Goal: Task Accomplishment & Management: Manage account settings

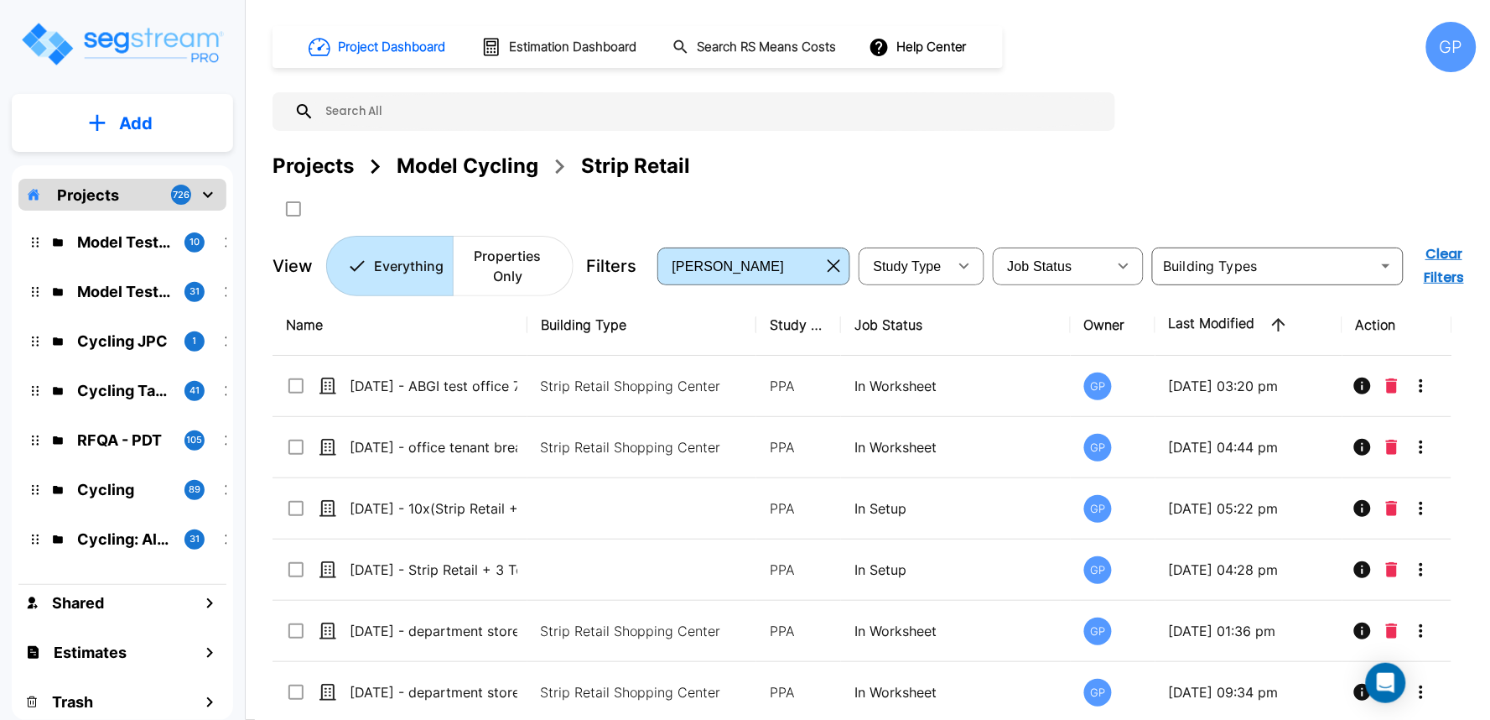
click at [1463, 52] on div "GP" at bounding box center [1452, 47] width 50 height 50
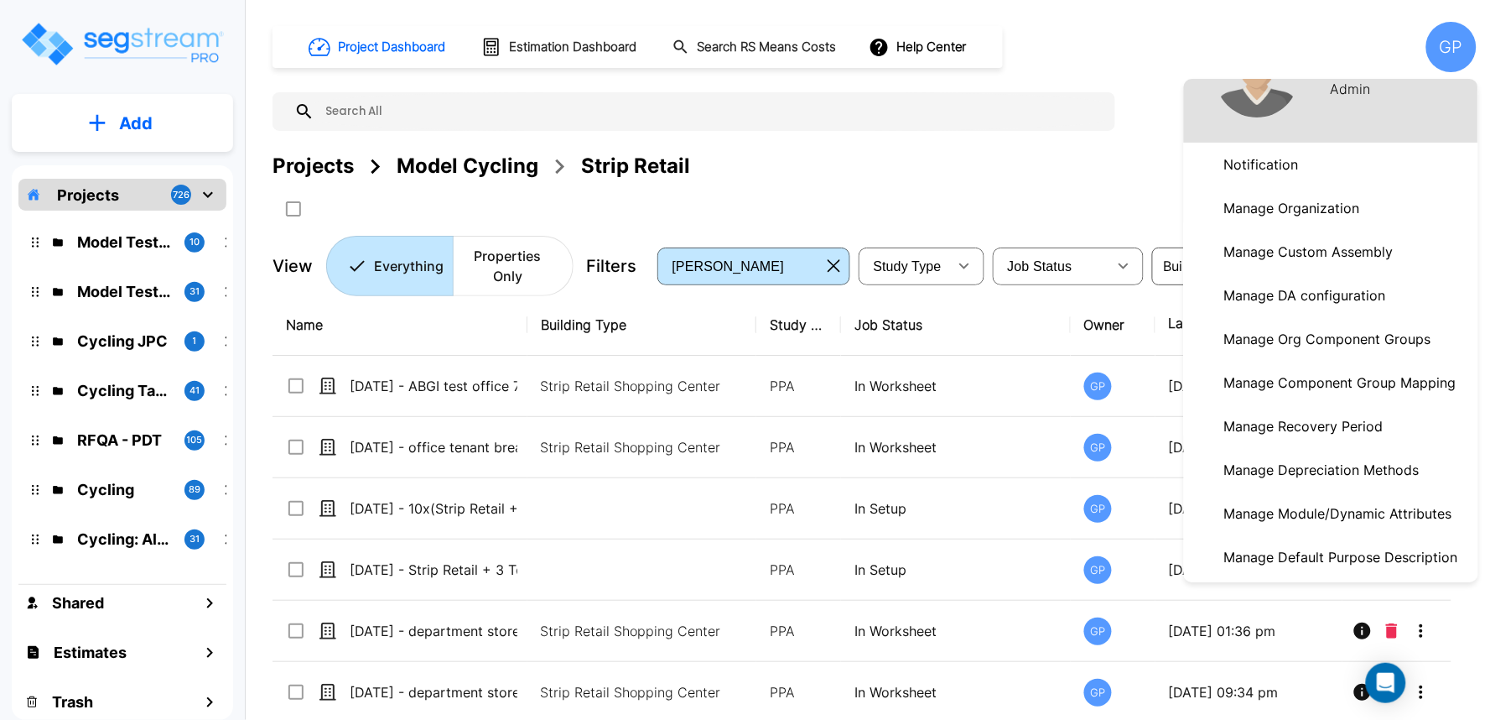
scroll to position [70, 0]
click at [1344, 507] on p "Manage Module/Dynamic Attributes" at bounding box center [1339, 514] width 242 height 34
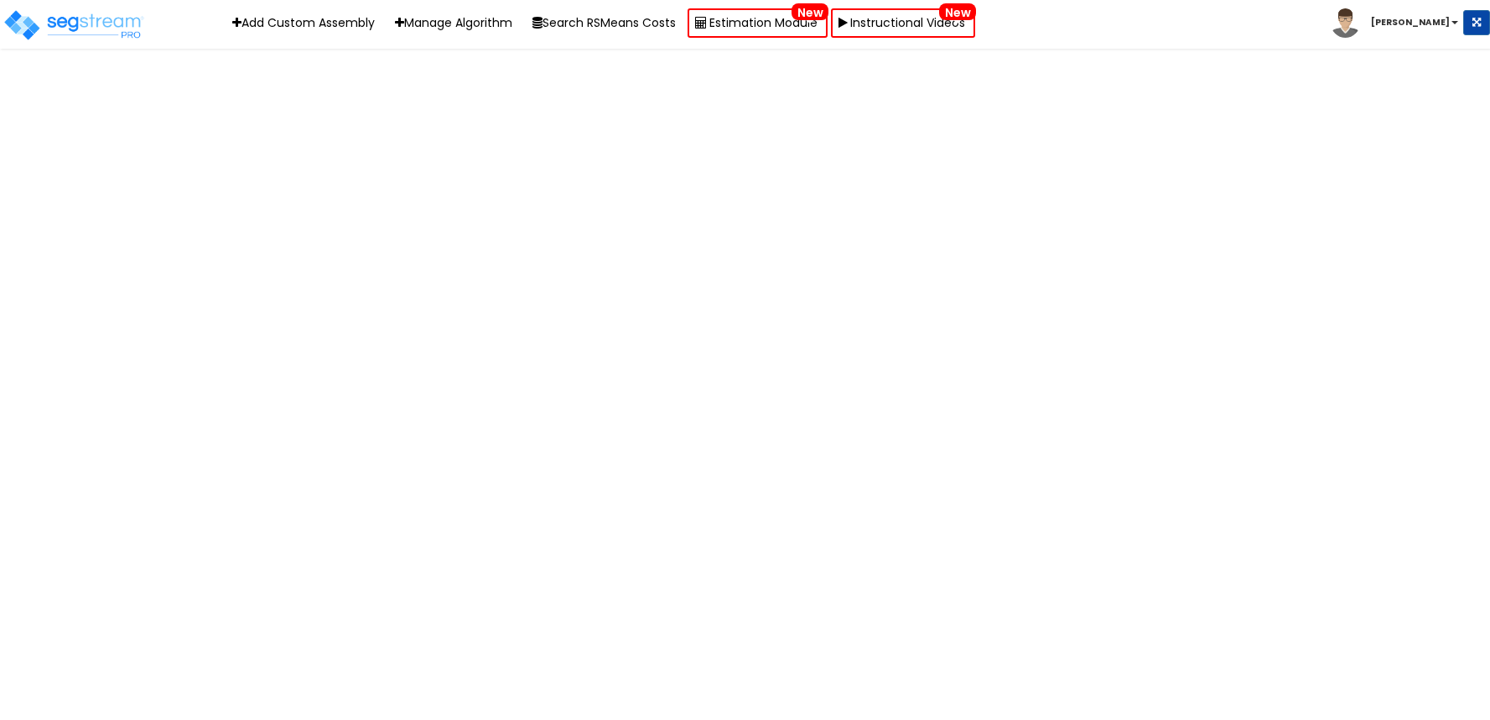
click at [1095, 36] on div "Toggle navigation Add Custom Assembly Manage Algorithm Search RSMeans Costs Est…" at bounding box center [745, 24] width 1490 height 49
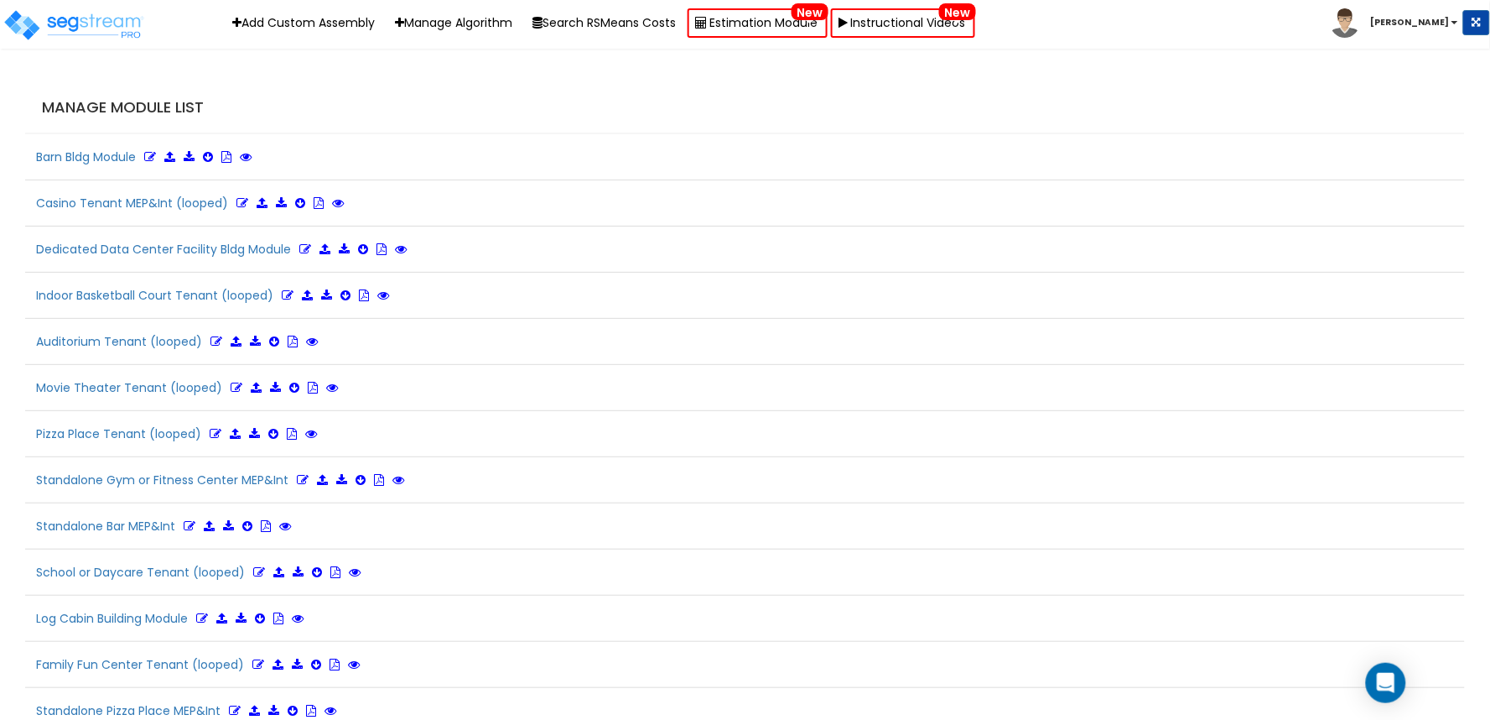
click at [1058, 112] on h4 "Manage Module List" at bounding box center [749, 107] width 1415 height 17
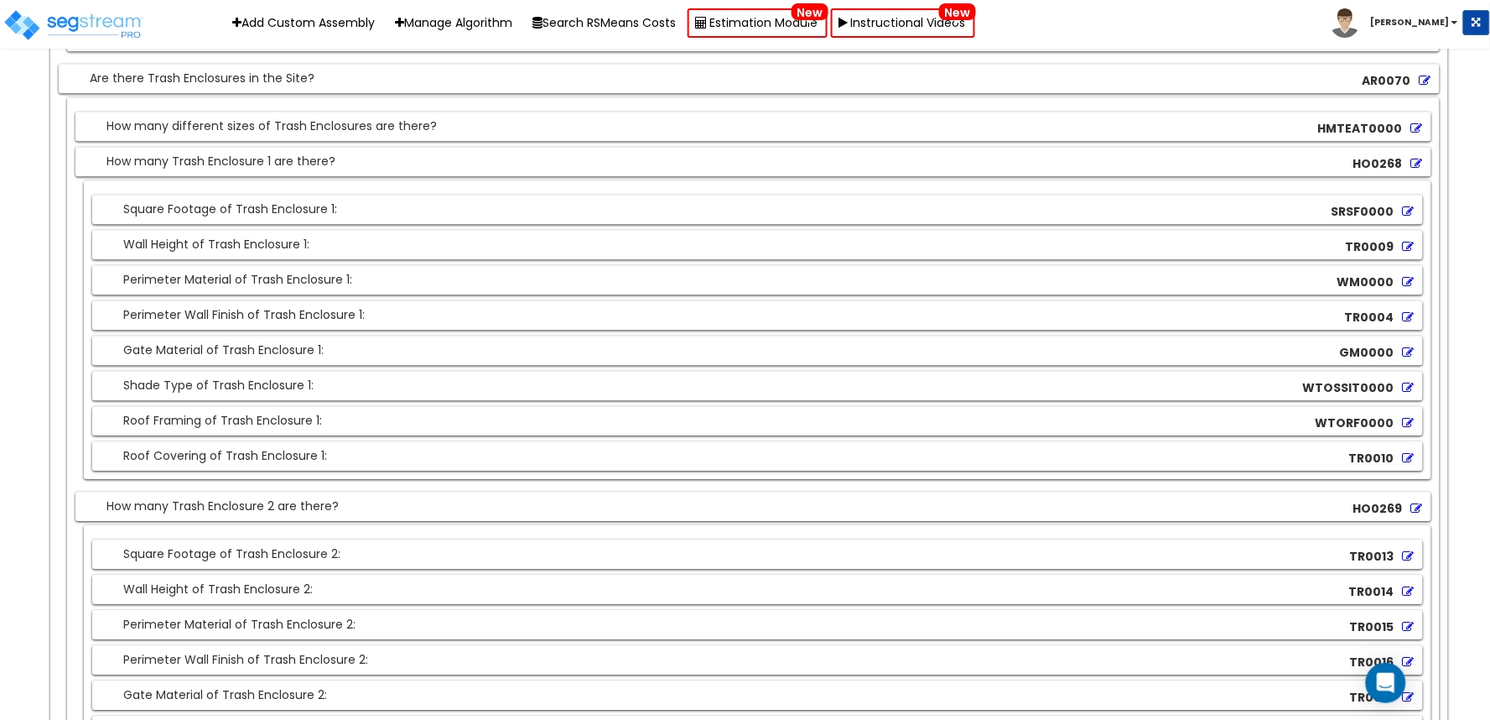
scroll to position [18509, 0]
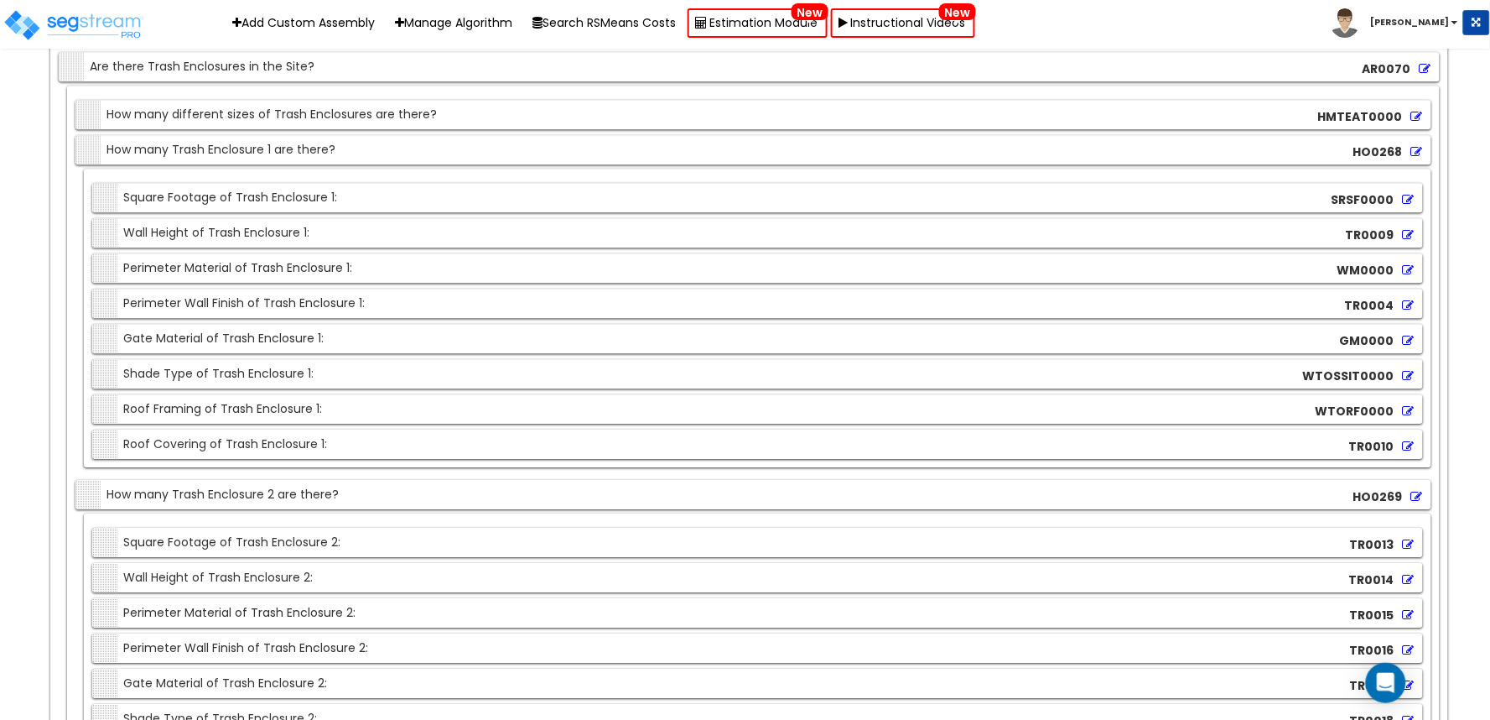
click at [1409, 382] on icon at bounding box center [1409, 376] width 12 height 12
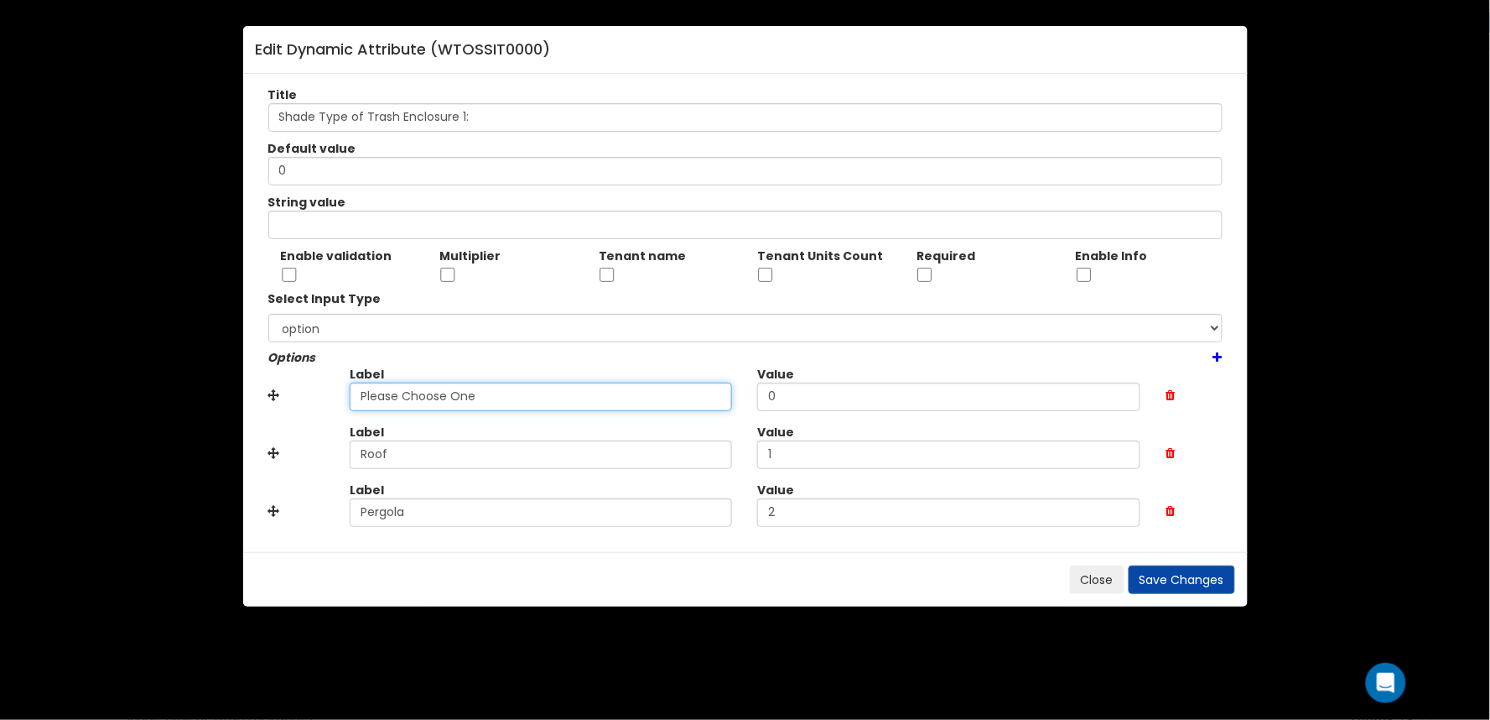
drag, startPoint x: 509, startPoint y: 401, endPoint x: 219, endPoint y: 399, distance: 290.2
click at [216, 400] on div "Edit Dynamic Attribute ( WTOSSIT0000 ) Title Shade Type of Trash Enclosure 1: D…" at bounding box center [745, 360] width 1490 height 720
type input "None"
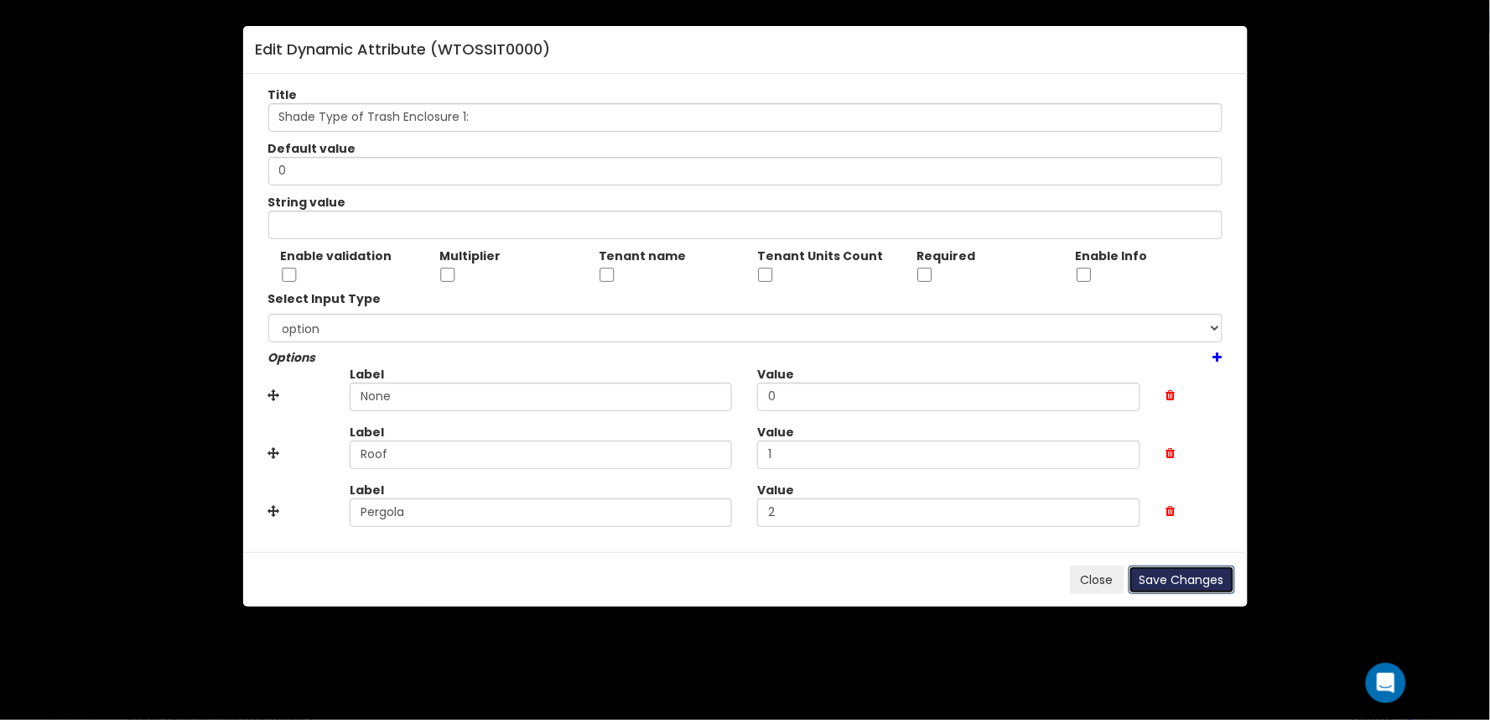
click at [1172, 571] on button "Save Changes" at bounding box center [1182, 579] width 107 height 29
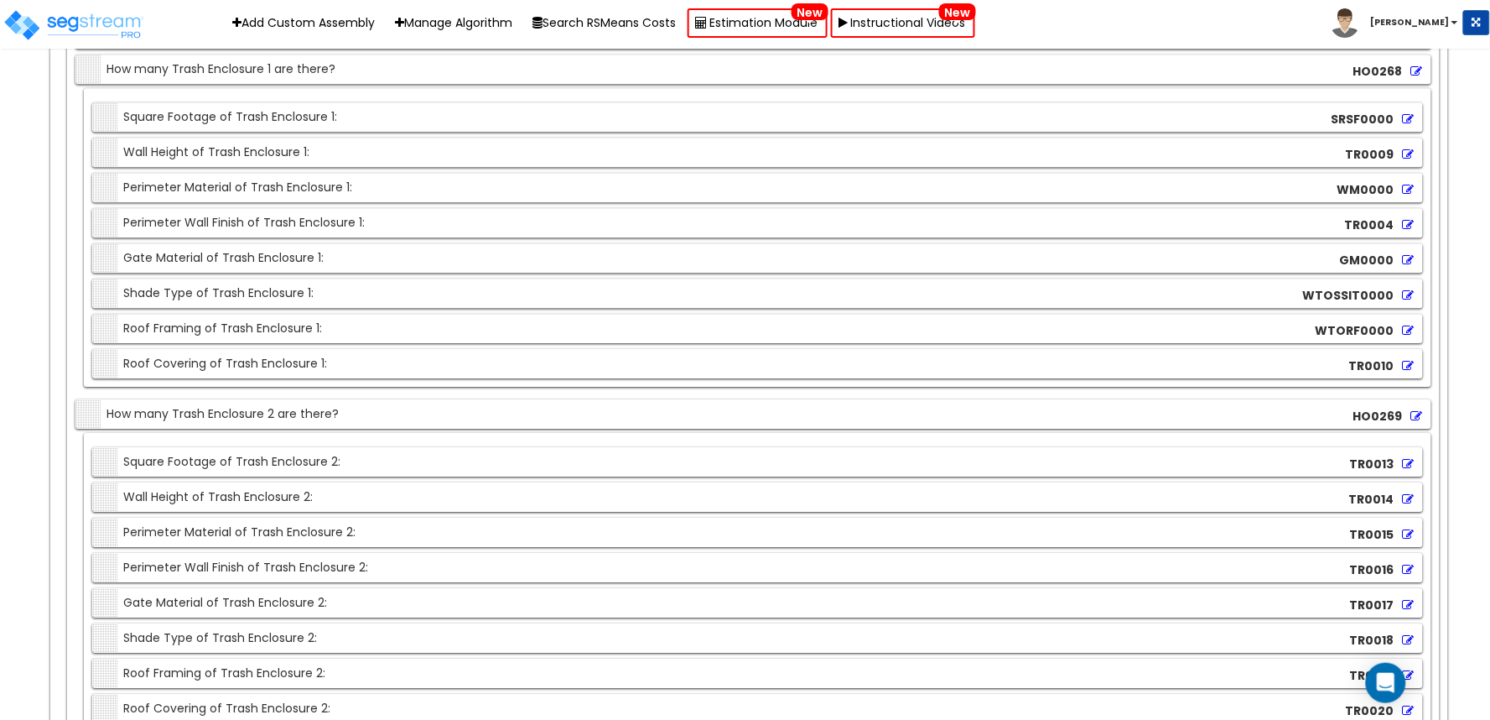
scroll to position [18695, 0]
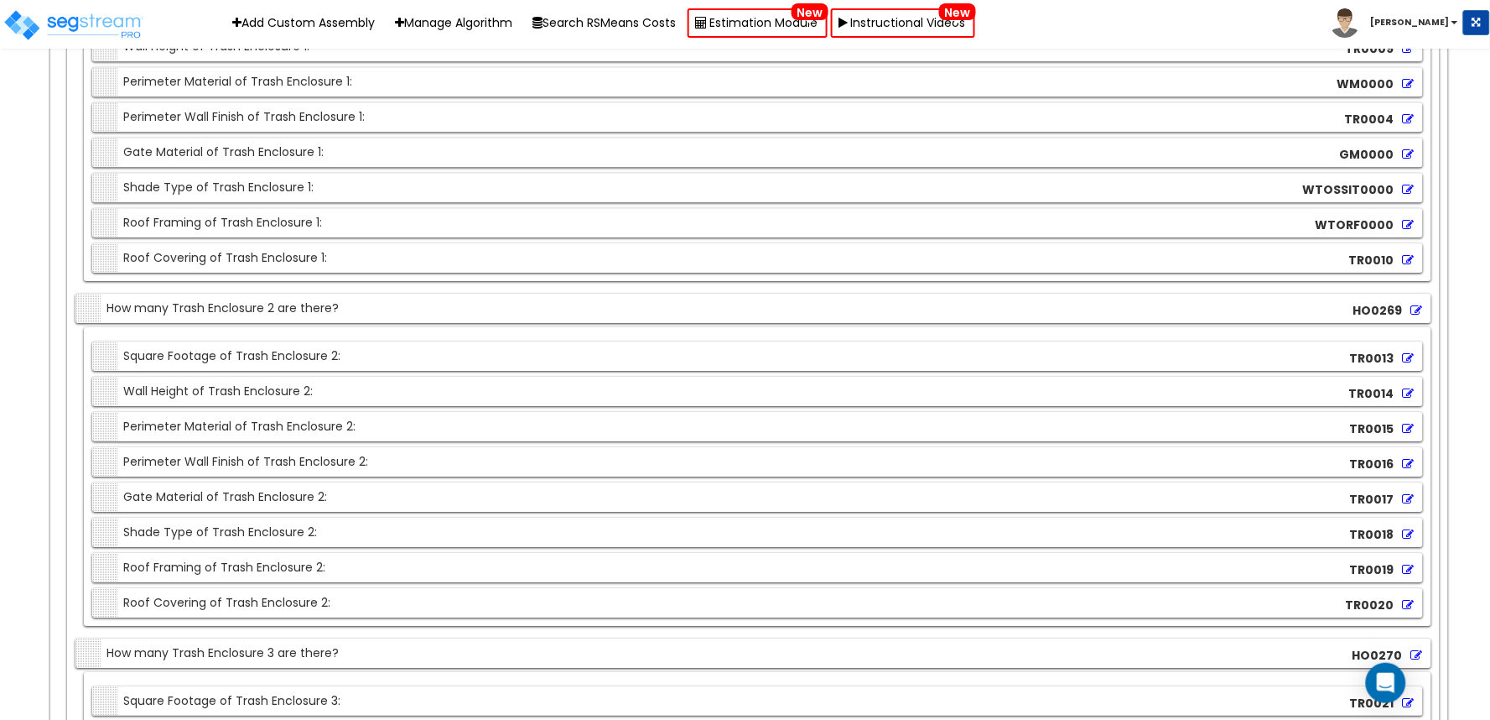
click at [1406, 540] on icon at bounding box center [1409, 534] width 12 height 12
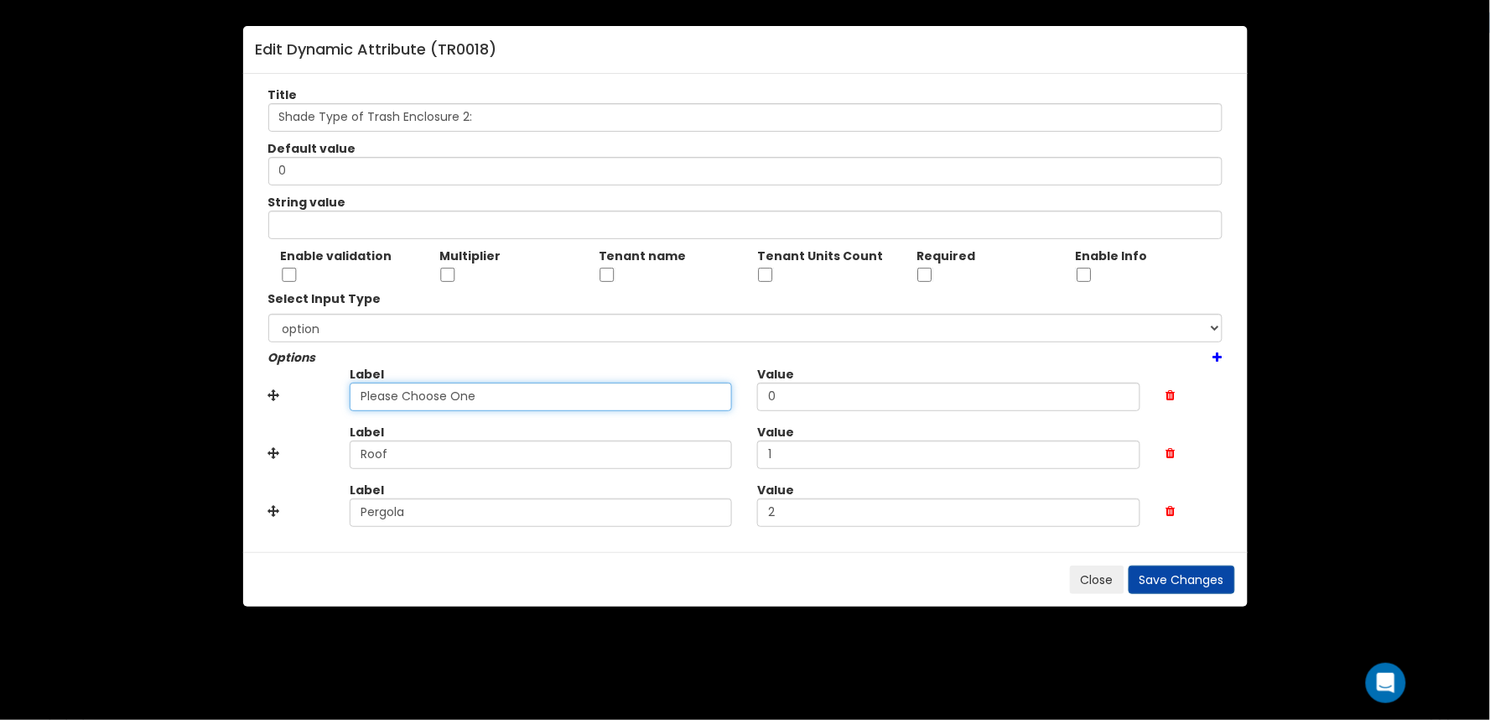
drag, startPoint x: 522, startPoint y: 397, endPoint x: 106, endPoint y: 376, distance: 417.3
click at [106, 376] on div "Edit Dynamic Attribute ( TR0018 ) Title Shade Type of Trash Enclosure 2: Defaul…" at bounding box center [745, 360] width 1490 height 720
type input "None"
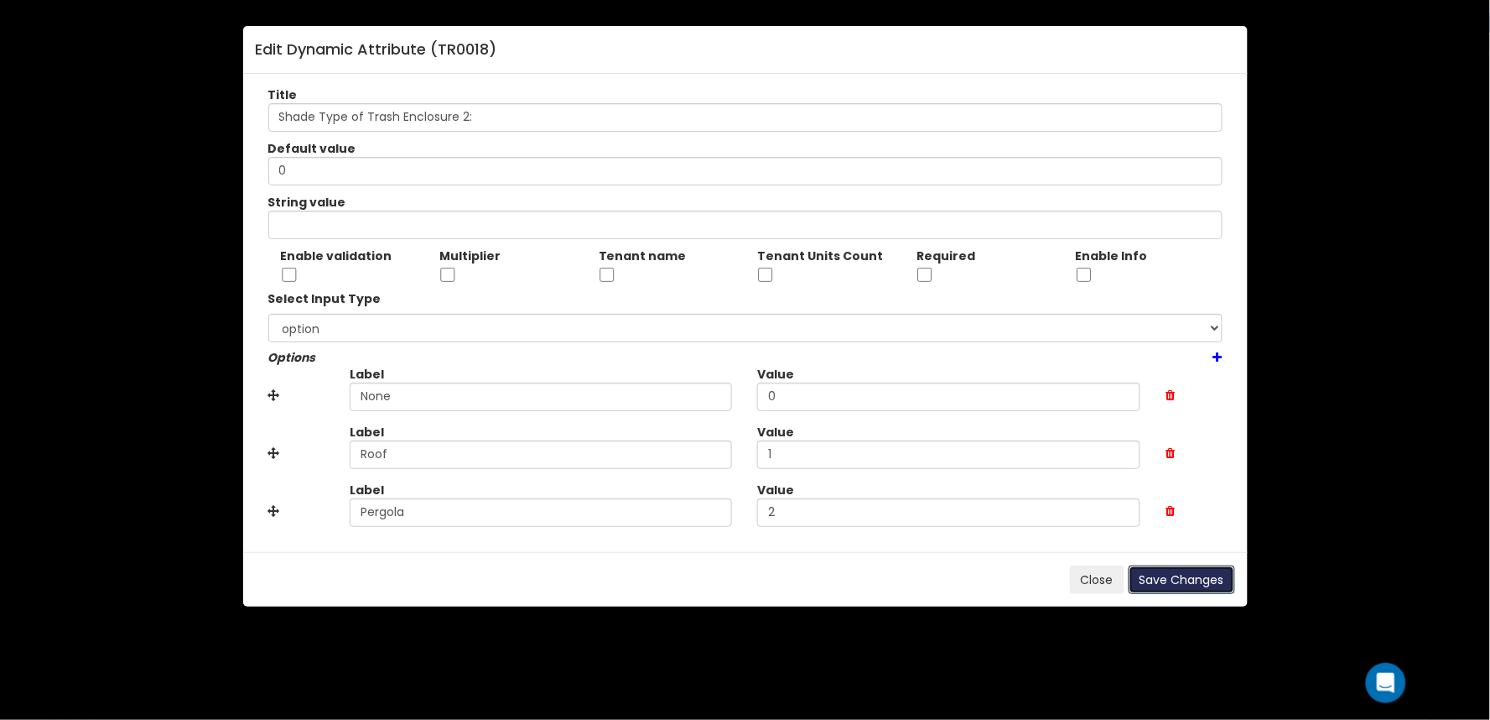
drag, startPoint x: 1158, startPoint y: 581, endPoint x: 1058, endPoint y: 575, distance: 100.8
click at [1158, 580] on button "Save Changes" at bounding box center [1182, 579] width 107 height 29
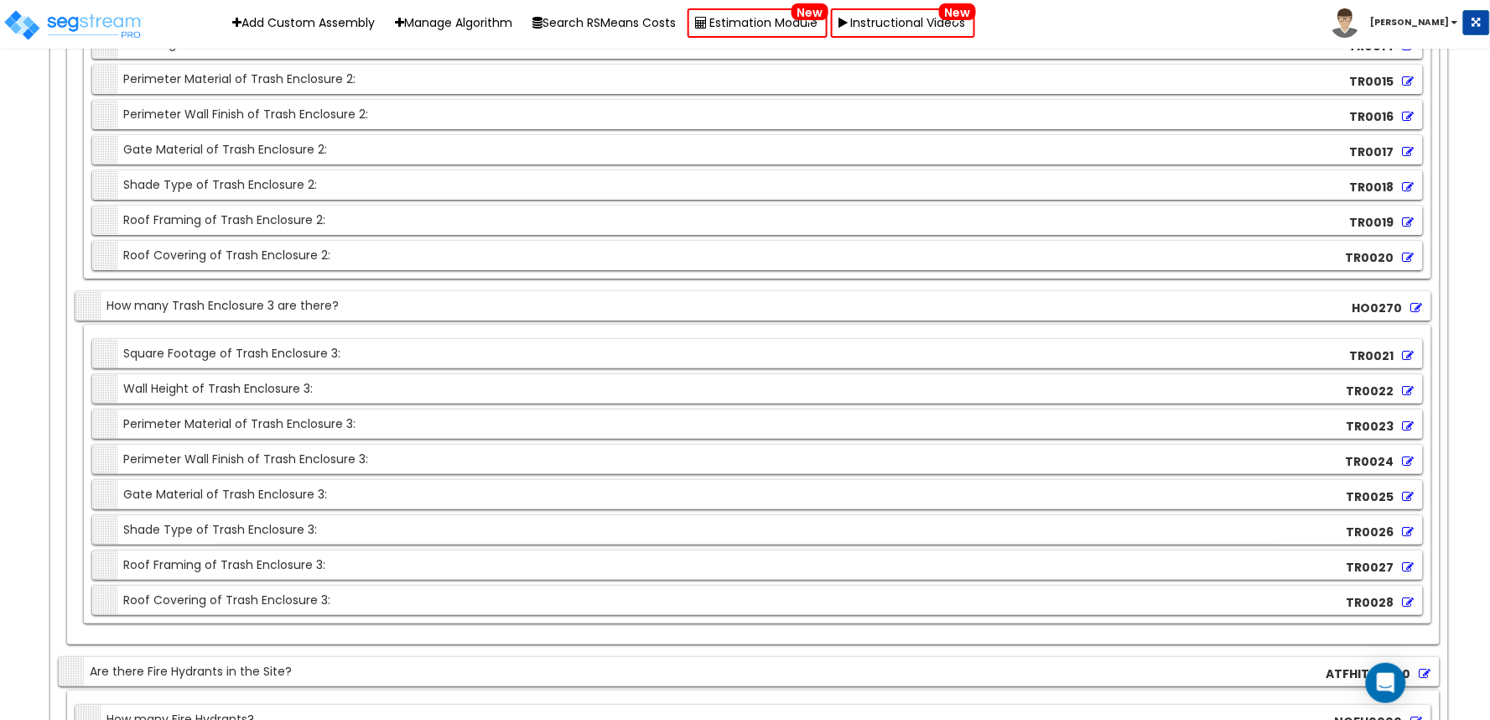
scroll to position [19068, 0]
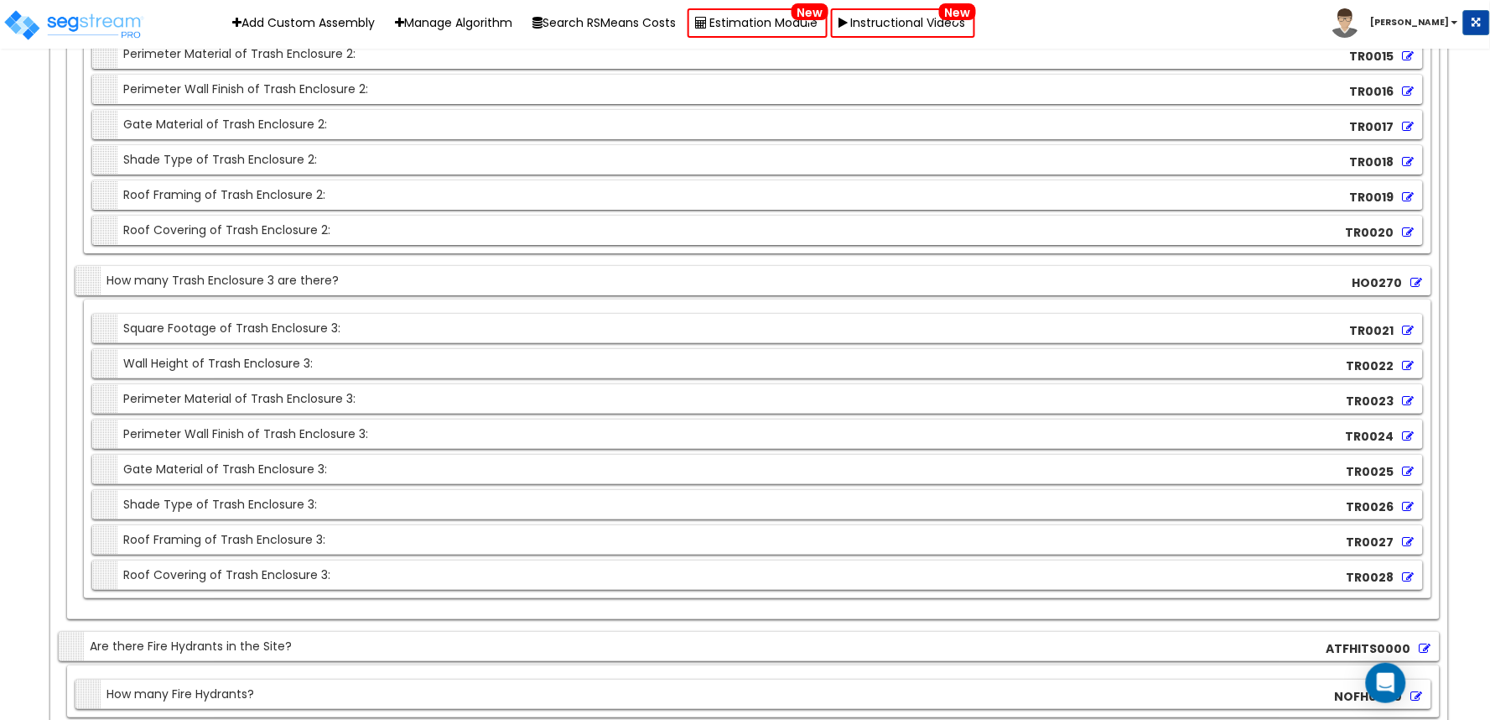
click at [1411, 512] on icon at bounding box center [1409, 507] width 12 height 12
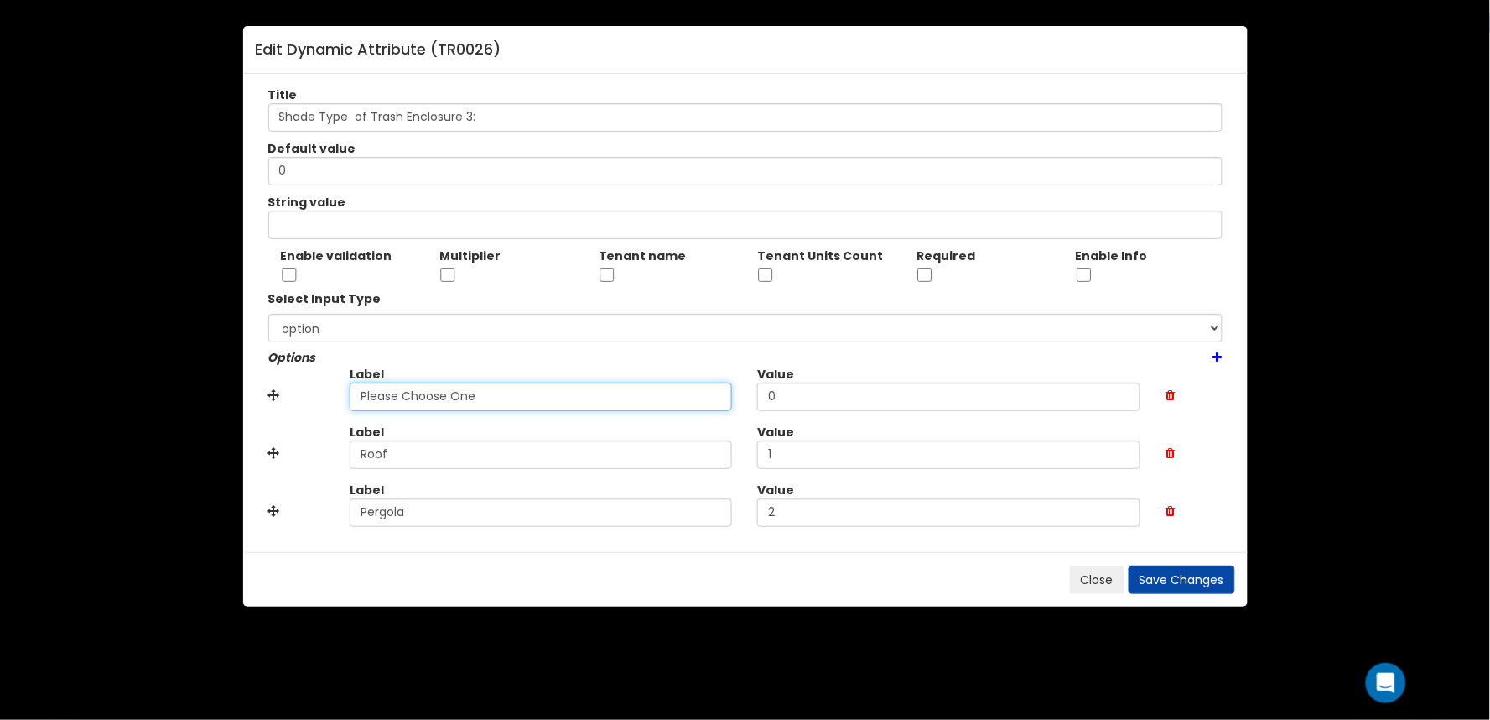
drag, startPoint x: 317, startPoint y: 391, endPoint x: 153, endPoint y: 391, distance: 164.4
click at [153, 391] on div "Edit Dynamic Attribute ( TR0026 ) Title Shade Type of Trash Enclosure 3: Defaul…" at bounding box center [745, 360] width 1490 height 720
type input "None"
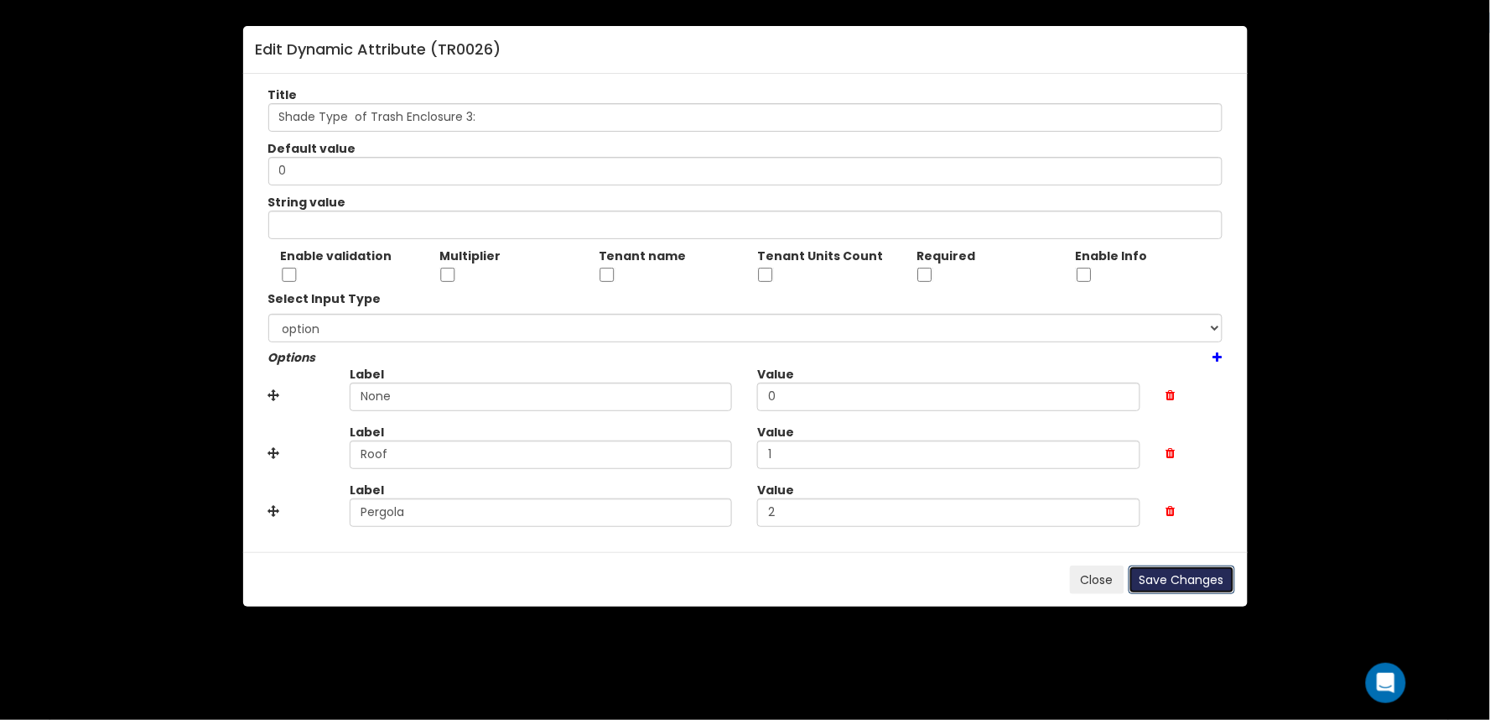
click at [1203, 575] on button "Save Changes" at bounding box center [1182, 579] width 107 height 29
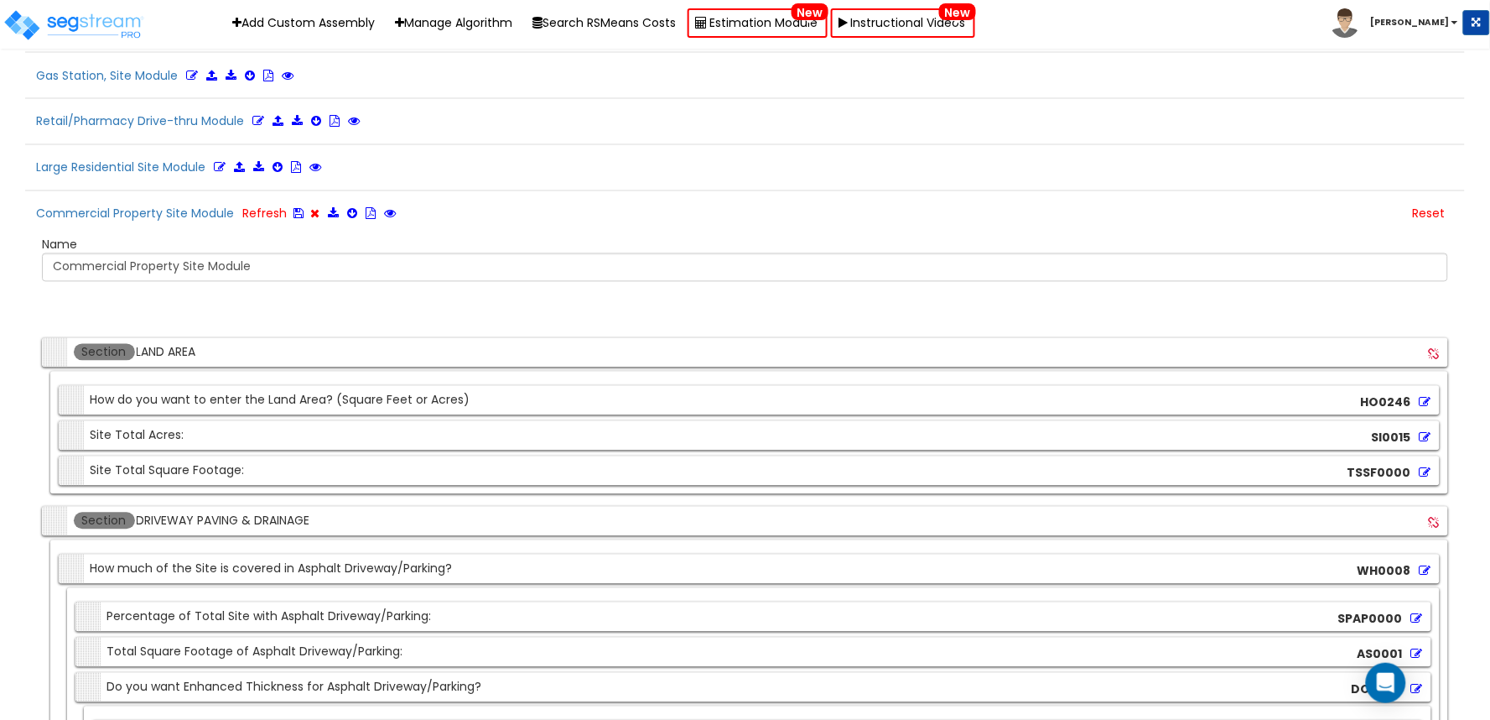
scroll to position [2854, 0]
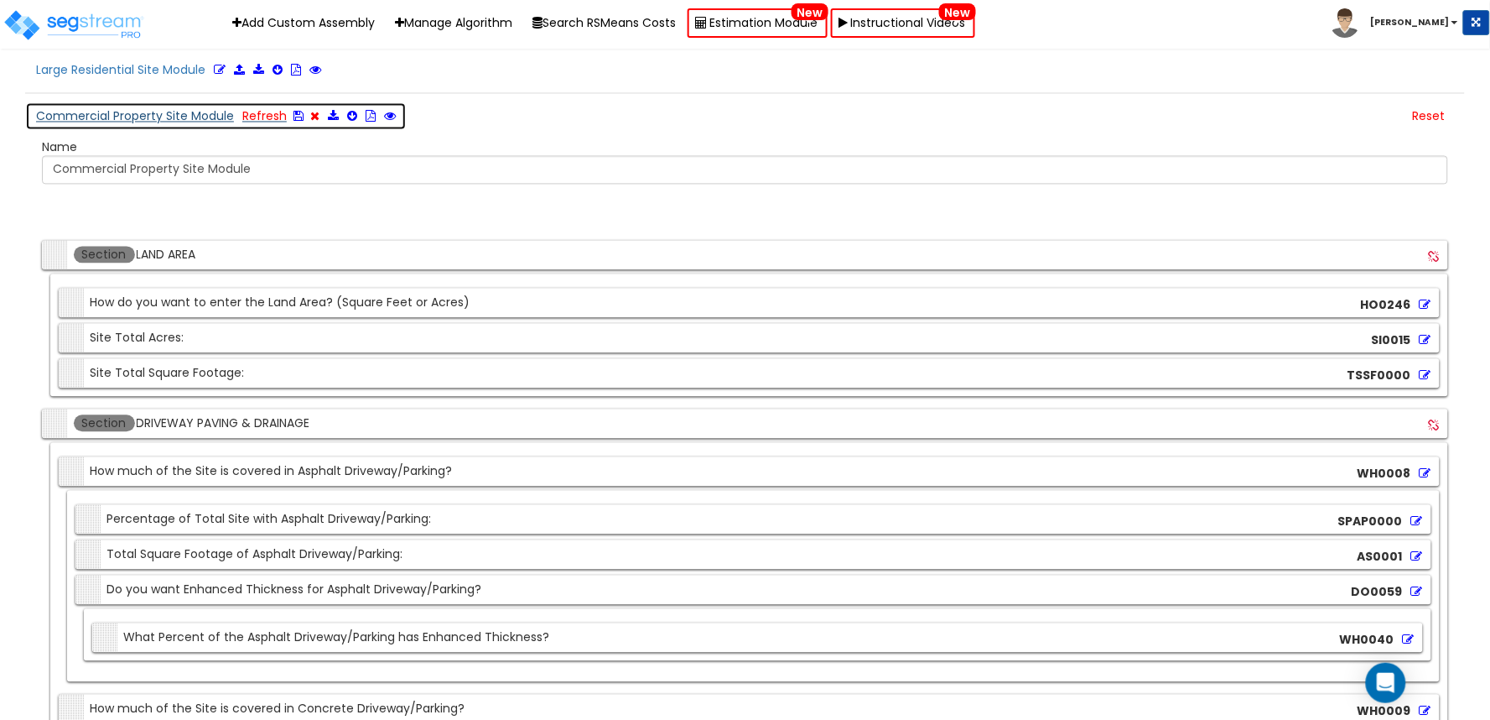
click at [295, 122] on icon at bounding box center [299, 117] width 10 height 12
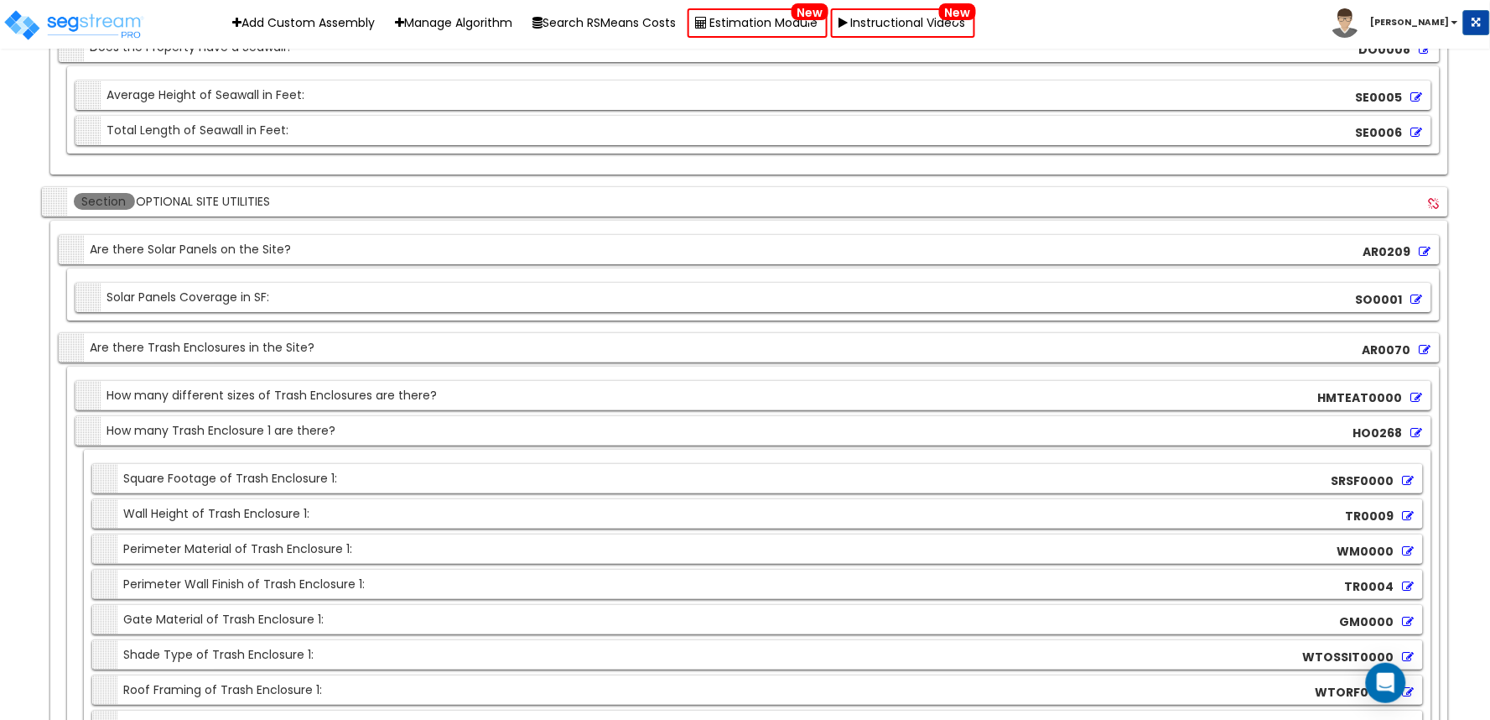
scroll to position [23195, 0]
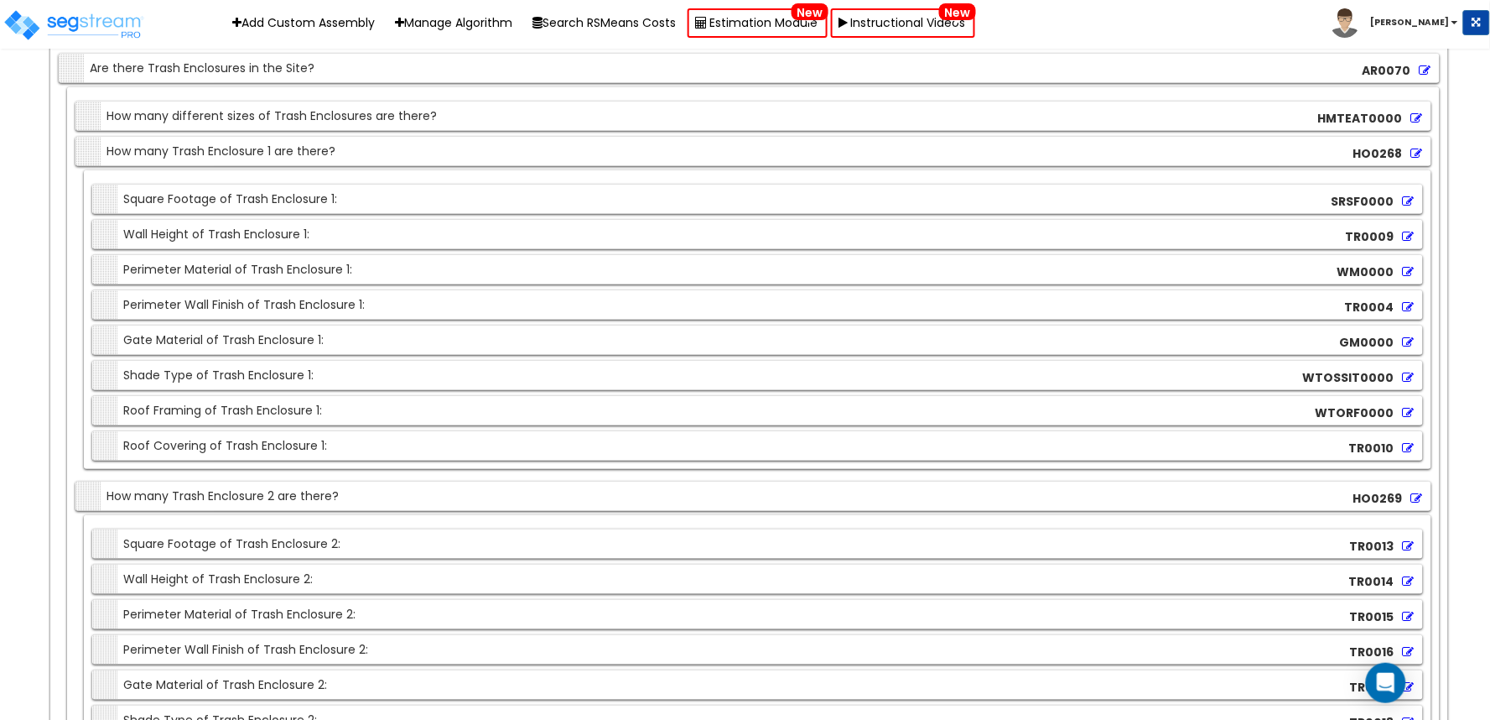
click at [1406, 383] on icon at bounding box center [1409, 378] width 12 height 12
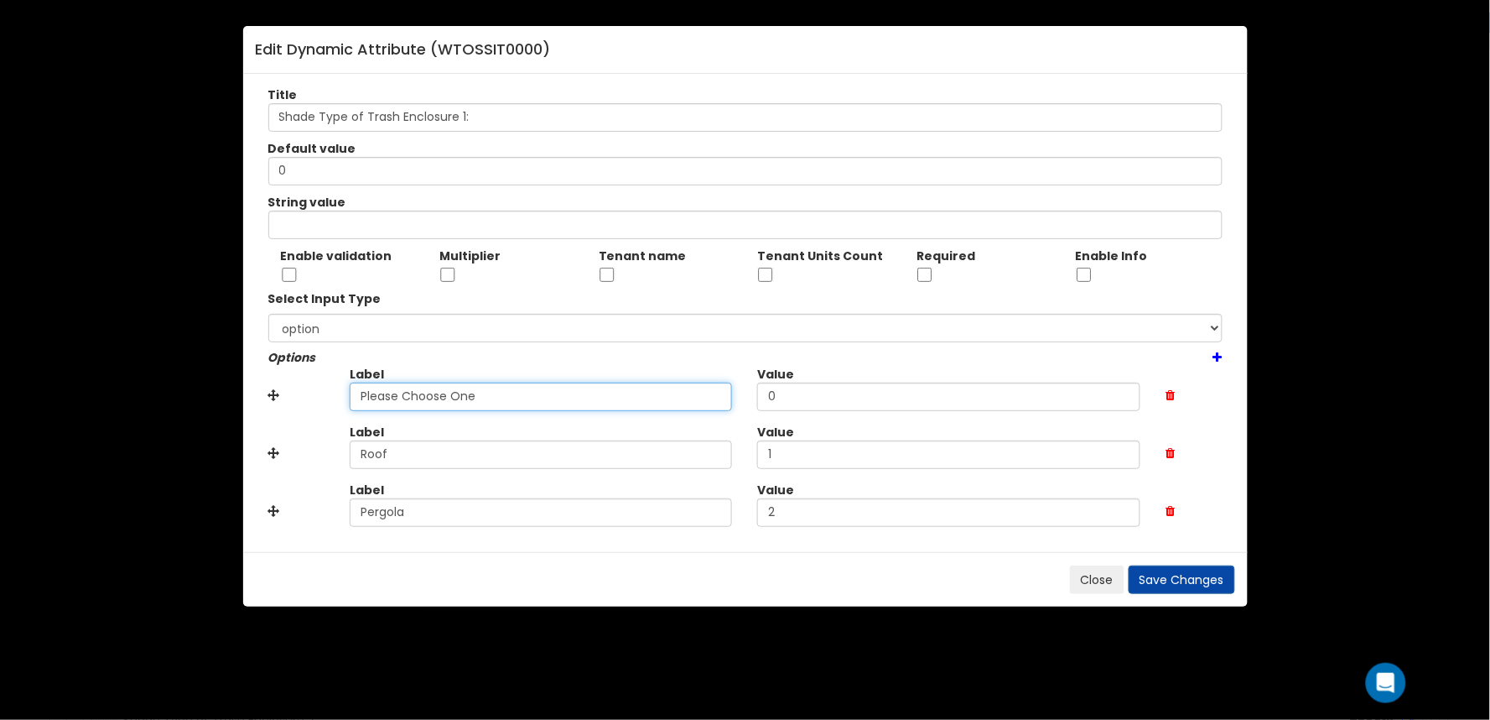
drag, startPoint x: 395, startPoint y: 397, endPoint x: 160, endPoint y: 396, distance: 234.8
click at [160, 396] on div "Edit Dynamic Attribute ( WTOSSIT0000 ) Title Shade Type of Trash Enclosure 1: D…" at bounding box center [745, 360] width 1490 height 720
type input "None"
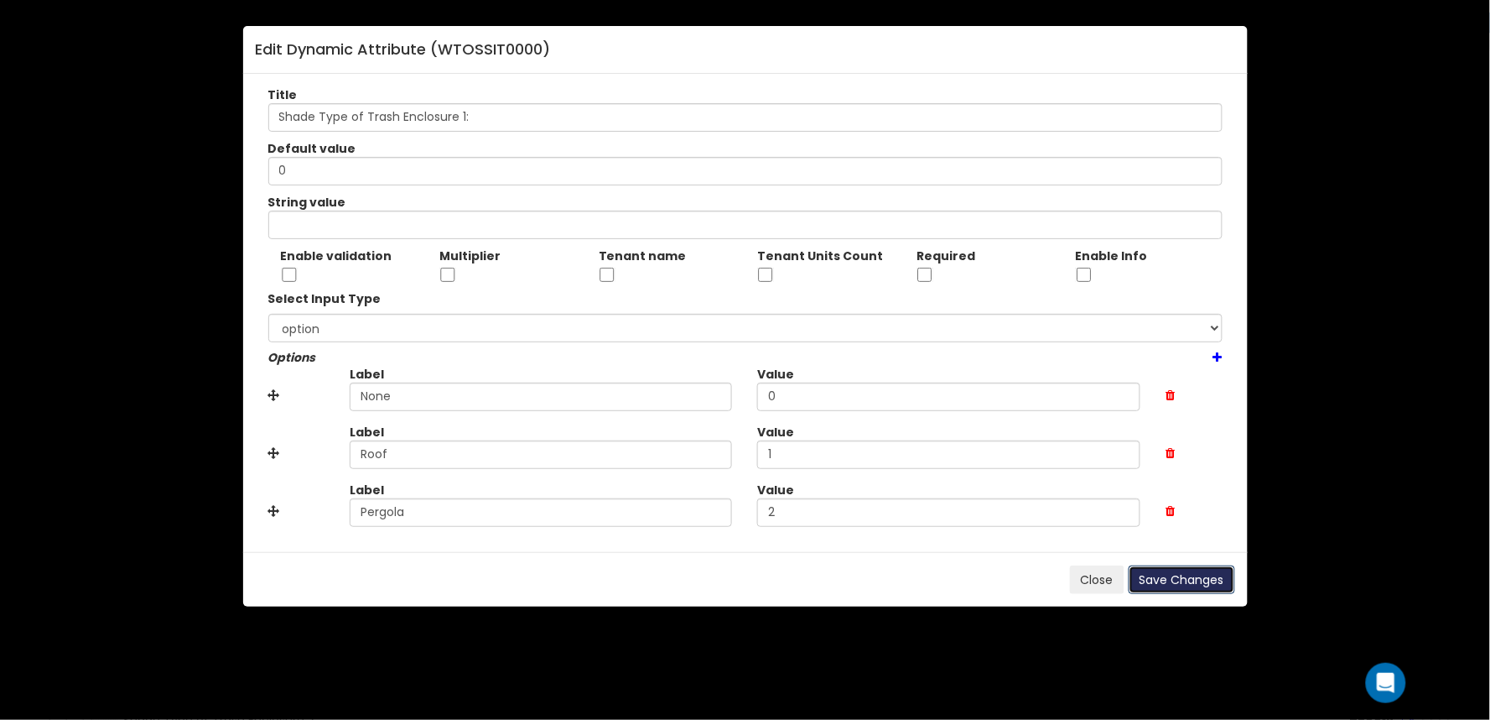
click at [1214, 575] on button "Save Changes" at bounding box center [1182, 579] width 107 height 29
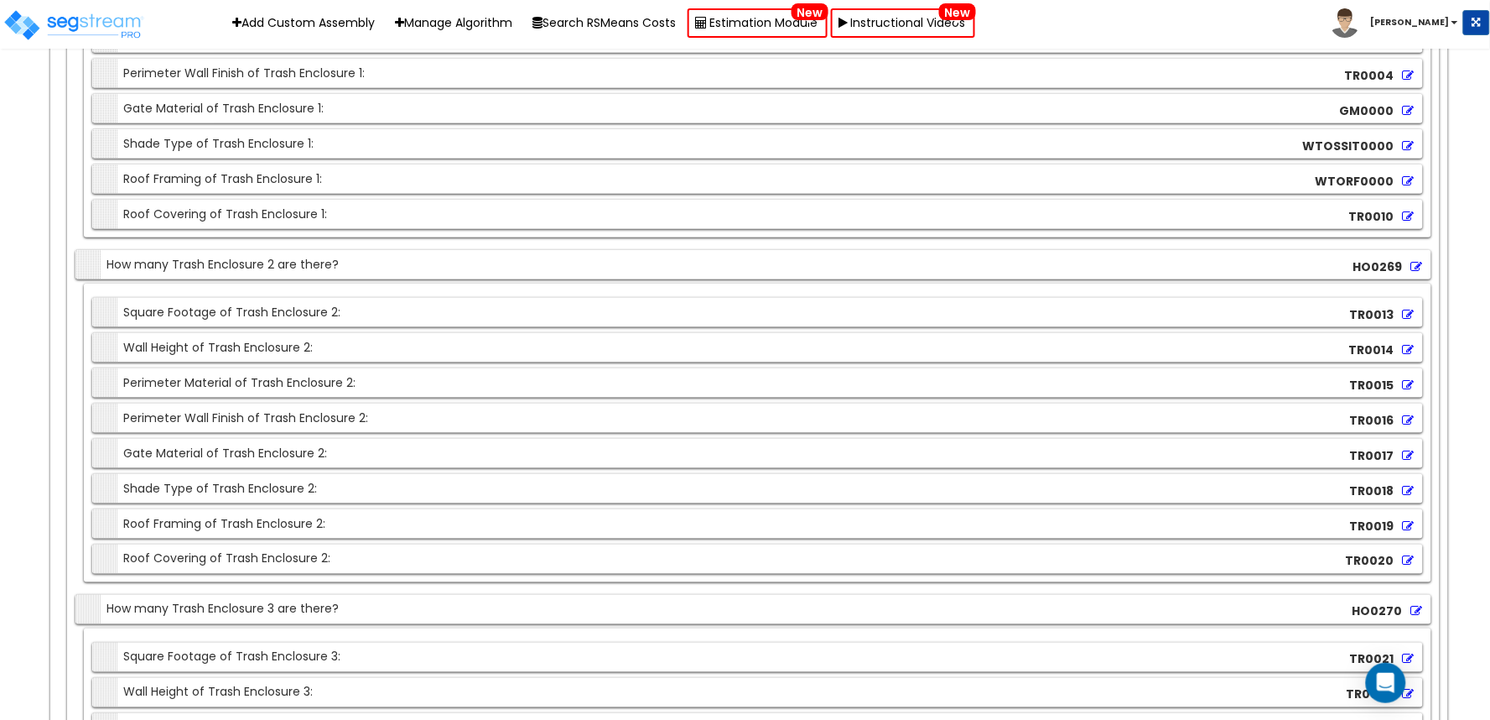
scroll to position [23476, 0]
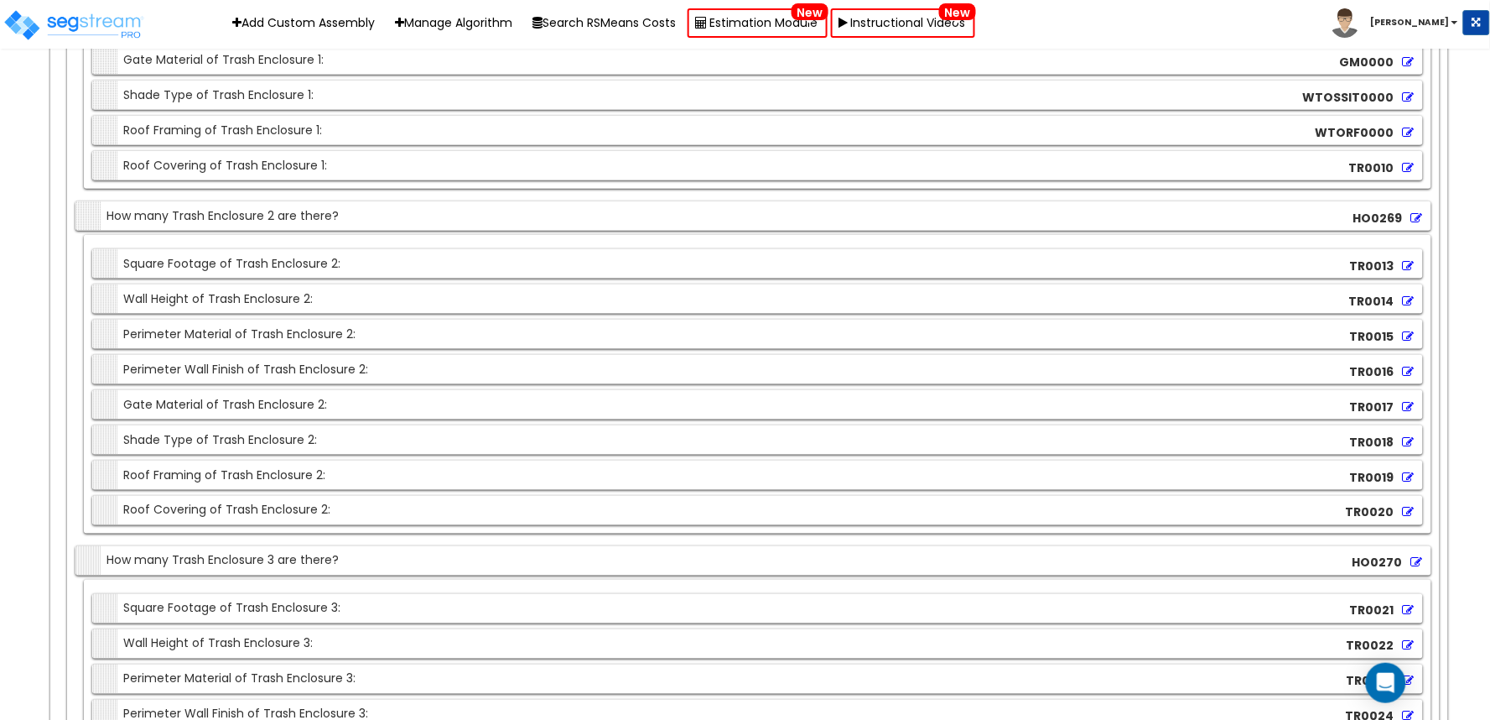
click at [1410, 448] on icon at bounding box center [1409, 442] width 12 height 12
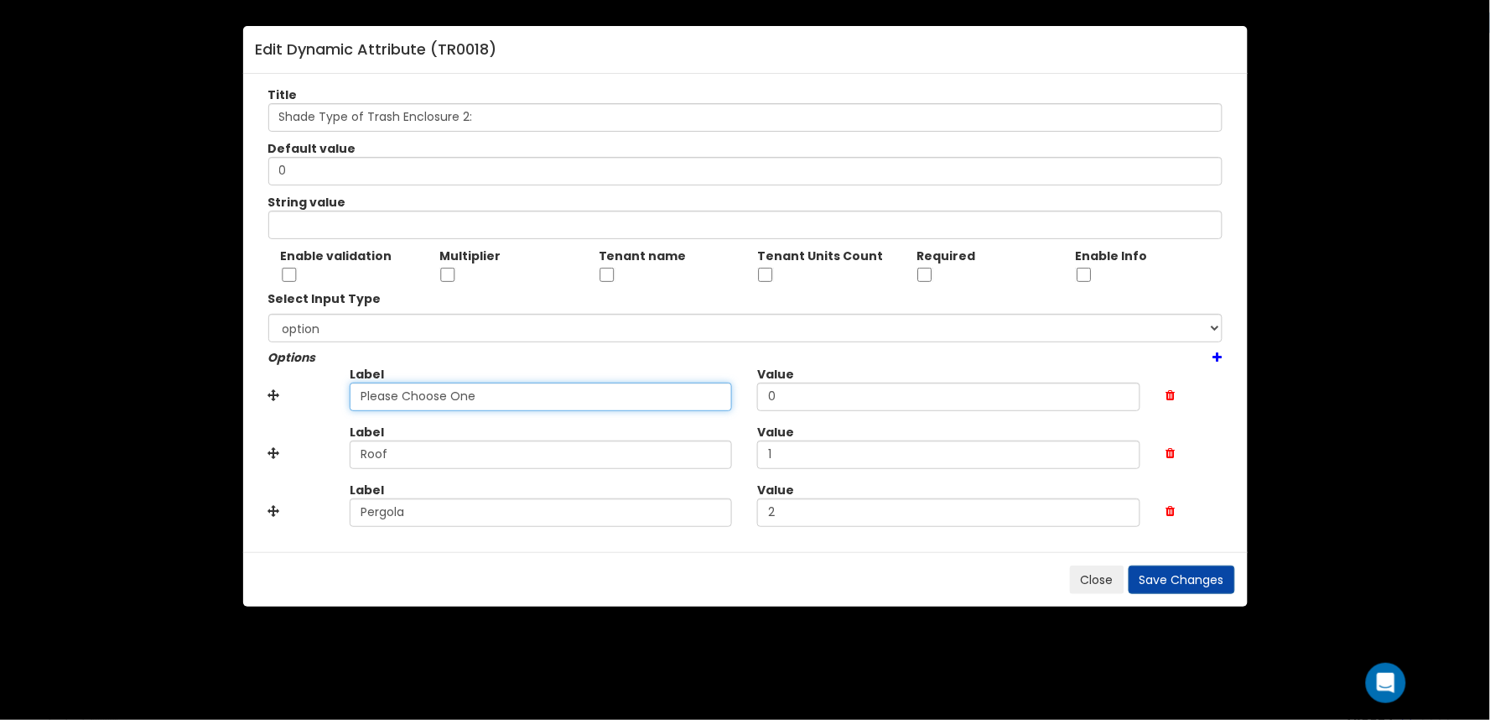
drag, startPoint x: 491, startPoint y: 399, endPoint x: 286, endPoint y: 386, distance: 205.9
click at [290, 399] on div "Label Please Choose One Value 0" at bounding box center [746, 395] width 980 height 58
type input "None"
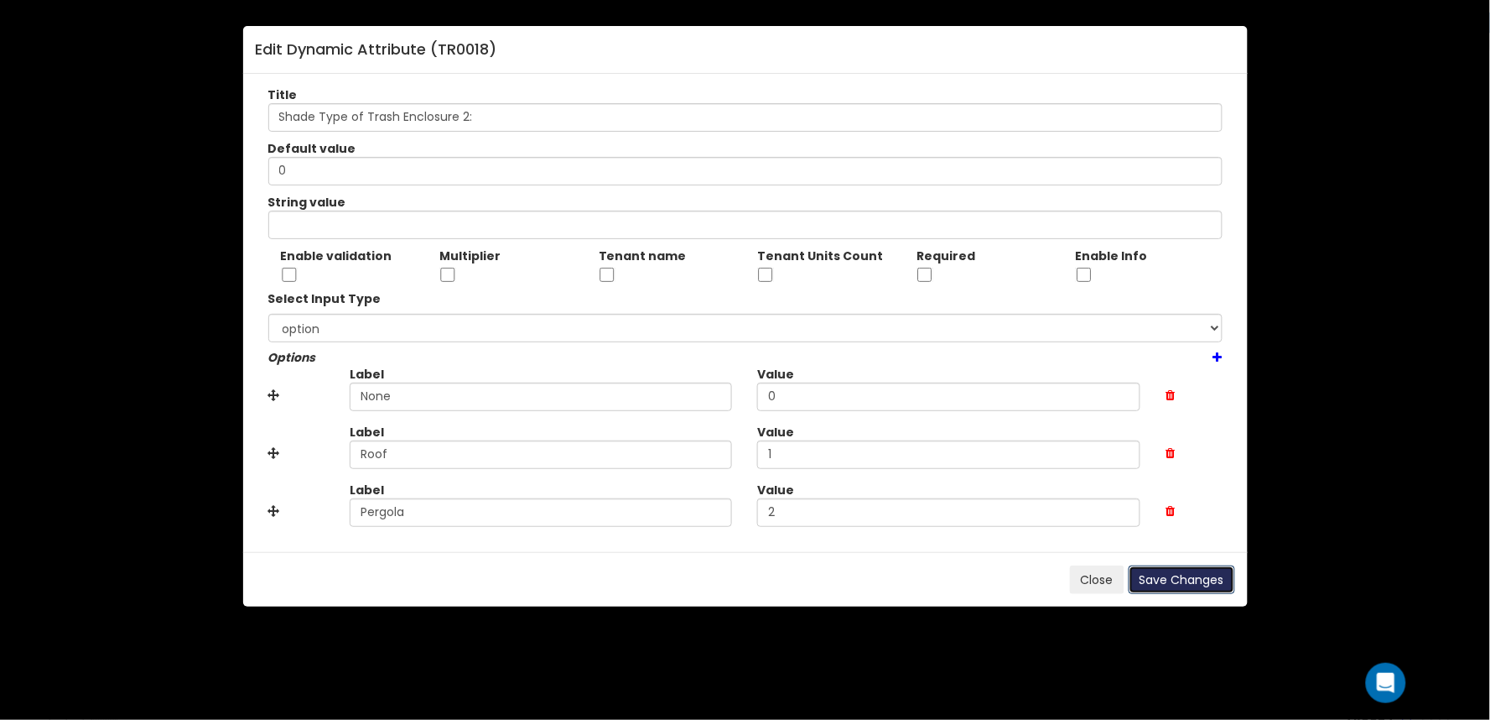
click at [1216, 583] on button "Save Changes" at bounding box center [1182, 579] width 107 height 29
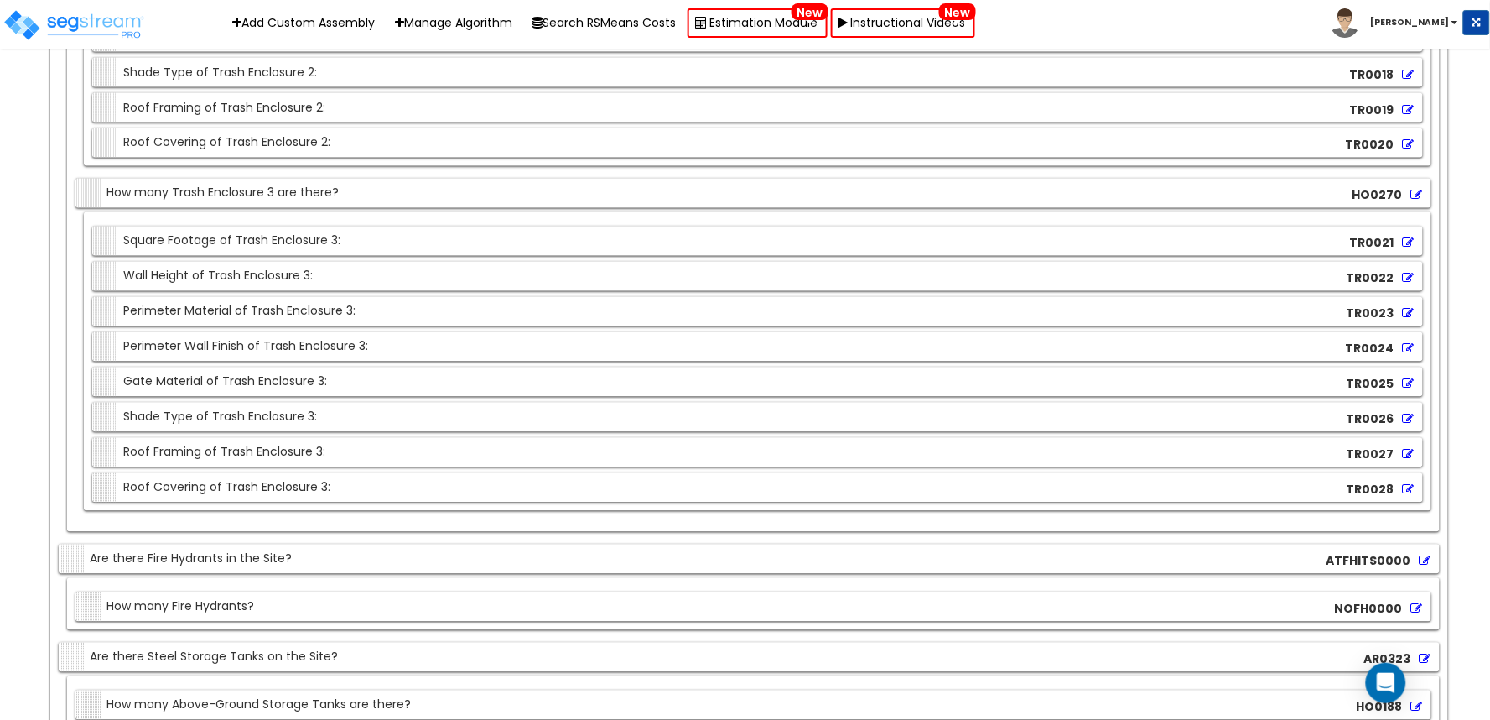
scroll to position [23941, 0]
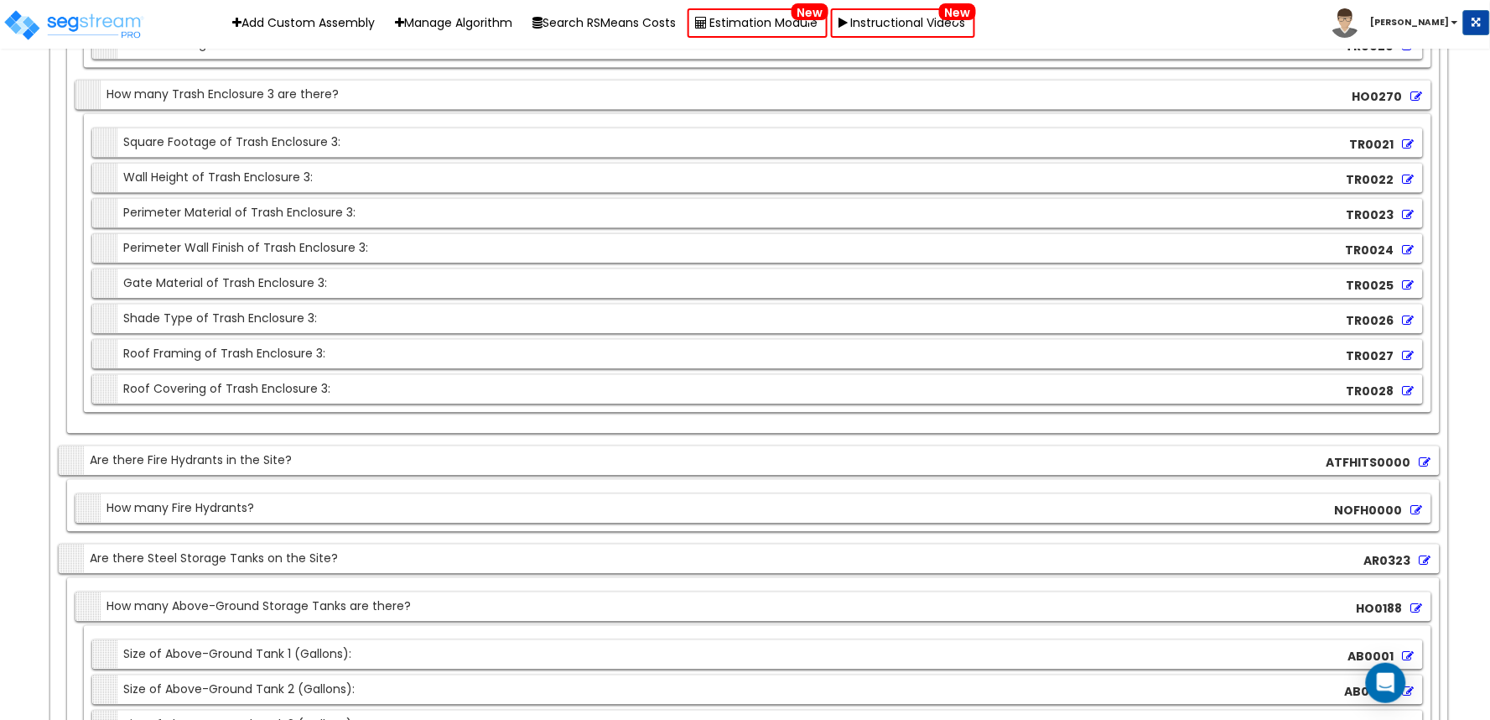
click at [1411, 327] on icon at bounding box center [1409, 321] width 12 height 12
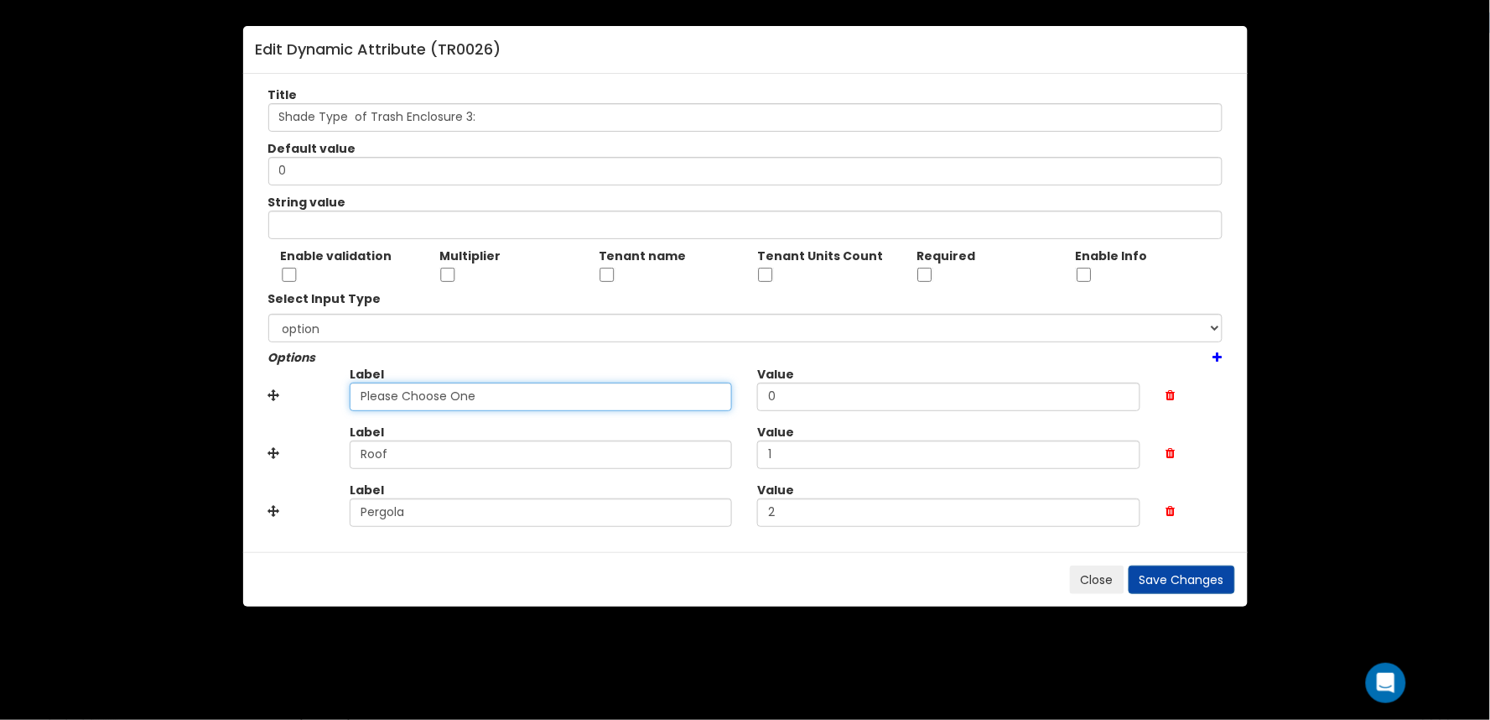
drag, startPoint x: 437, startPoint y: 398, endPoint x: 299, endPoint y: 396, distance: 138.4
click at [281, 398] on div "Label Please Choose One Value 0" at bounding box center [746, 395] width 980 height 58
type input "None"
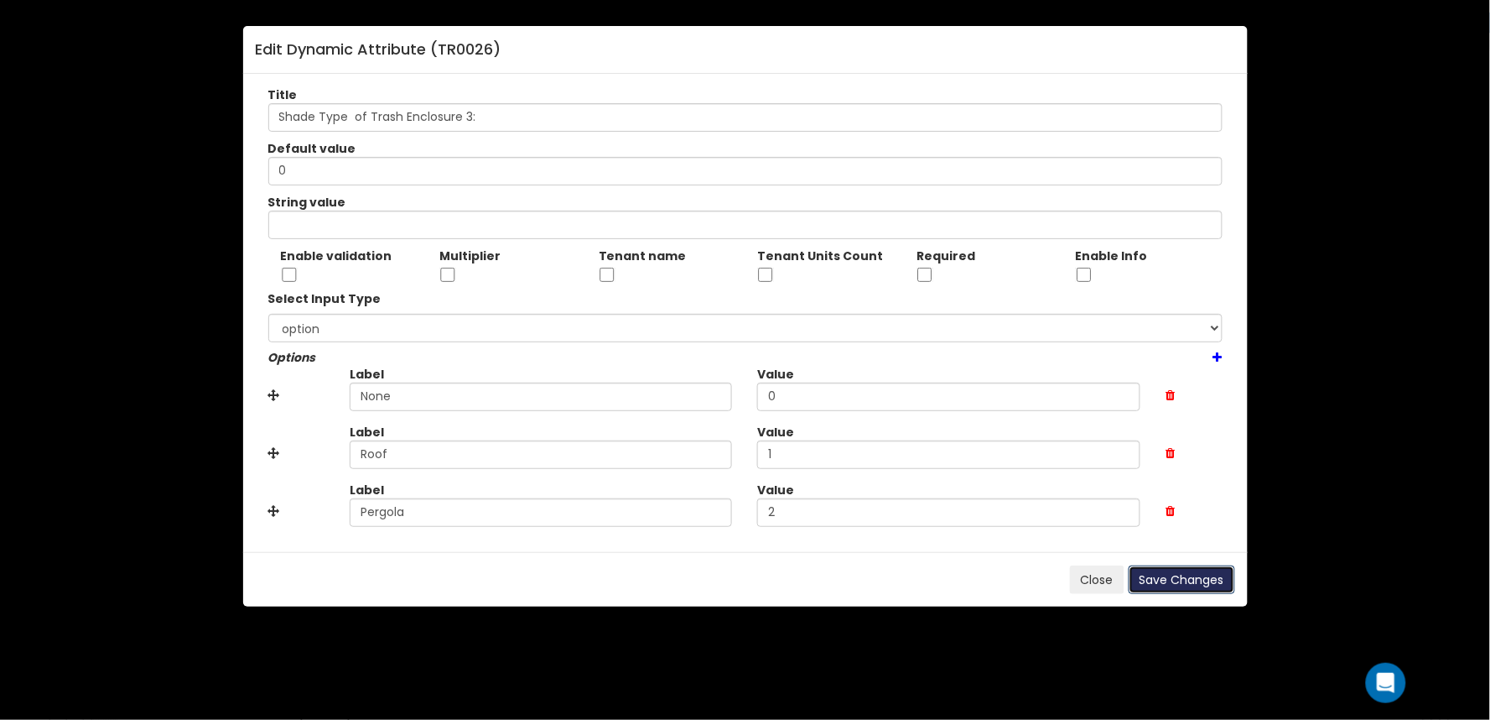
click at [1199, 584] on button "Save Changes" at bounding box center [1182, 579] width 107 height 29
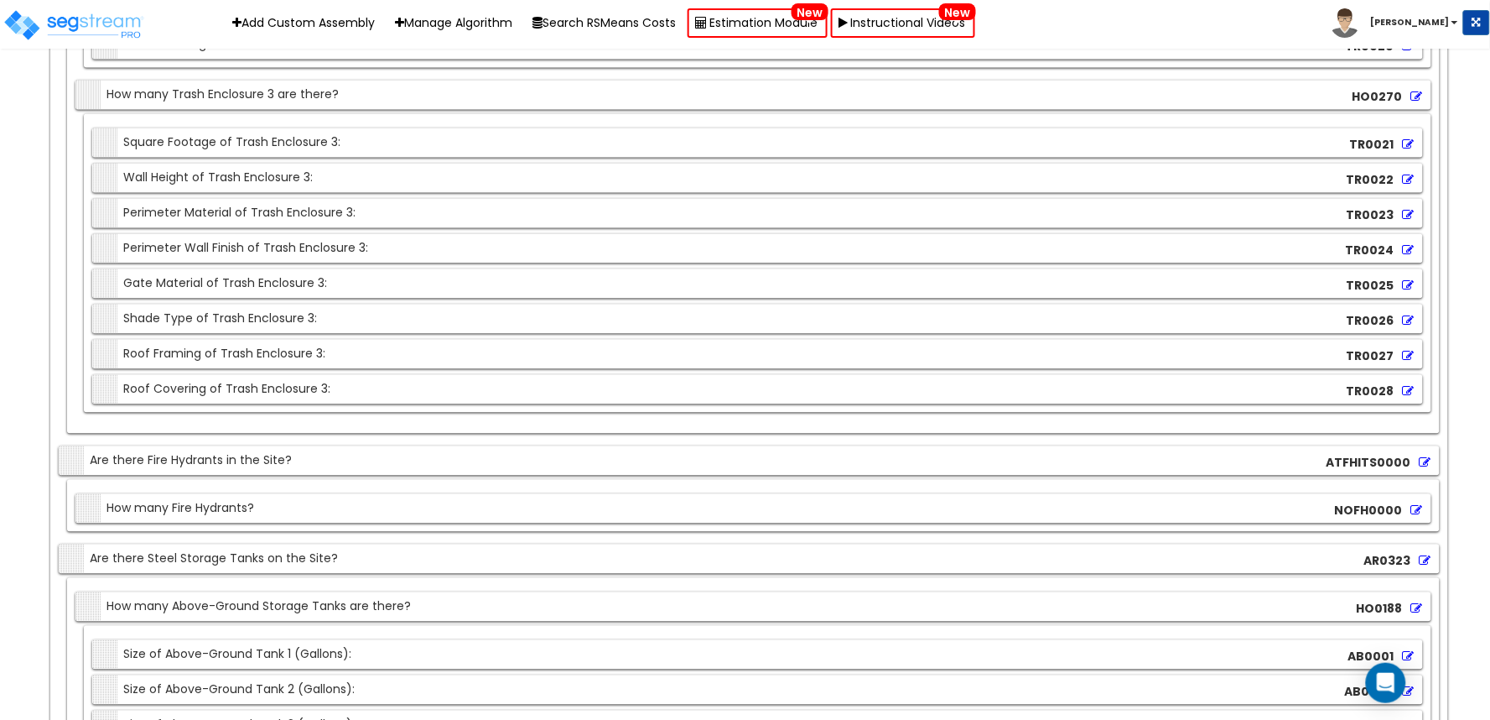
click at [1406, 327] on icon at bounding box center [1409, 321] width 12 height 12
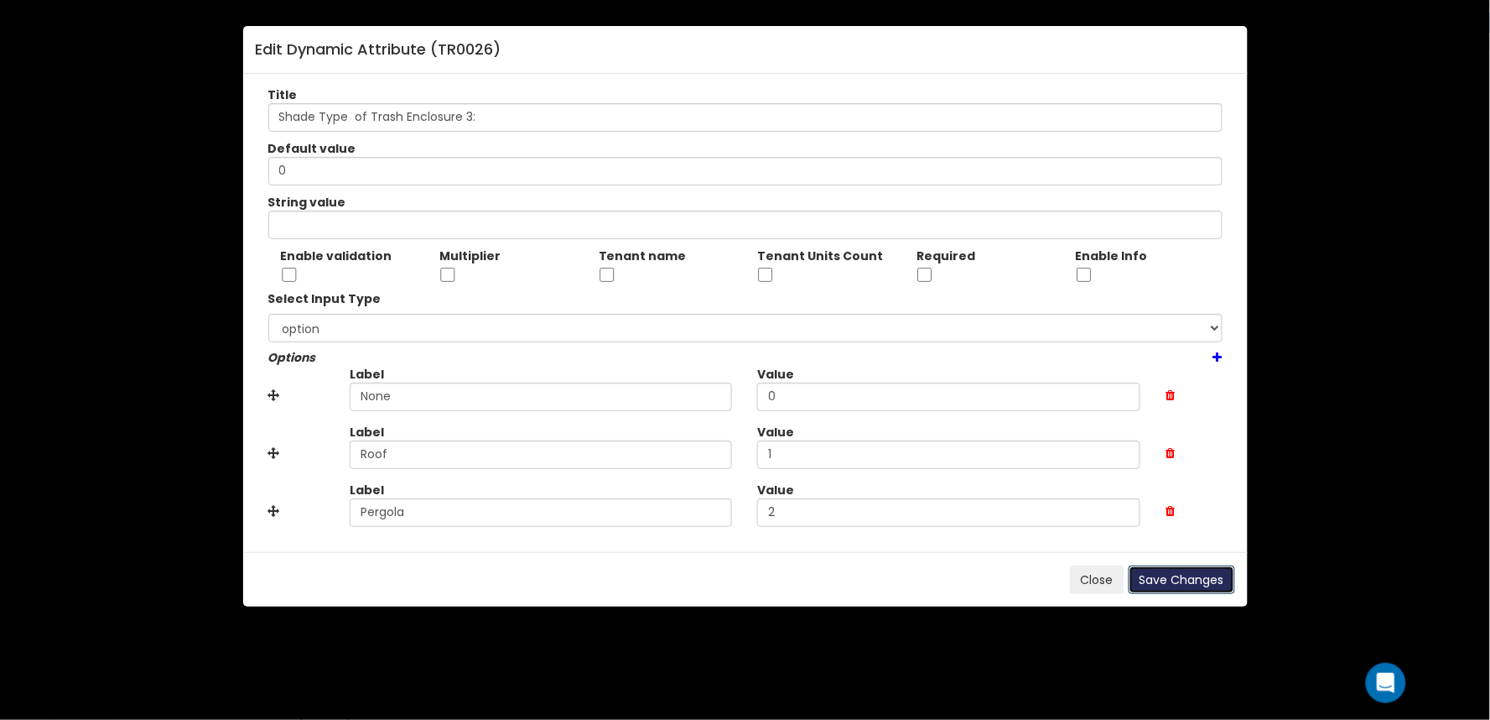
click at [1186, 577] on button "Save Changes" at bounding box center [1182, 579] width 107 height 29
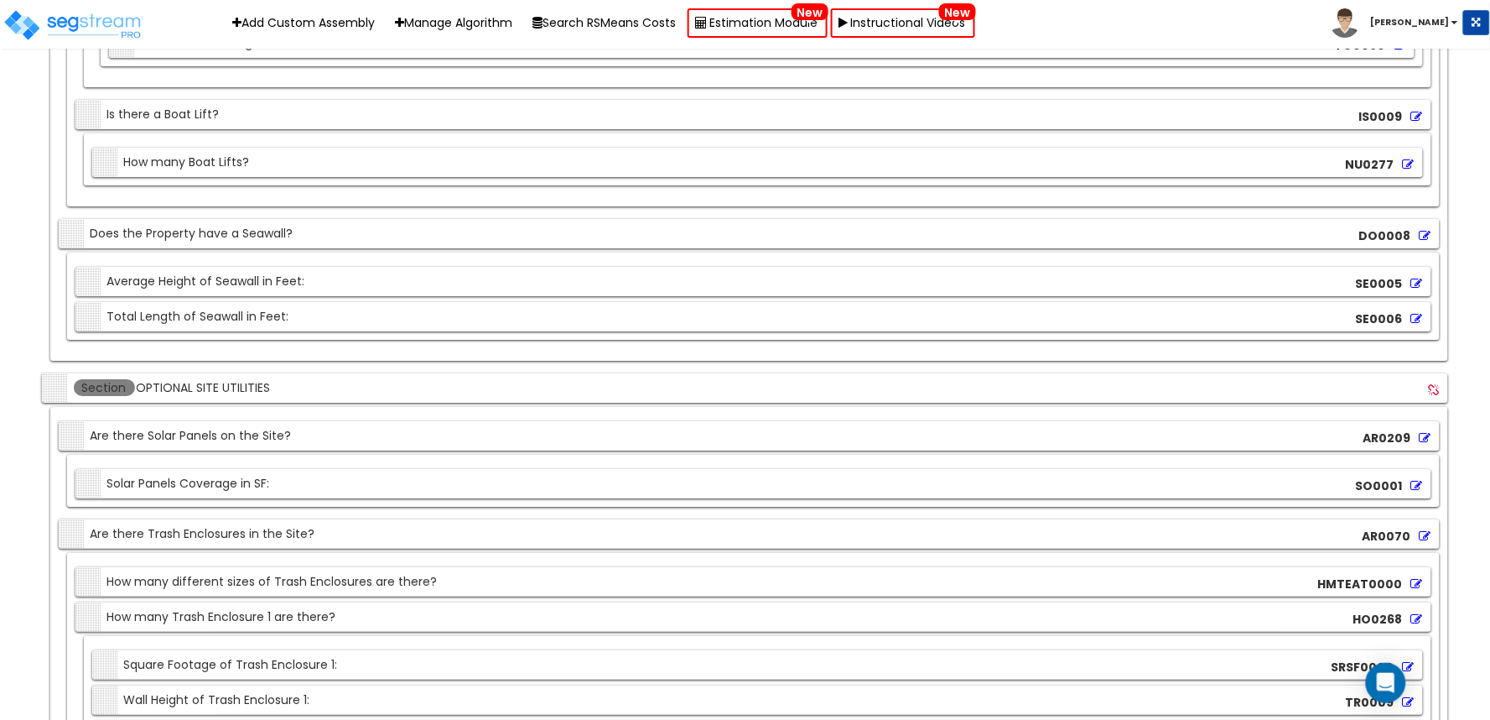
scroll to position [2578, 0]
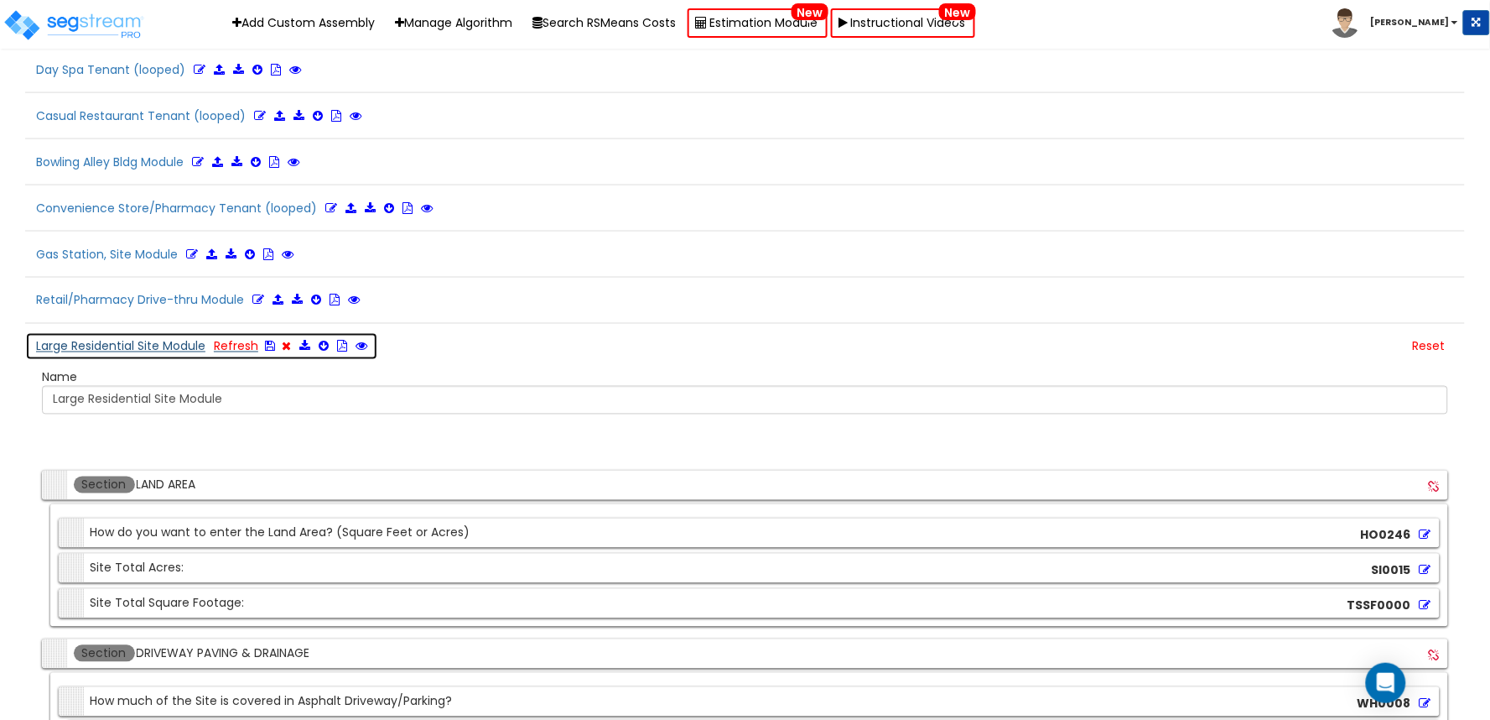
click at [272, 352] on icon at bounding box center [270, 346] width 10 height 12
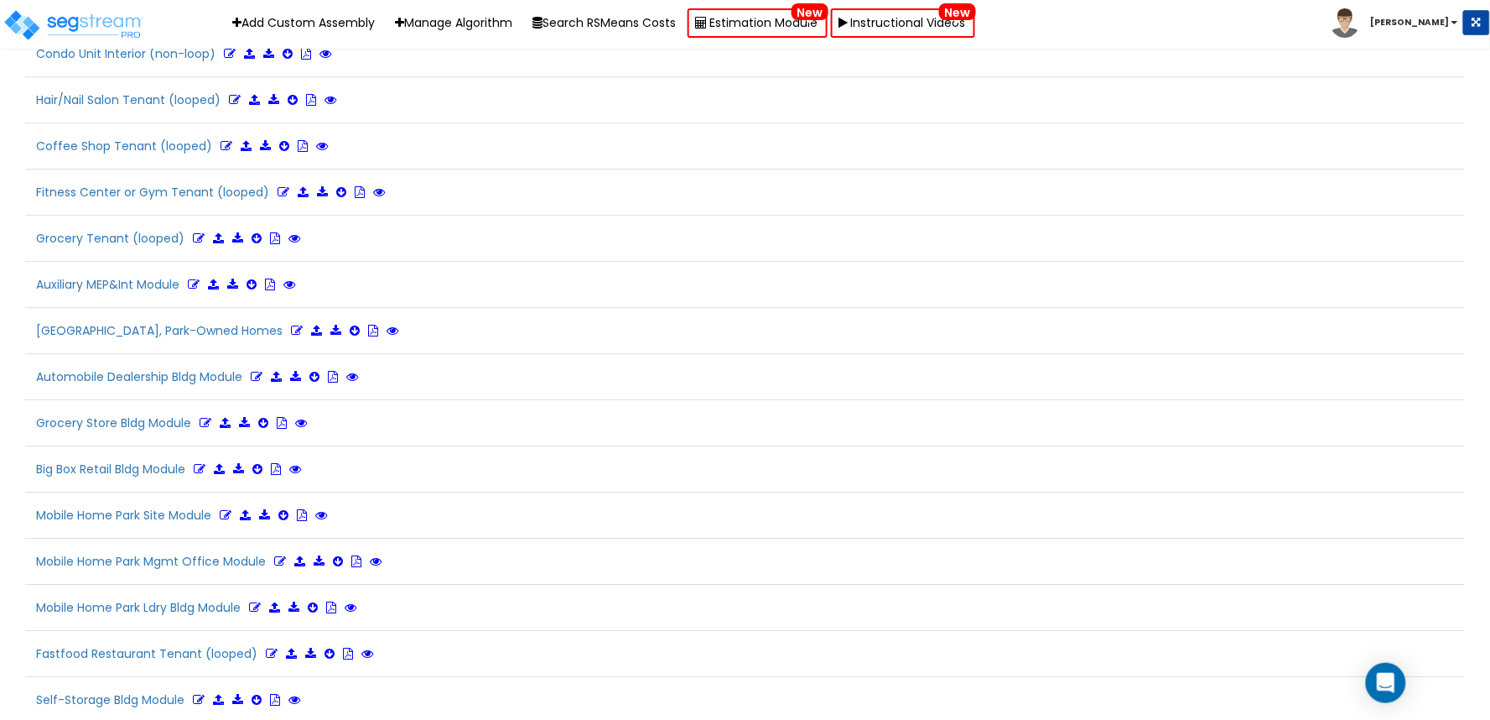
scroll to position [3553, 0]
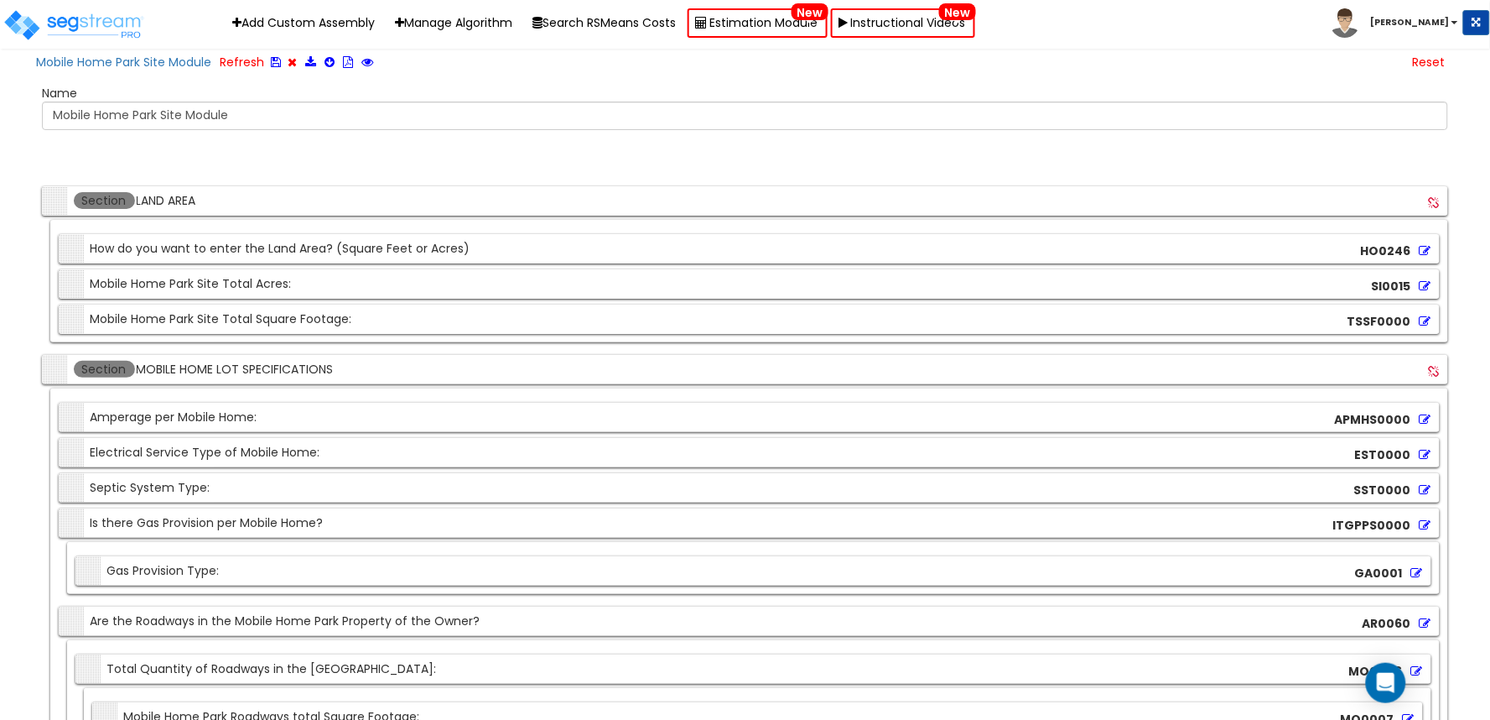
scroll to position [21818, 0]
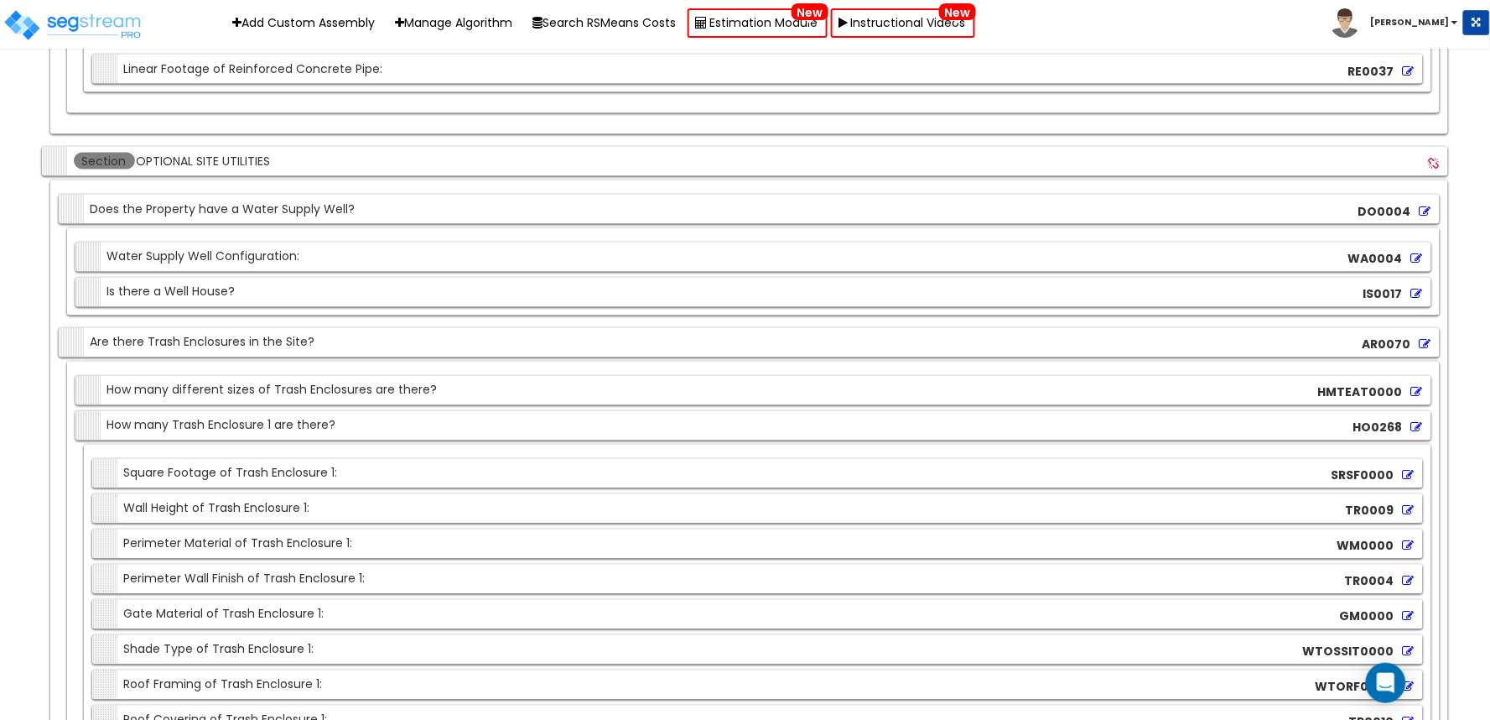
drag, startPoint x: 705, startPoint y: -15, endPoint x: 18, endPoint y: 418, distance: 811.8
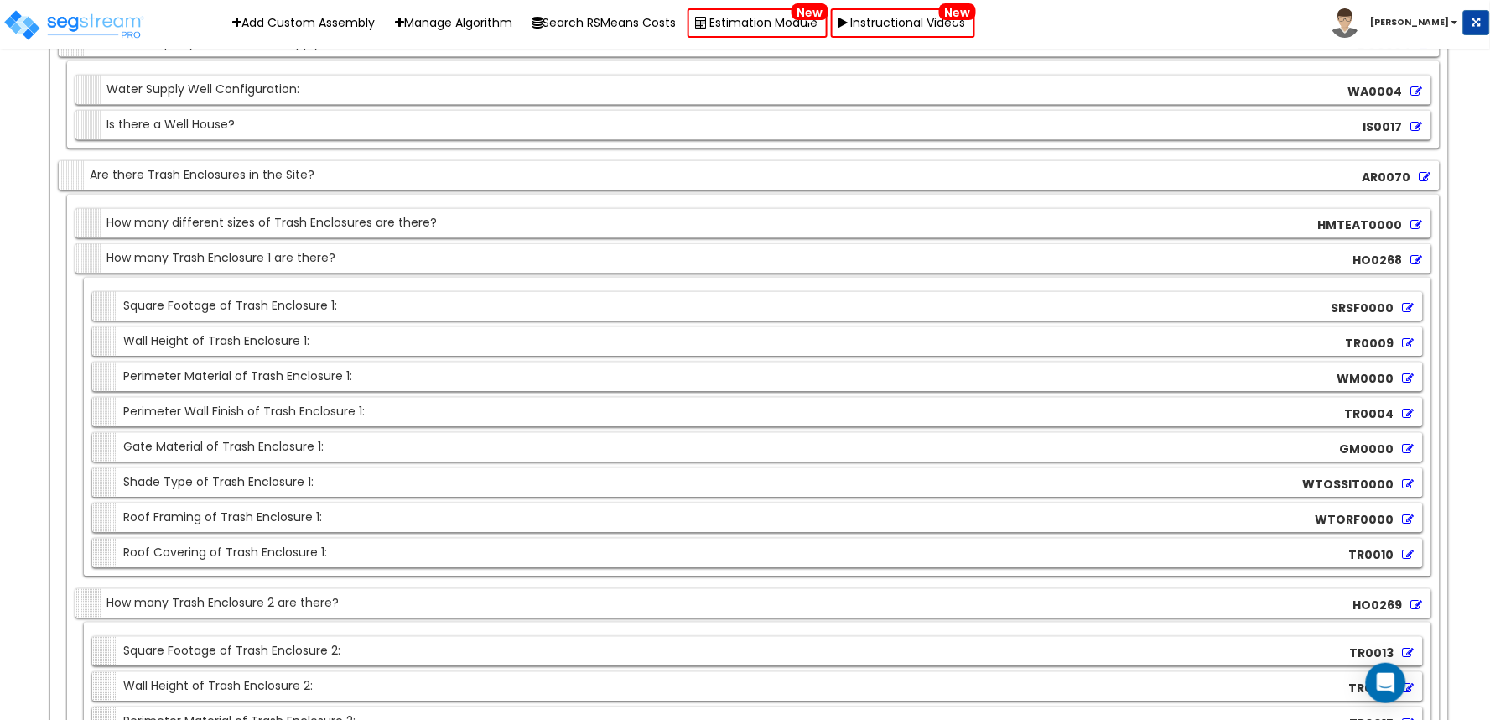
scroll to position [22191, 0]
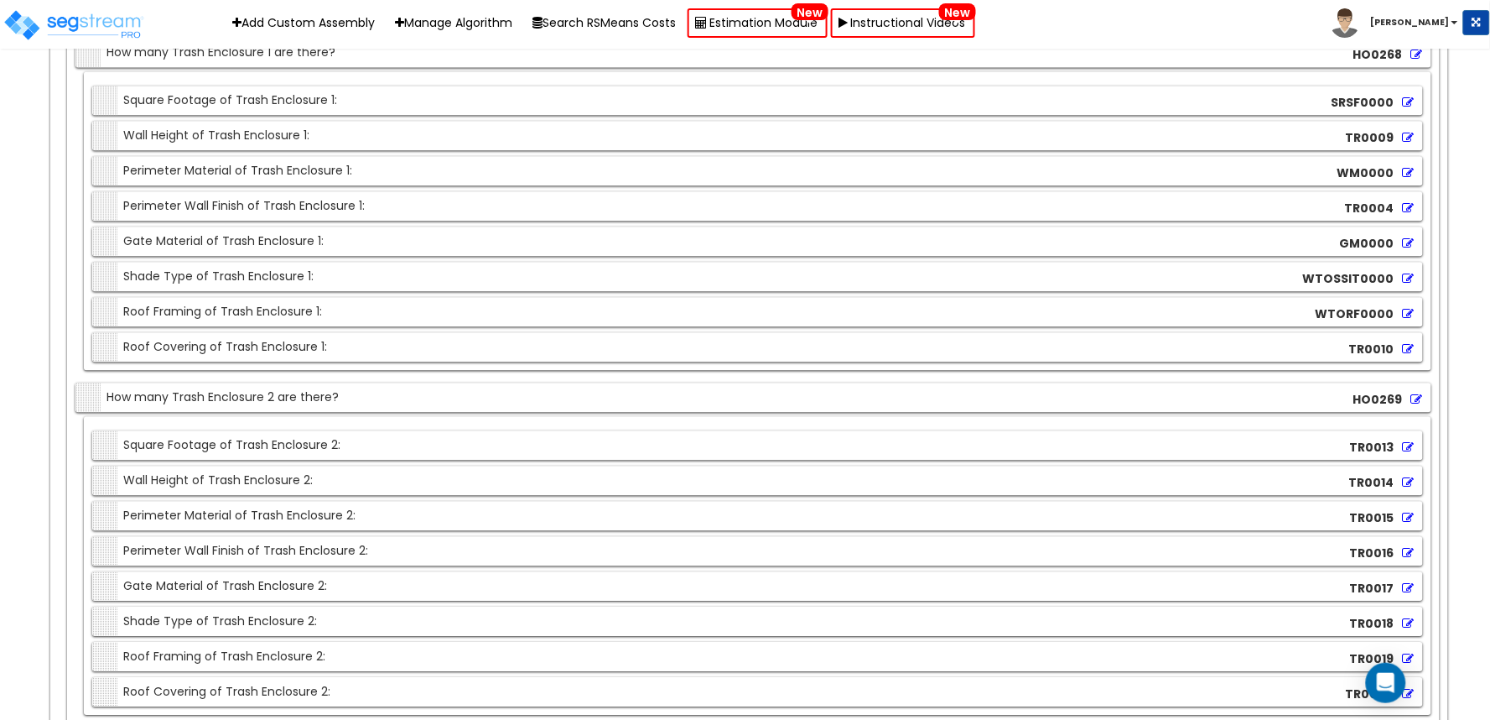
click at [1406, 284] on icon at bounding box center [1409, 279] width 12 height 12
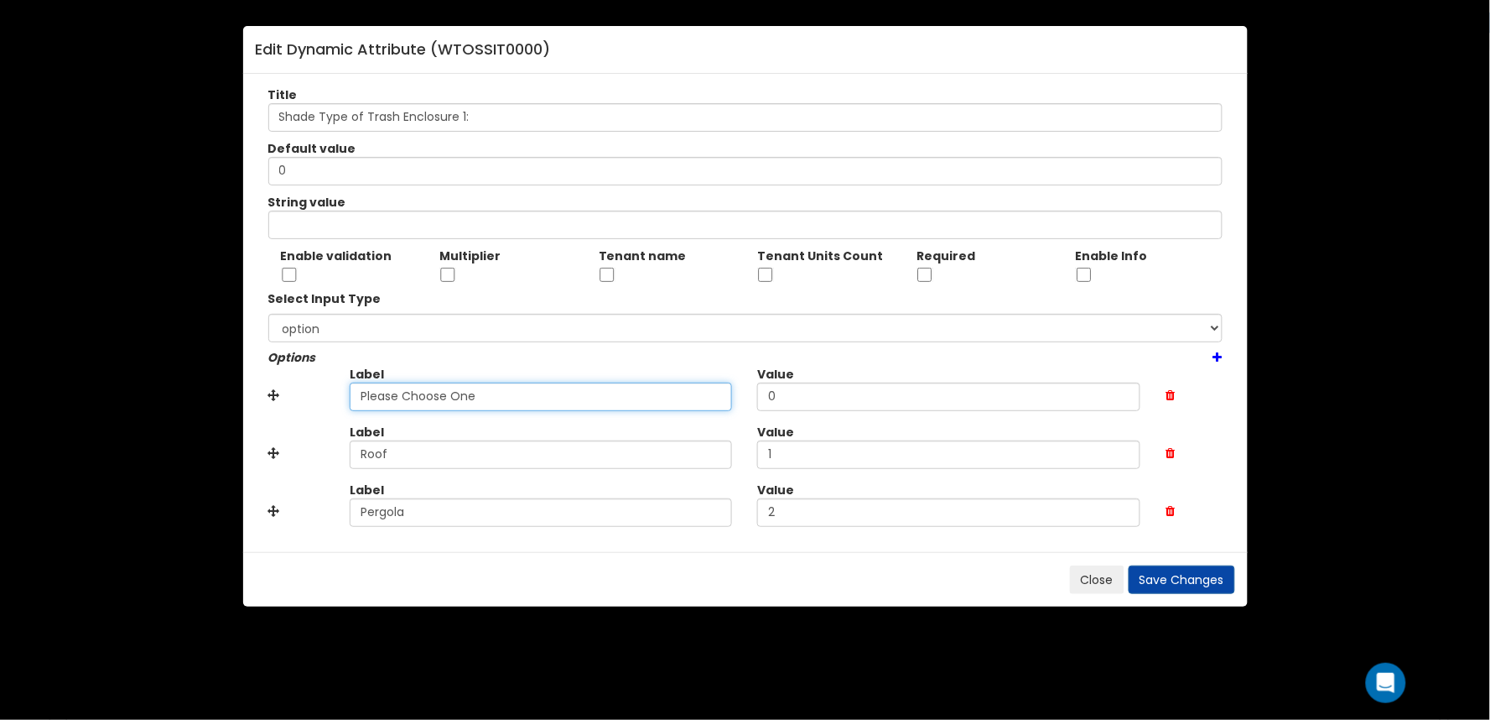
drag, startPoint x: 348, startPoint y: 403, endPoint x: 164, endPoint y: 403, distance: 184.5
click at [164, 403] on div "Edit Dynamic Attribute ( WTOSSIT0000 ) Title Shade Type of Trash Enclosure 1: D…" at bounding box center [745, 360] width 1490 height 720
type input "None"
drag, startPoint x: 403, startPoint y: 400, endPoint x: 252, endPoint y: 423, distance: 153.5
click at [250, 423] on div "Title Shade Type of Trash Enclosure 1: Default value 0 String value Enable vali…" at bounding box center [745, 313] width 1005 height 478
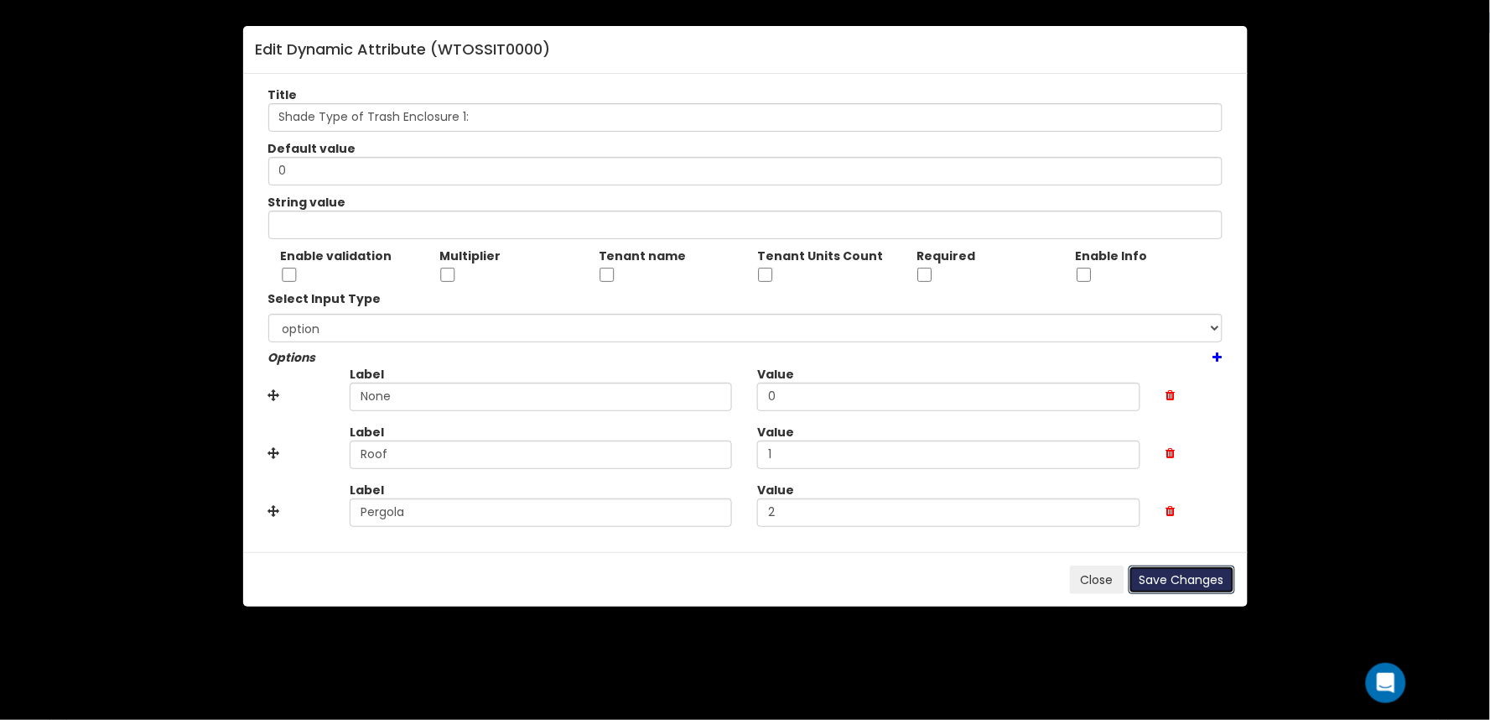
click at [1200, 582] on button "Save Changes" at bounding box center [1182, 579] width 107 height 29
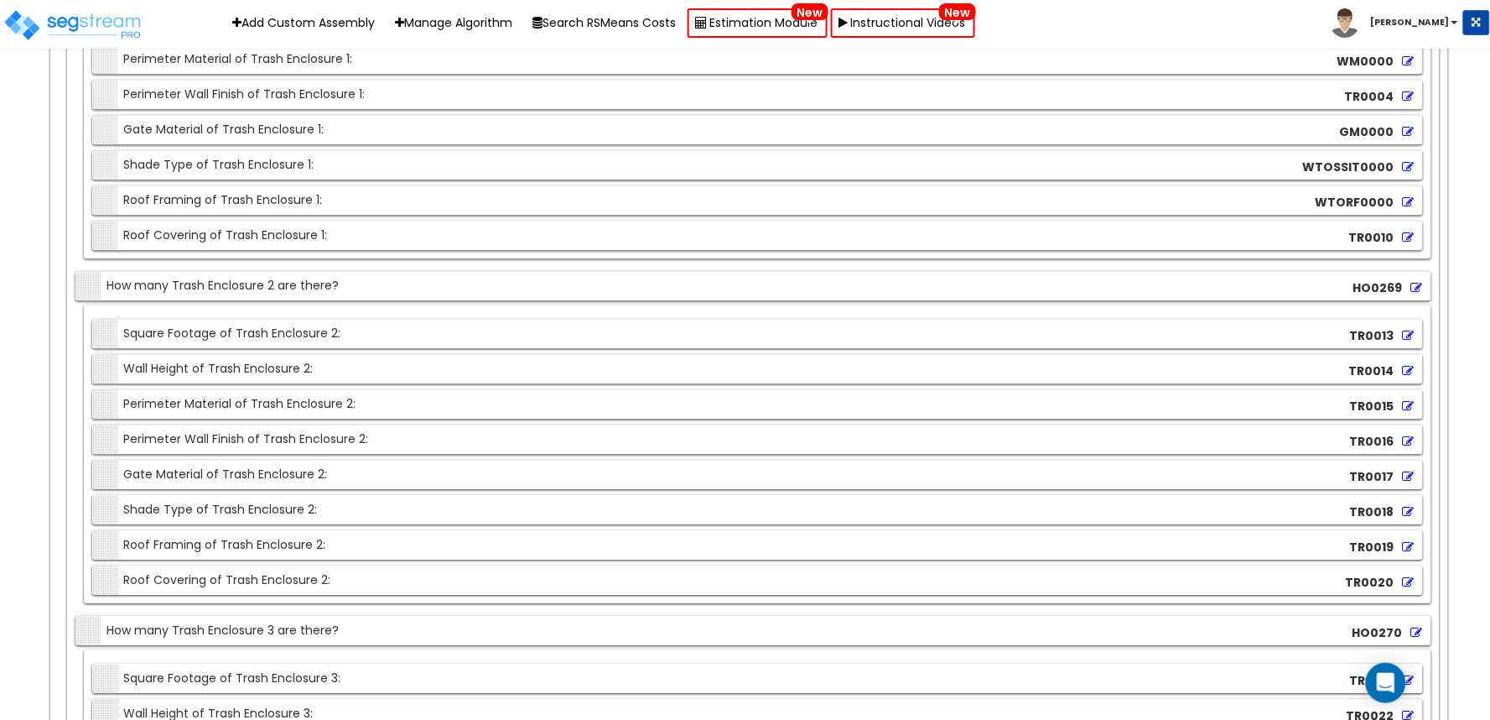
scroll to position [22563, 0]
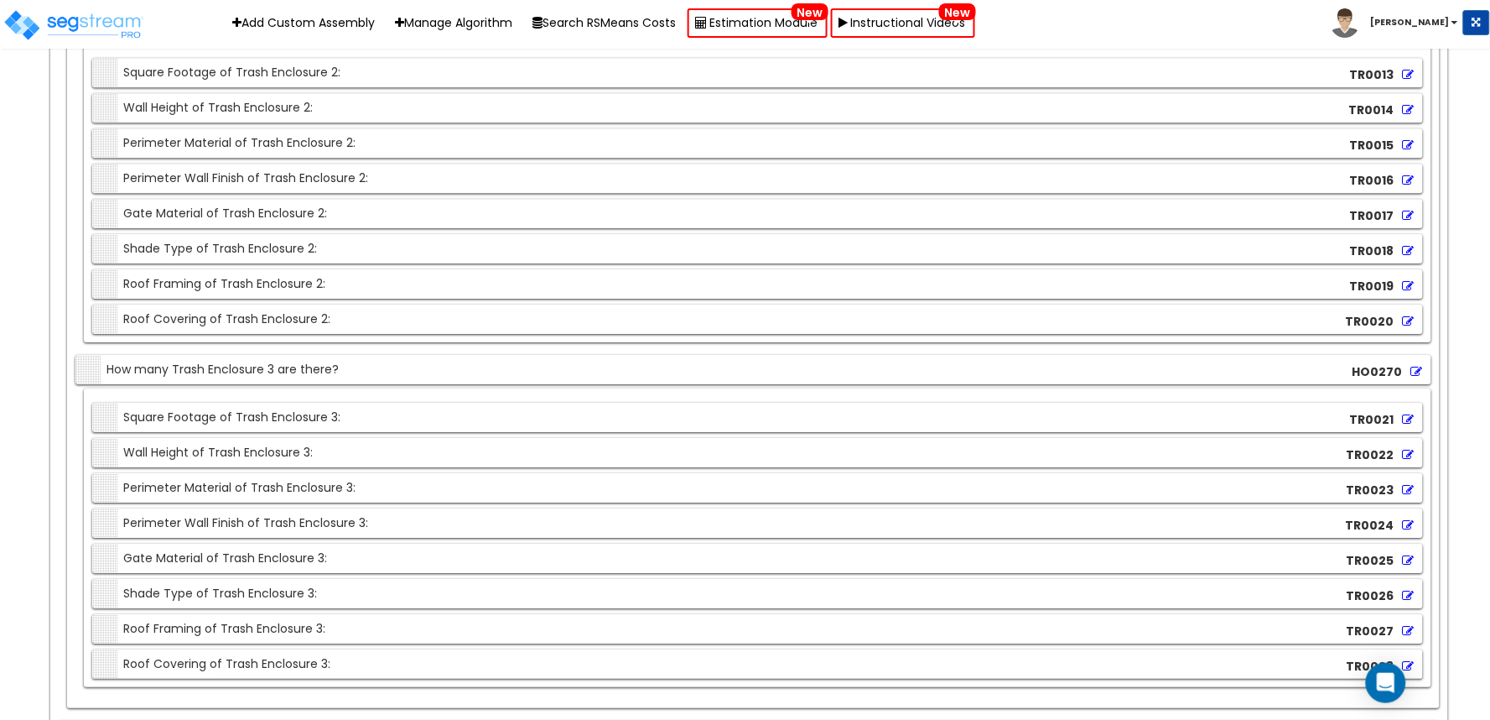
click at [1413, 257] on icon at bounding box center [1409, 251] width 12 height 12
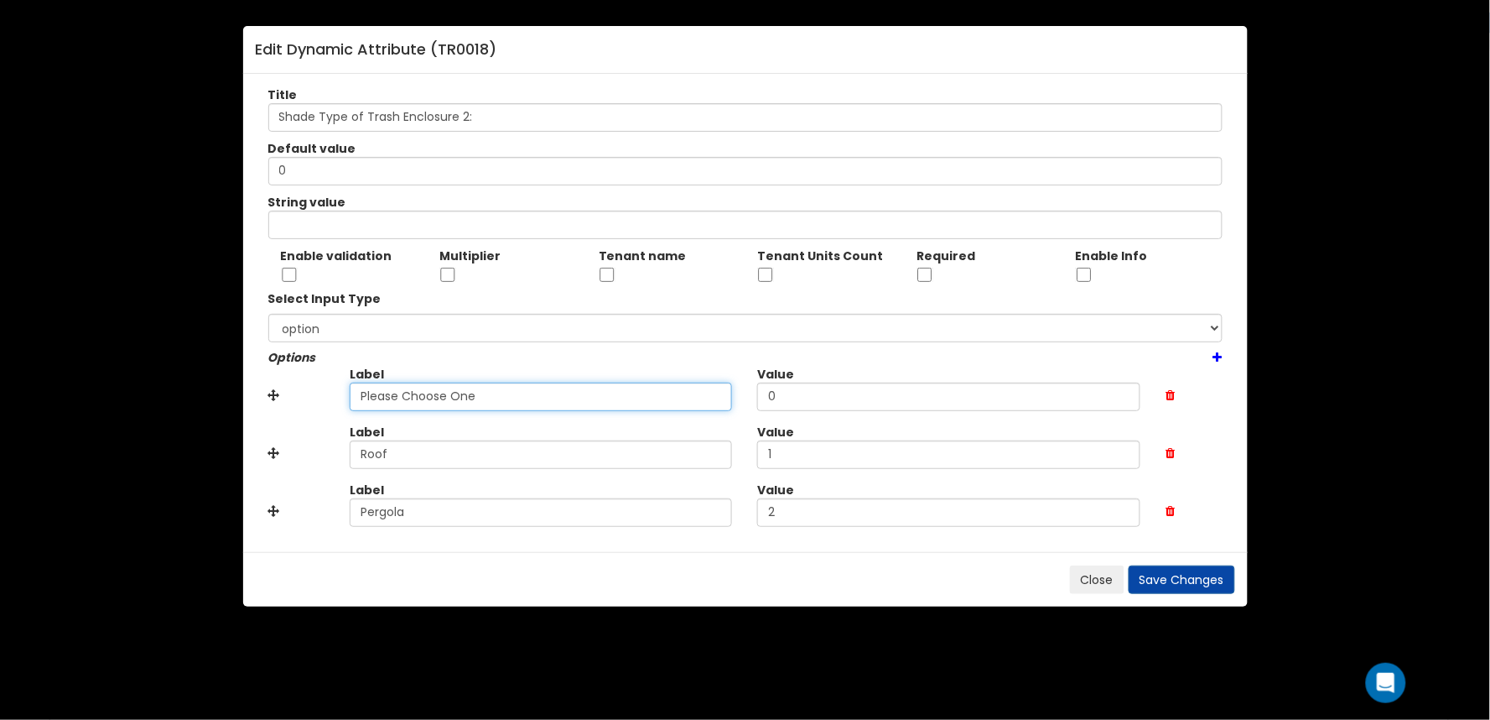
drag, startPoint x: 526, startPoint y: 403, endPoint x: 247, endPoint y: 429, distance: 280.4
click at [191, 428] on div "Edit Dynamic Attribute ( TR0018 ) Title Shade Type of Trash Enclosure 2: Defaul…" at bounding box center [745, 360] width 1490 height 720
paste input "No"
type input "None"
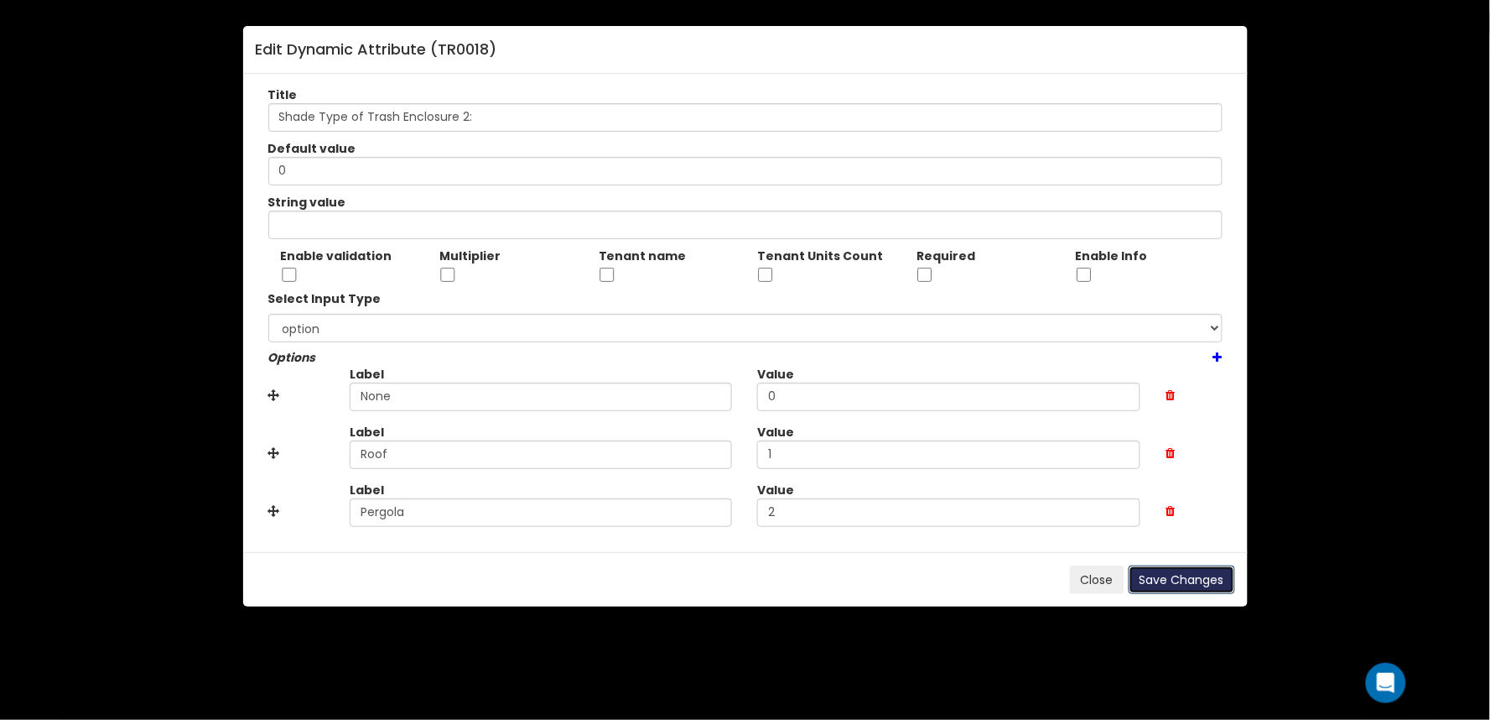
drag, startPoint x: 1177, startPoint y: 573, endPoint x: 860, endPoint y: 450, distance: 340.9
click at [1176, 573] on button "Save Changes" at bounding box center [1182, 579] width 107 height 29
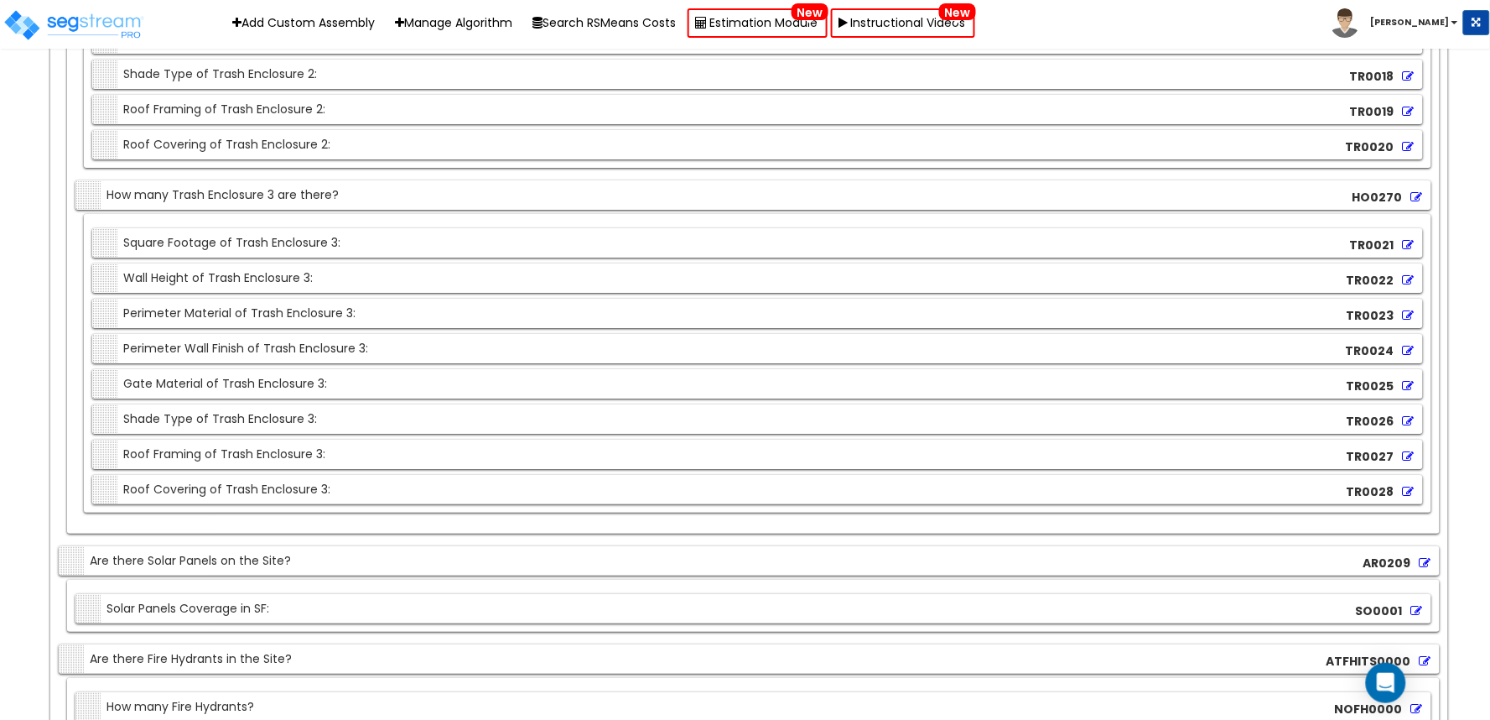
scroll to position [22935, 0]
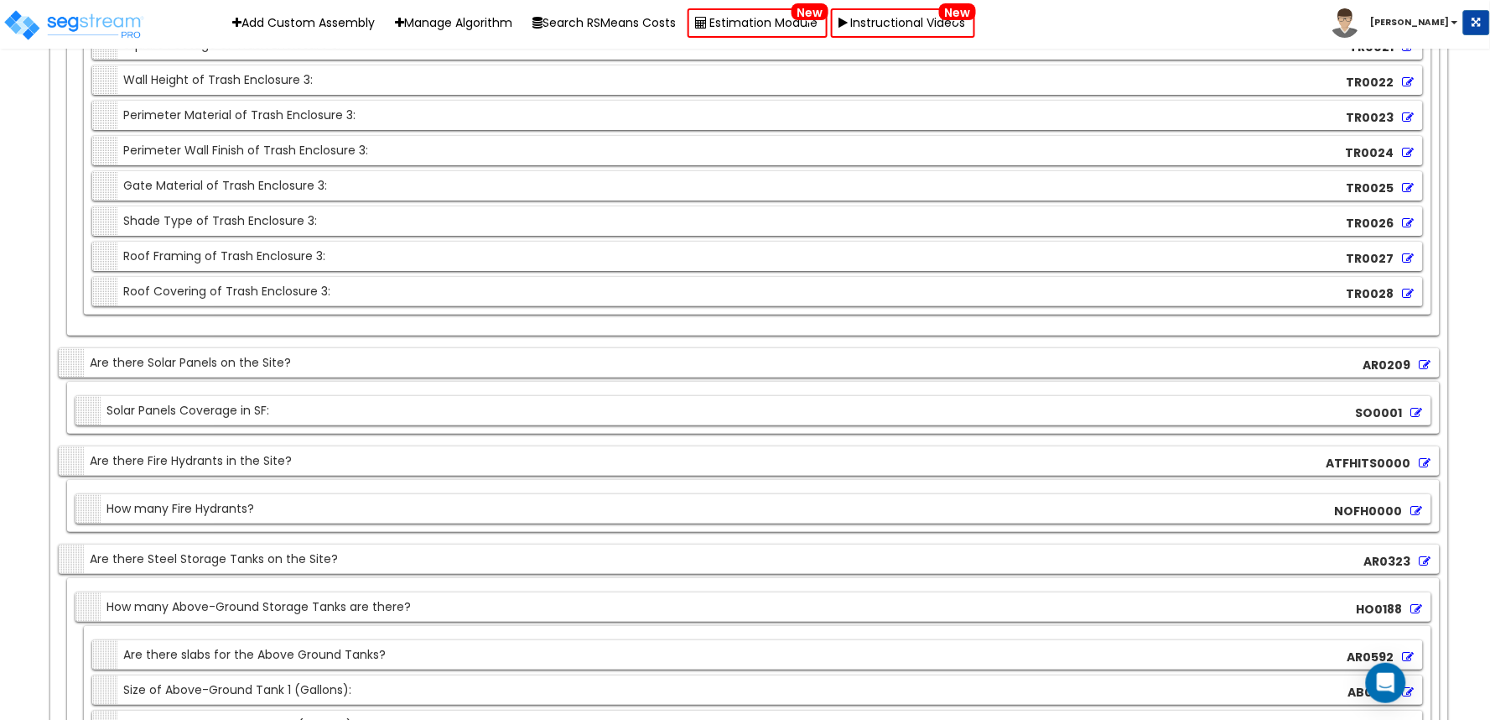
click at [1410, 229] on icon at bounding box center [1409, 223] width 12 height 12
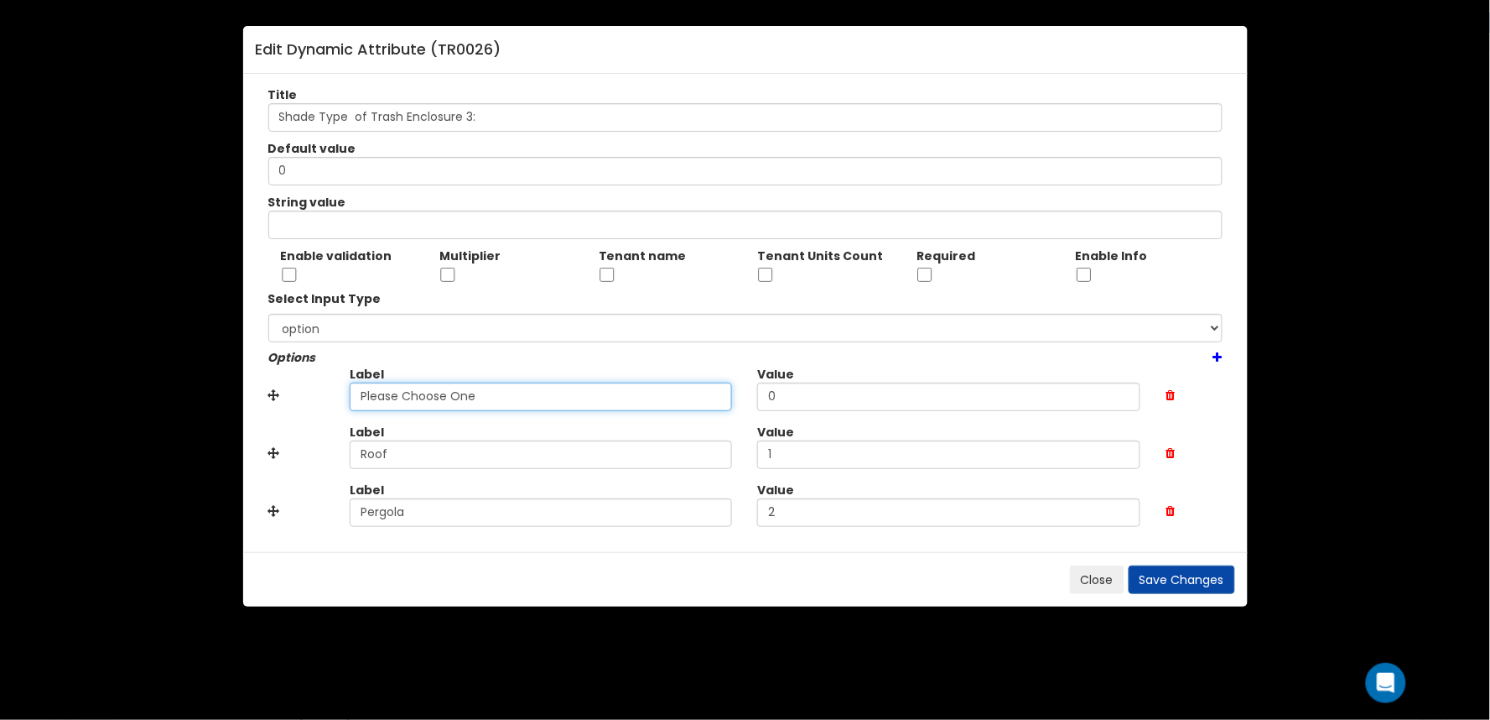
drag, startPoint x: 383, startPoint y: 408, endPoint x: 273, endPoint y: 408, distance: 109.9
click at [273, 408] on div "Label Please Choose One Value 0" at bounding box center [746, 395] width 980 height 58
paste input "No"
type input "None"
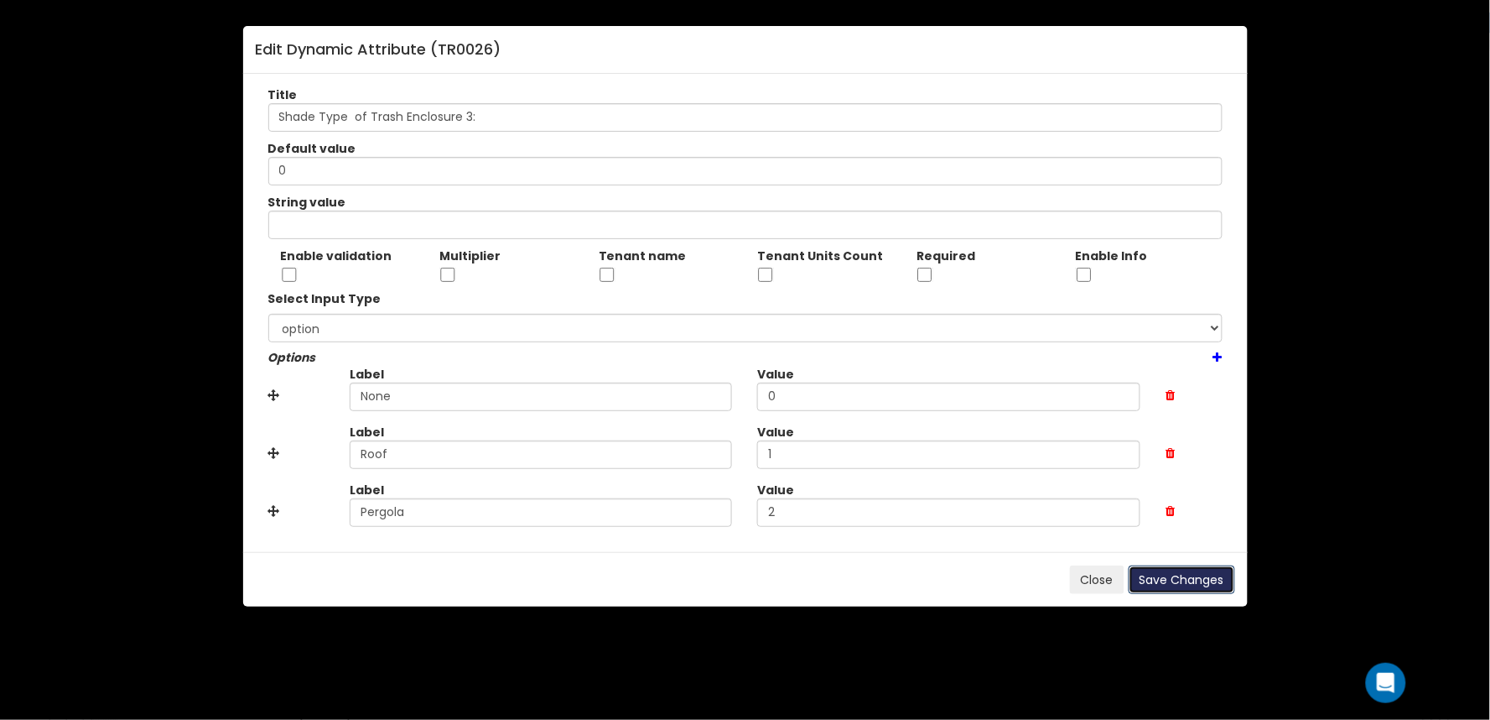
click at [1156, 577] on button "Save Changes" at bounding box center [1182, 579] width 107 height 29
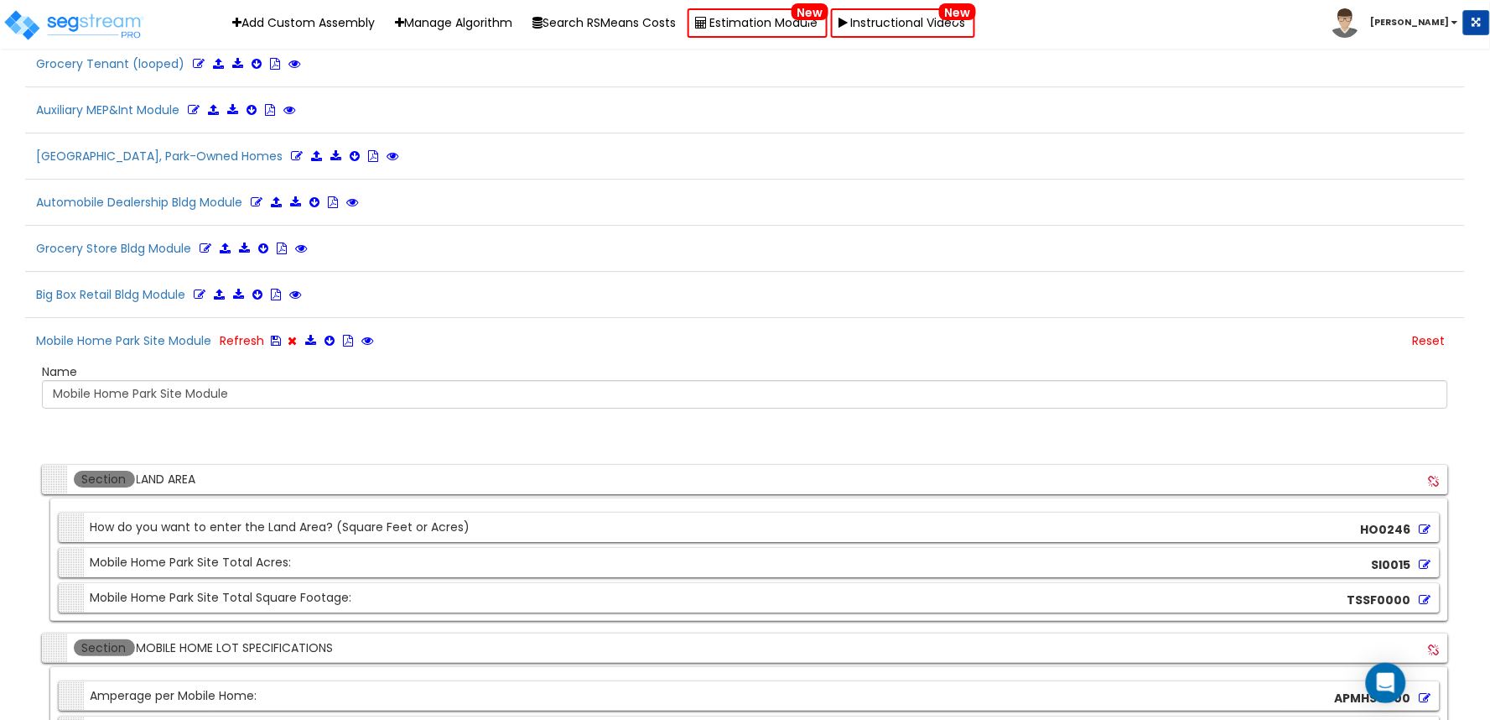
scroll to position [3553, 0]
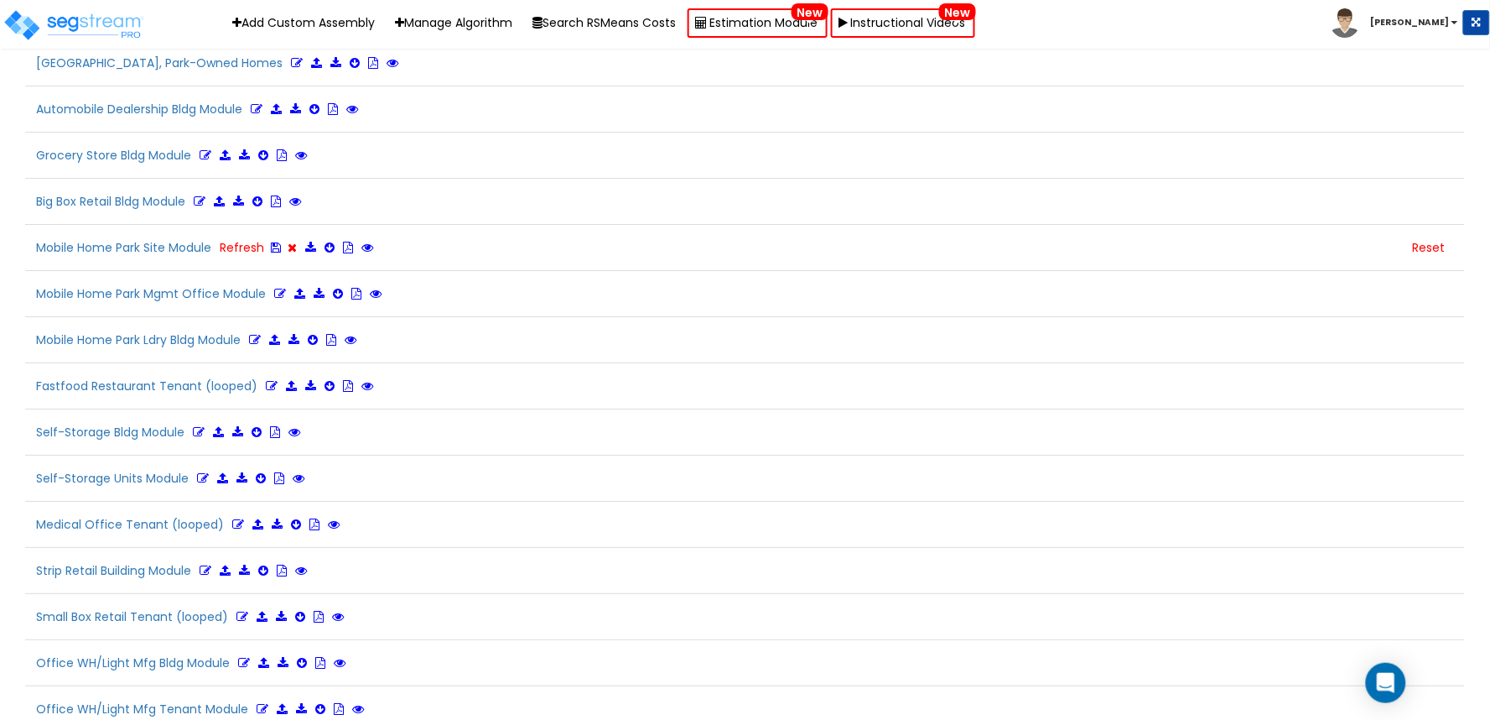
scroll to position [4108, 0]
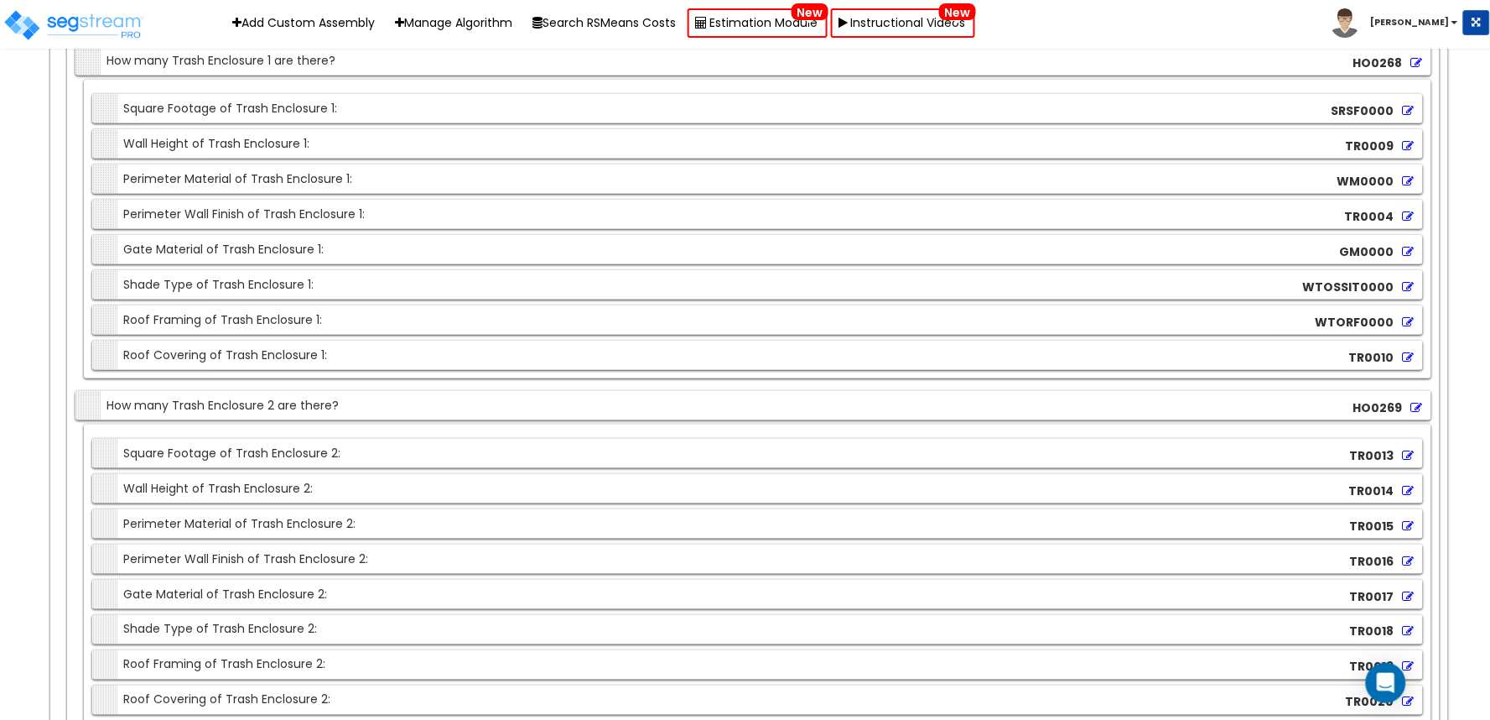
scroll to position [19510, 0]
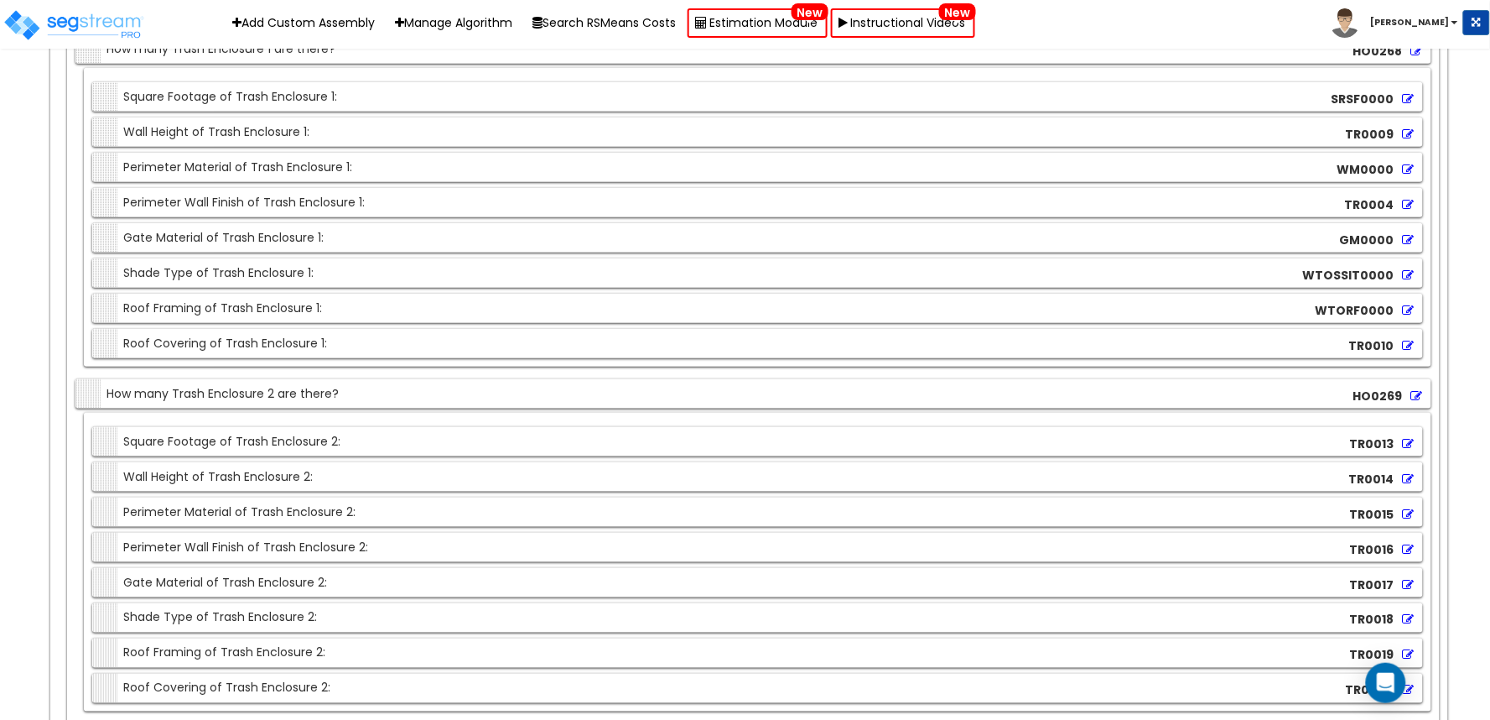
click at [1411, 281] on icon at bounding box center [1409, 275] width 12 height 12
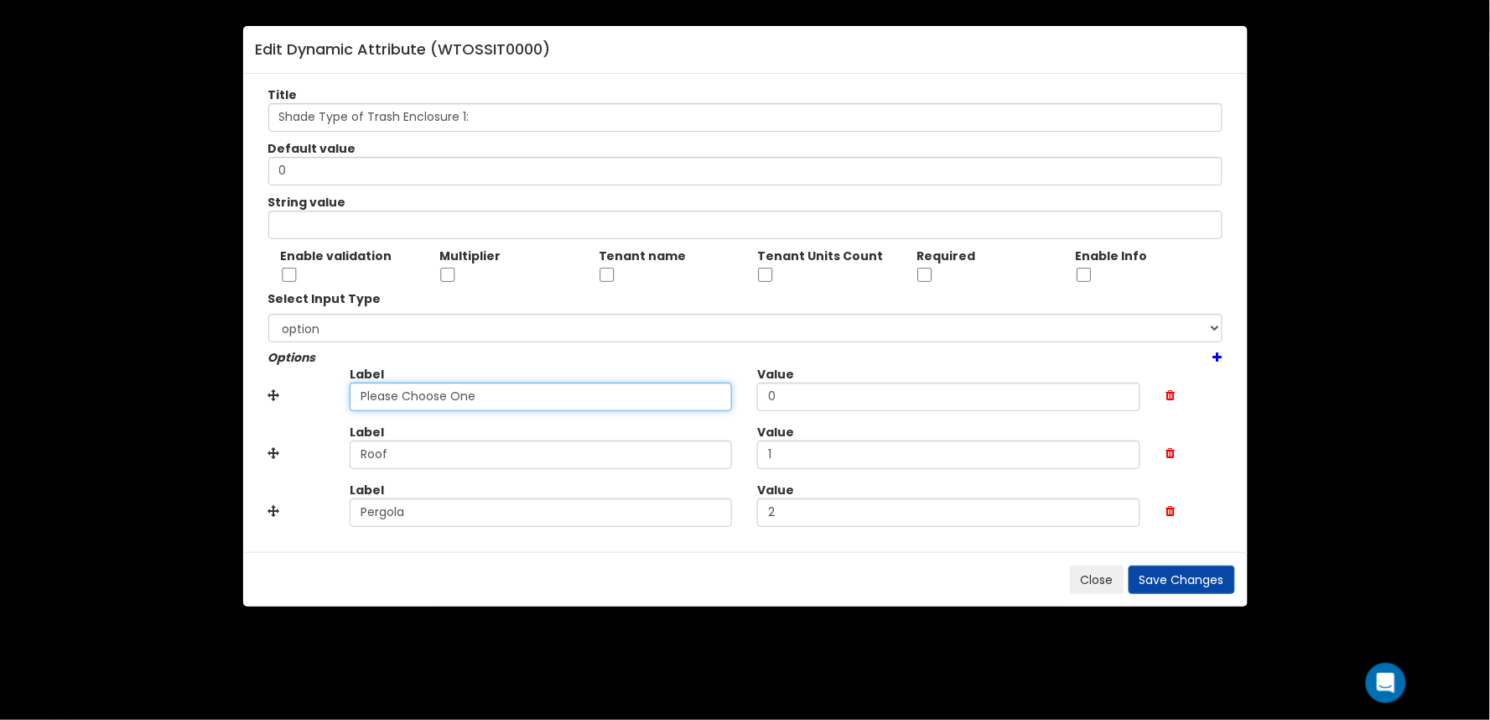
drag, startPoint x: 472, startPoint y: 396, endPoint x: 164, endPoint y: 398, distance: 307.8
click at [164, 398] on div "Edit Dynamic Attribute ( WTOSSIT0000 ) Title Shade Type of Trash Enclosure 1: D…" at bounding box center [745, 360] width 1490 height 720
paste input "No"
type input "None"
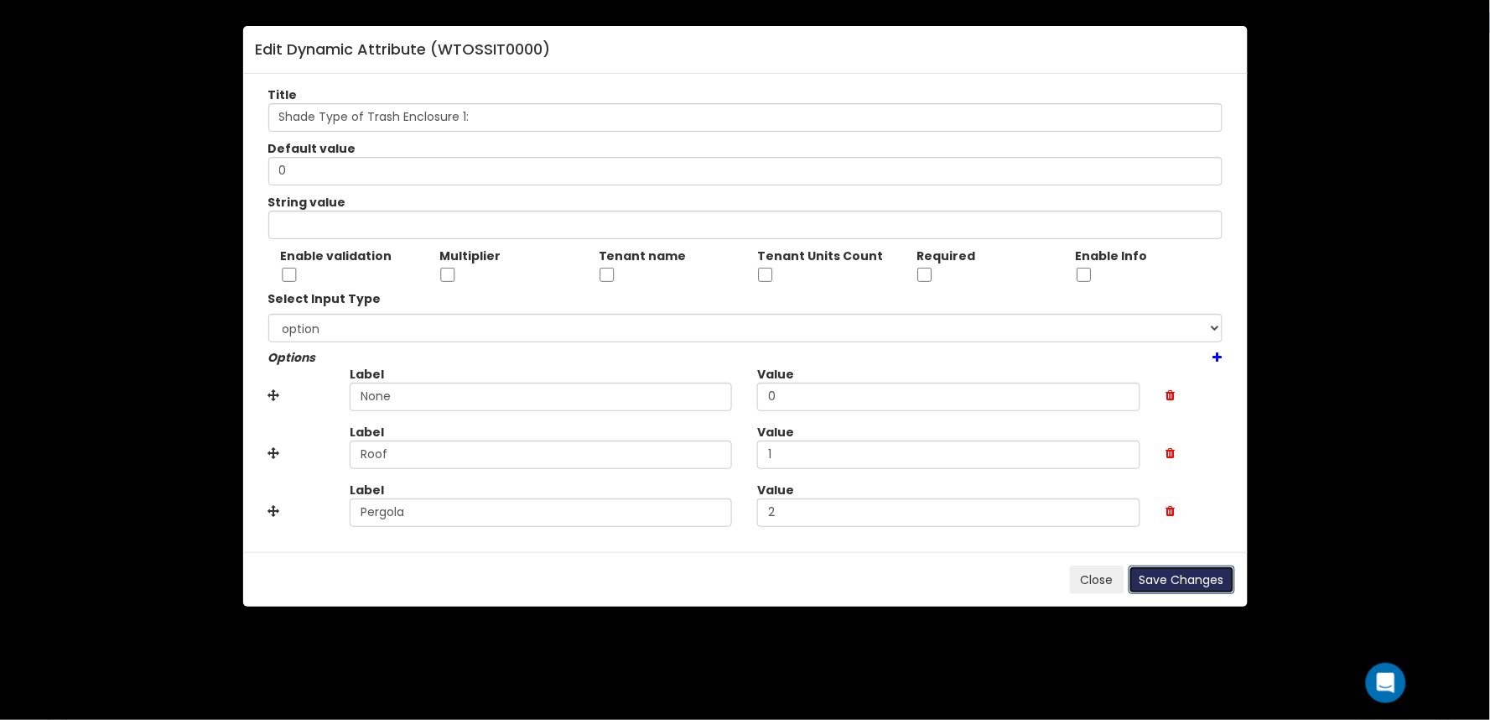
click at [1211, 585] on button "Save Changes" at bounding box center [1182, 579] width 107 height 29
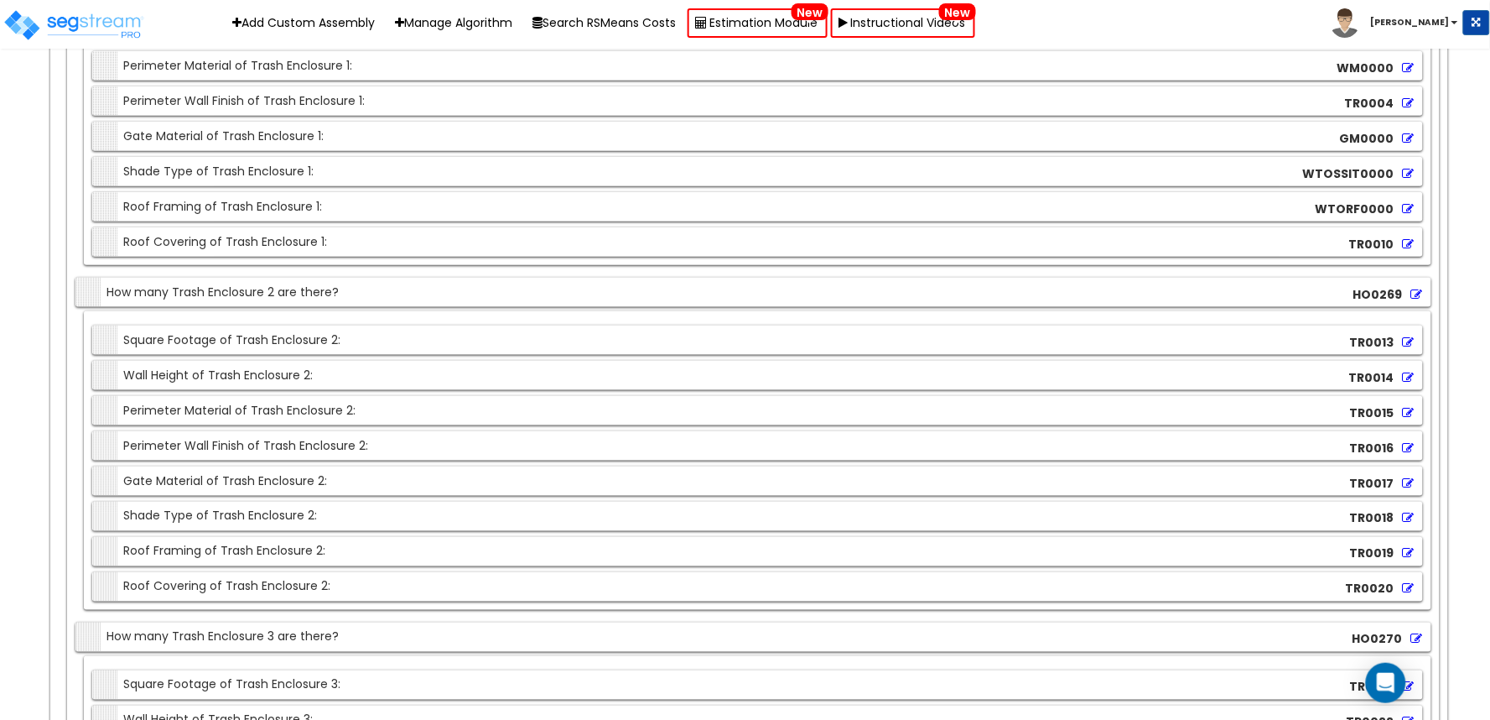
scroll to position [19790, 0]
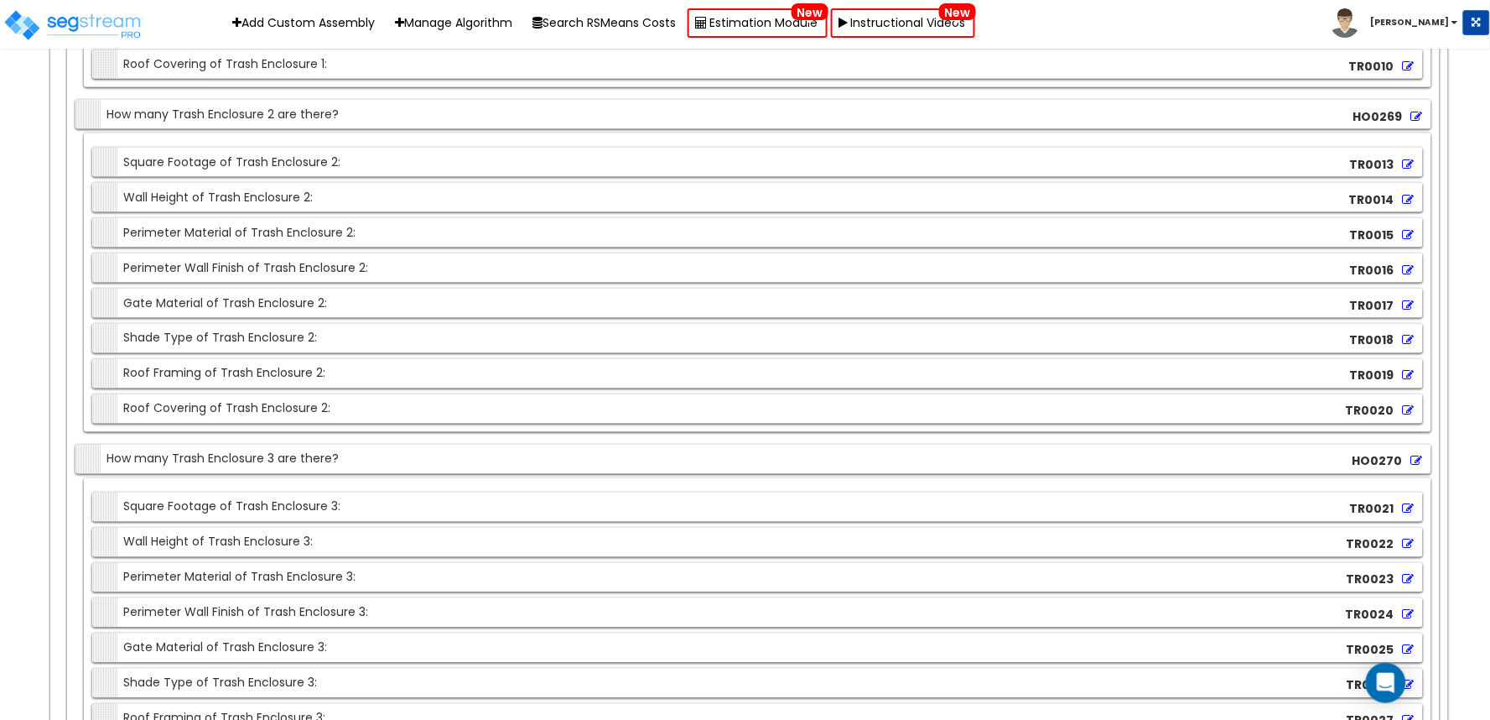
click at [1407, 346] on icon at bounding box center [1409, 341] width 12 height 12
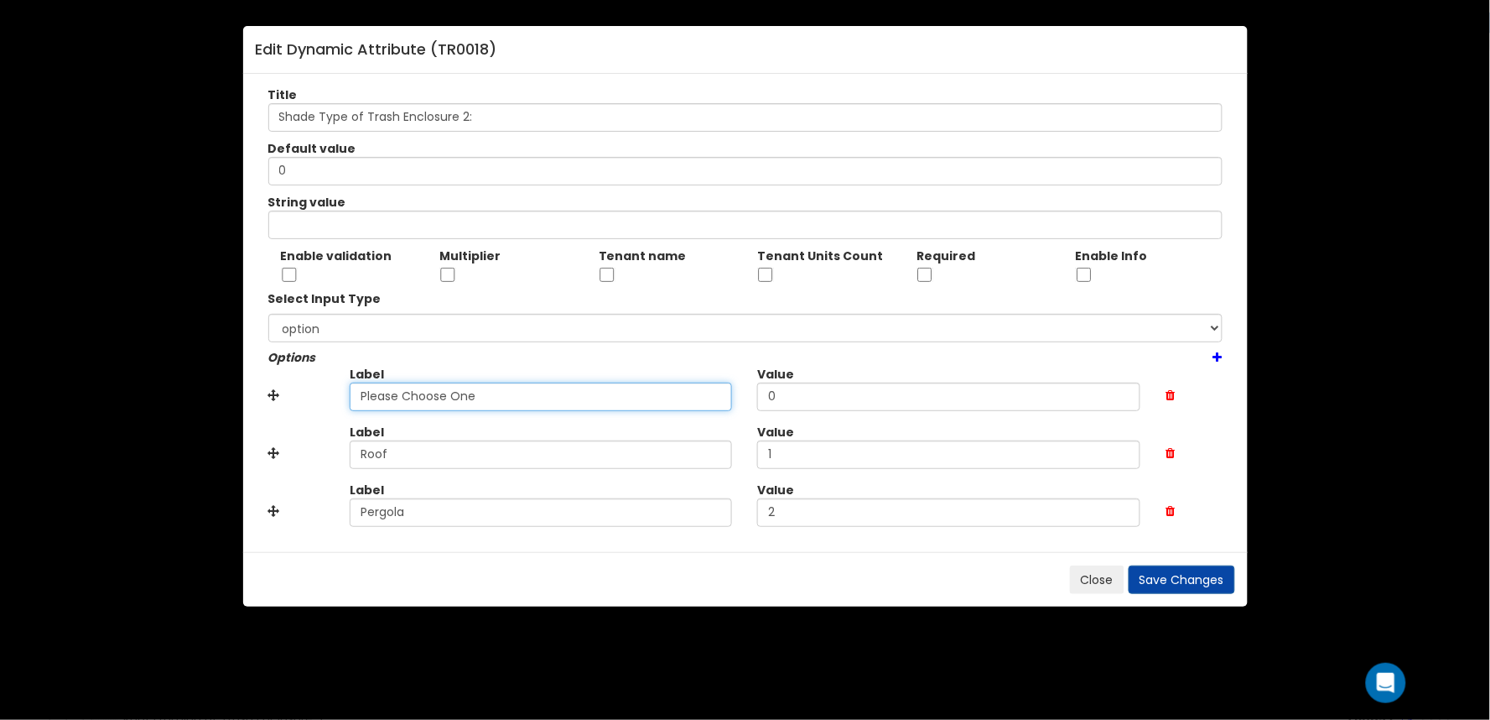
drag, startPoint x: 349, startPoint y: 396, endPoint x: 230, endPoint y: 398, distance: 119.1
click at [174, 396] on div "Edit Dynamic Attribute ( TR0018 ) Title Shade Type of Trash Enclosure 2: Defaul…" at bounding box center [745, 360] width 1490 height 720
paste input "No"
type input "None"
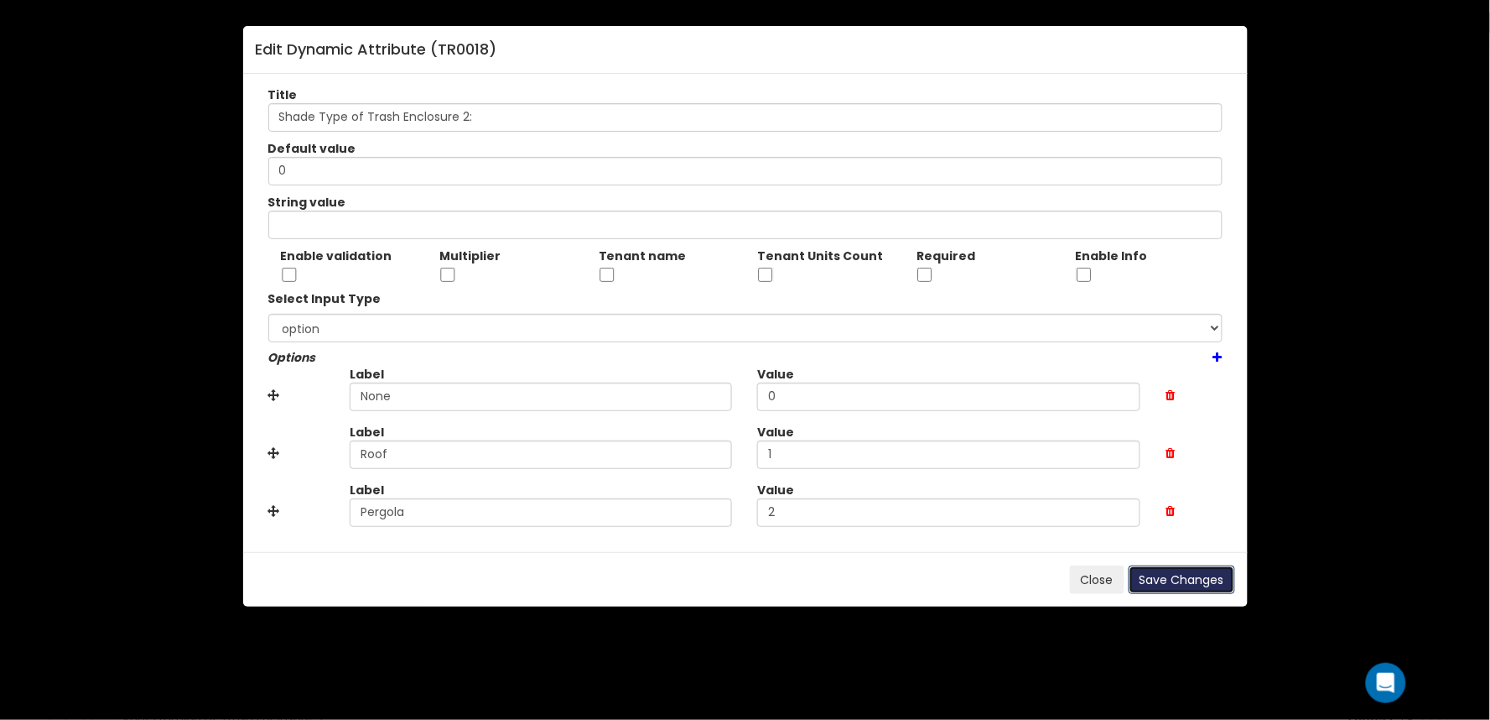
click at [1210, 577] on button "Save Changes" at bounding box center [1182, 579] width 107 height 29
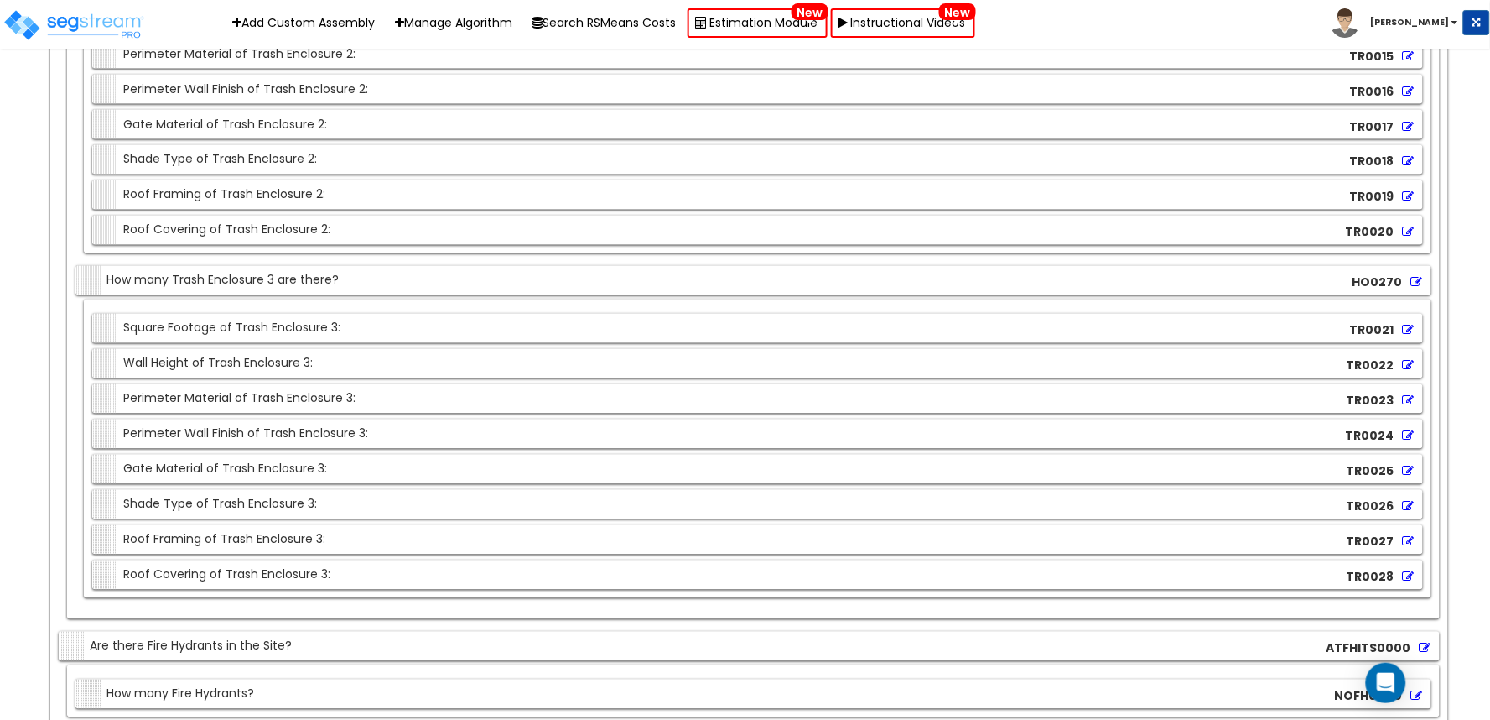
scroll to position [20163, 0]
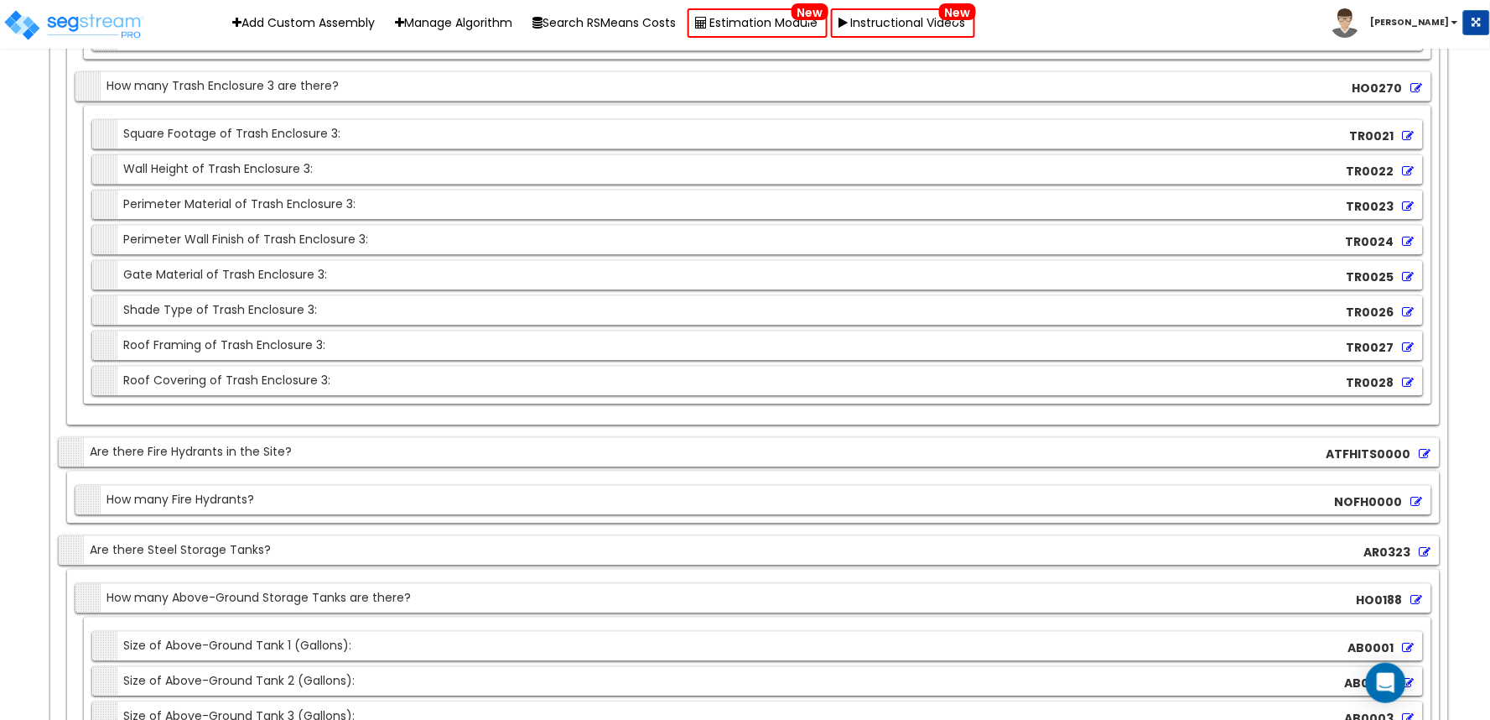
click at [1410, 318] on icon at bounding box center [1409, 312] width 12 height 12
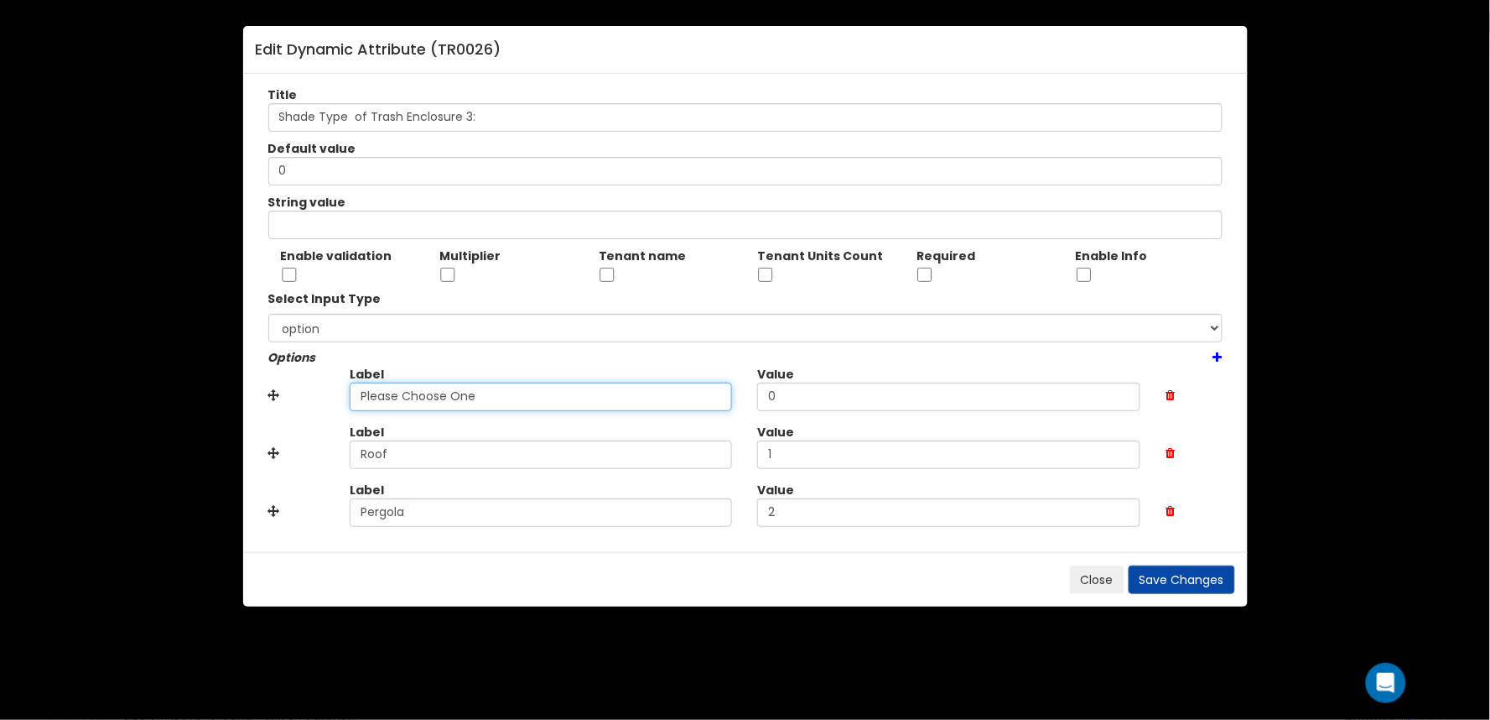
drag, startPoint x: 509, startPoint y: 392, endPoint x: 222, endPoint y: 392, distance: 286.8
click at [206, 392] on div "Edit Dynamic Attribute ( TR0026 ) Title Shade Type of Trash Enclosure 3: Defaul…" at bounding box center [745, 360] width 1490 height 720
paste input "No"
type input "None"
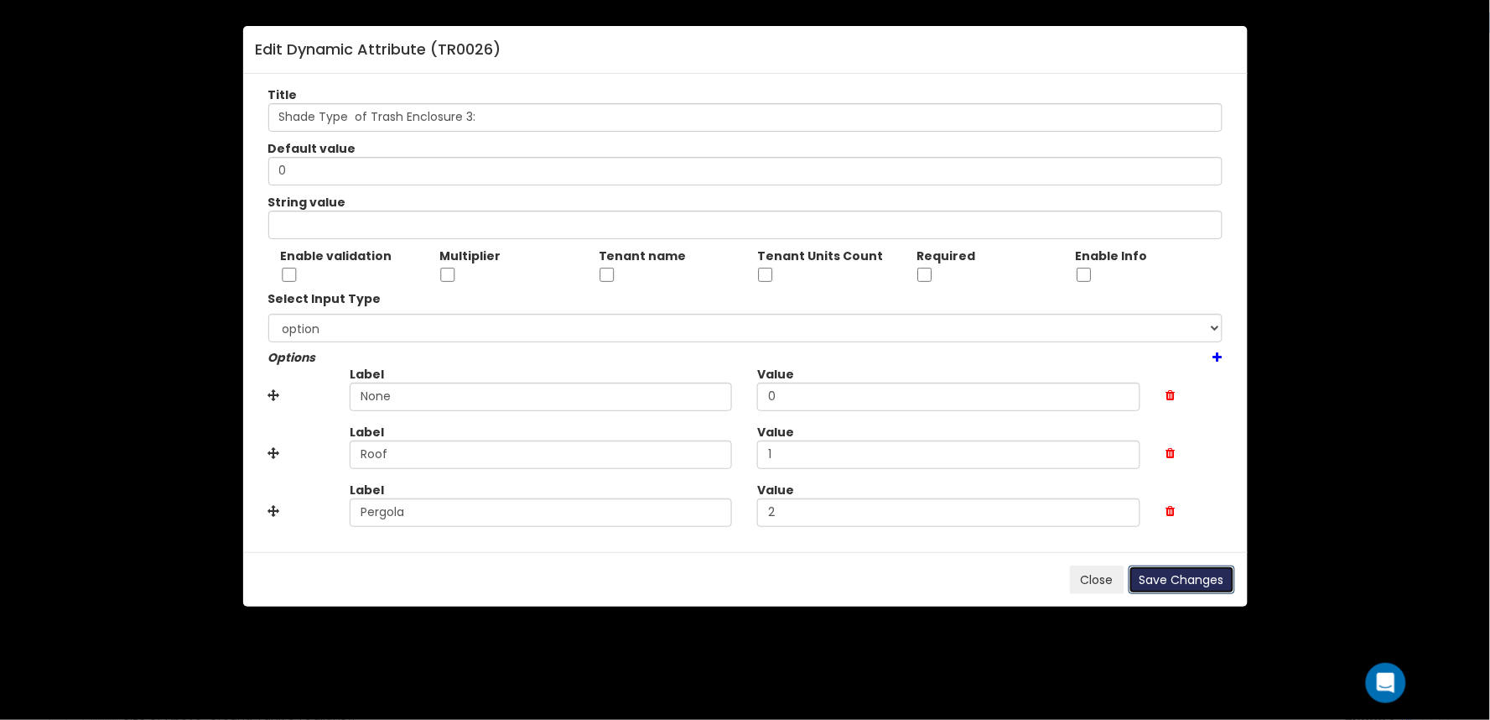
click at [1167, 576] on button "Save Changes" at bounding box center [1182, 579] width 107 height 29
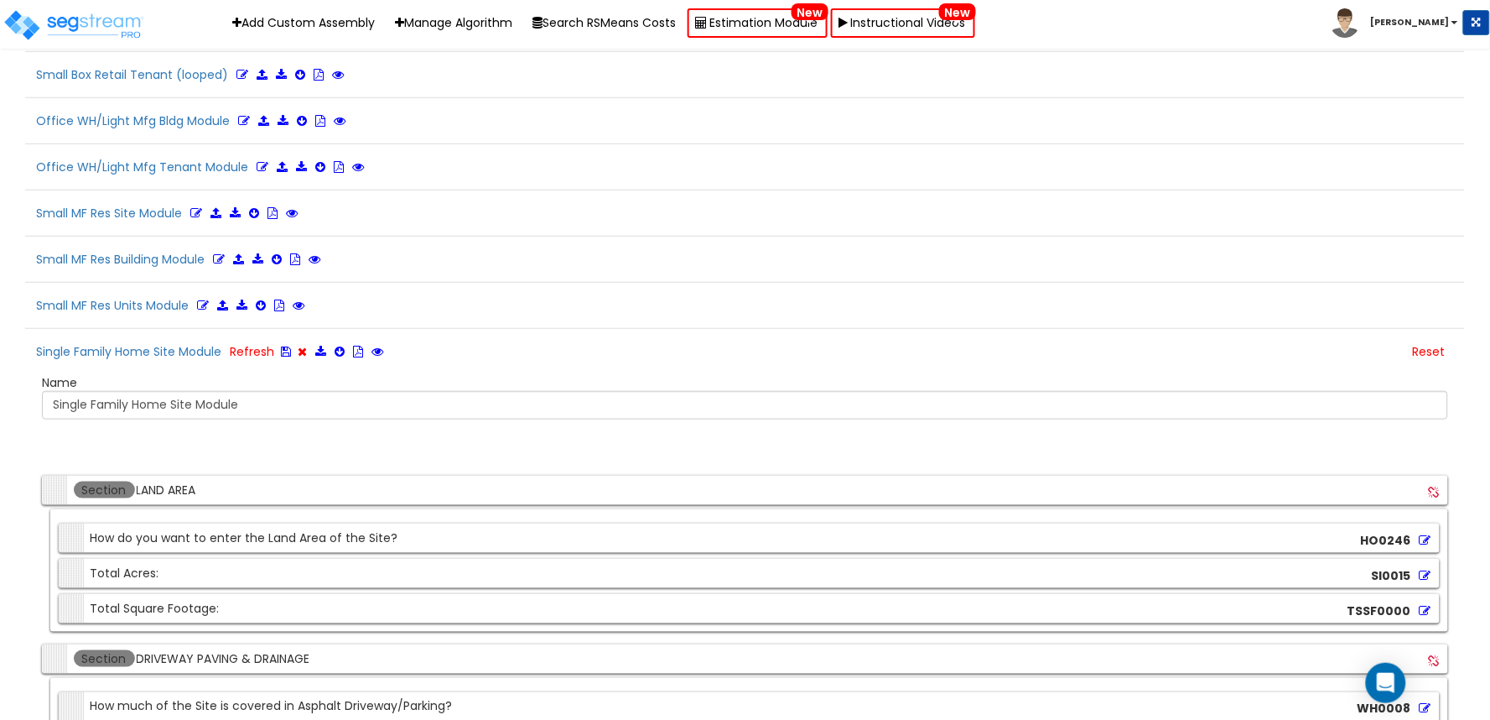
scroll to position [4322, 0]
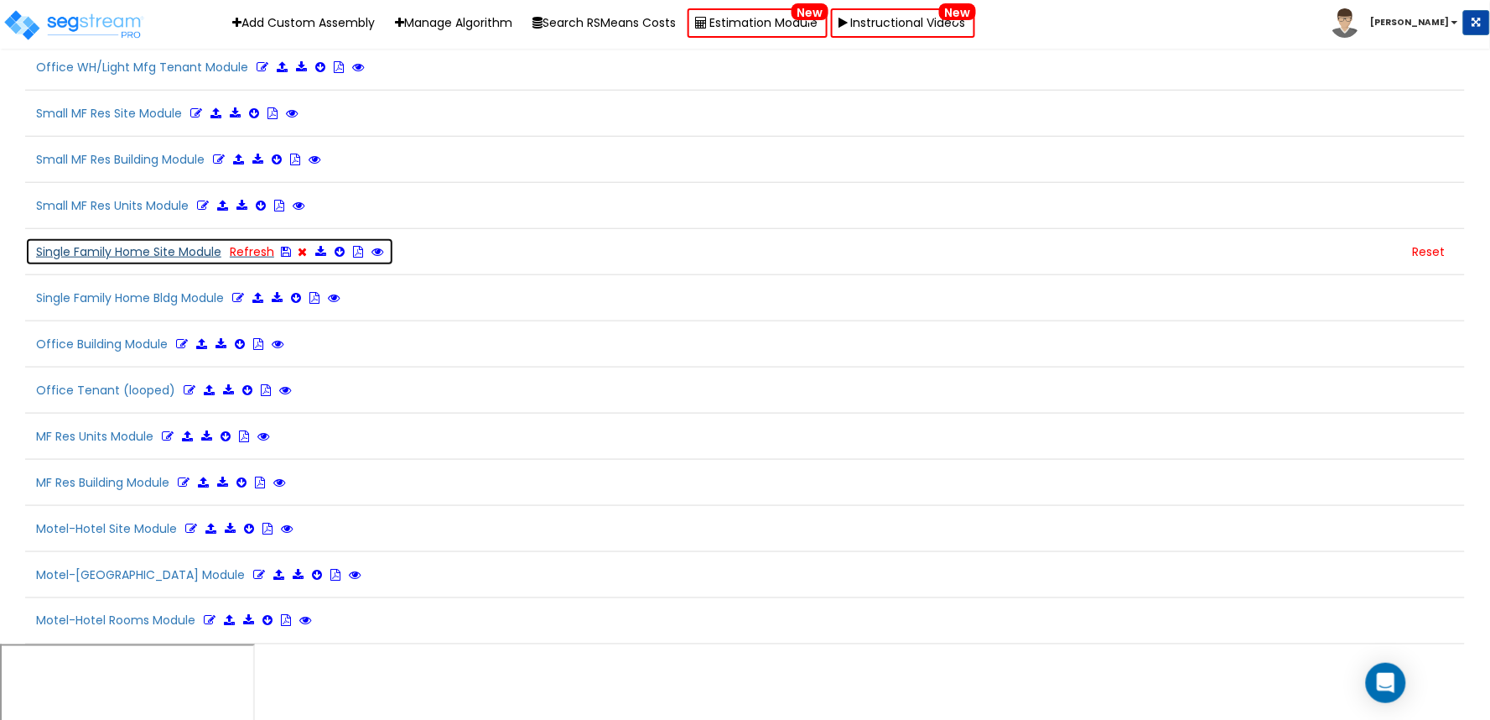
scroll to position [4143, 0]
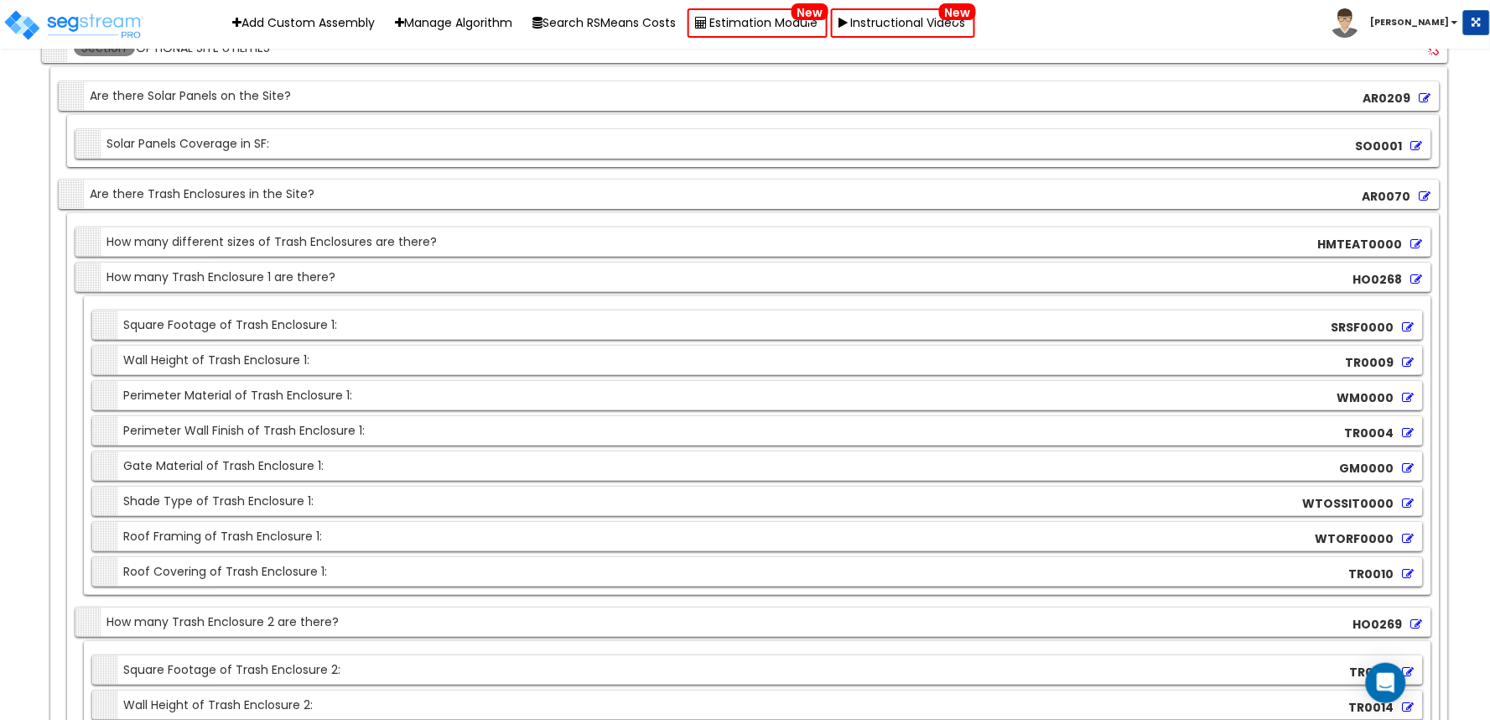
scroll to position [21331, 0]
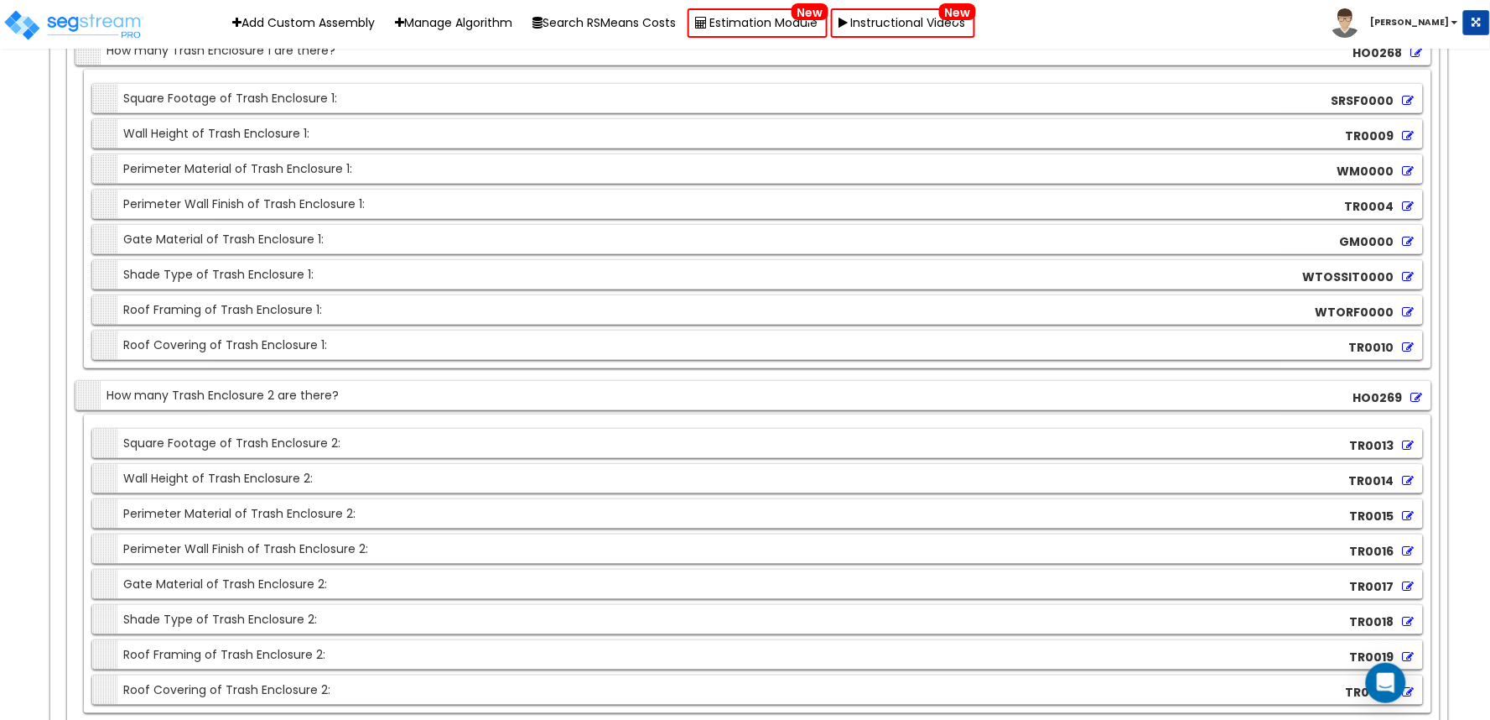
click at [1410, 283] on icon at bounding box center [1409, 277] width 12 height 12
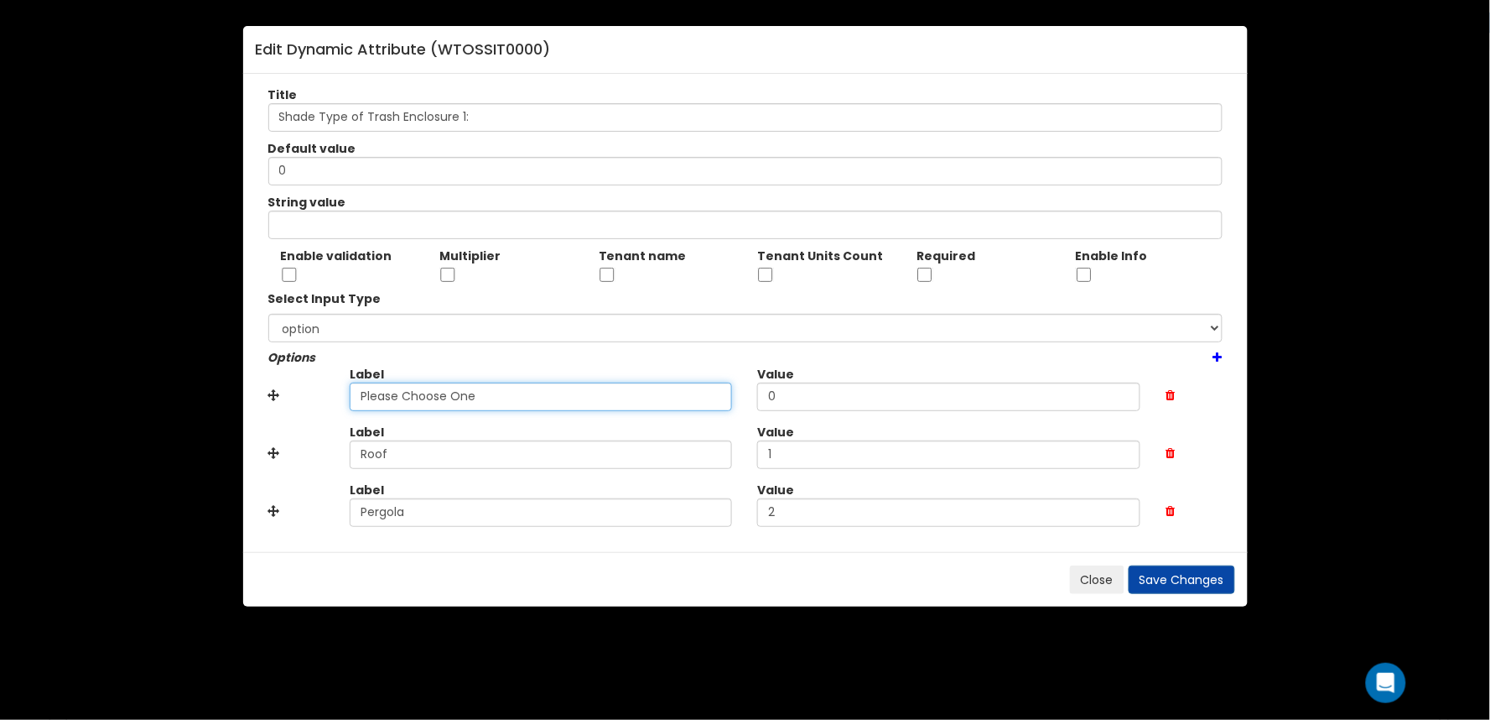
drag, startPoint x: 539, startPoint y: 404, endPoint x: 391, endPoint y: 437, distance: 152.0
click at [262, 408] on div "Label Please Choose One Value 0" at bounding box center [746, 395] width 980 height 58
paste input "No"
type input "None"
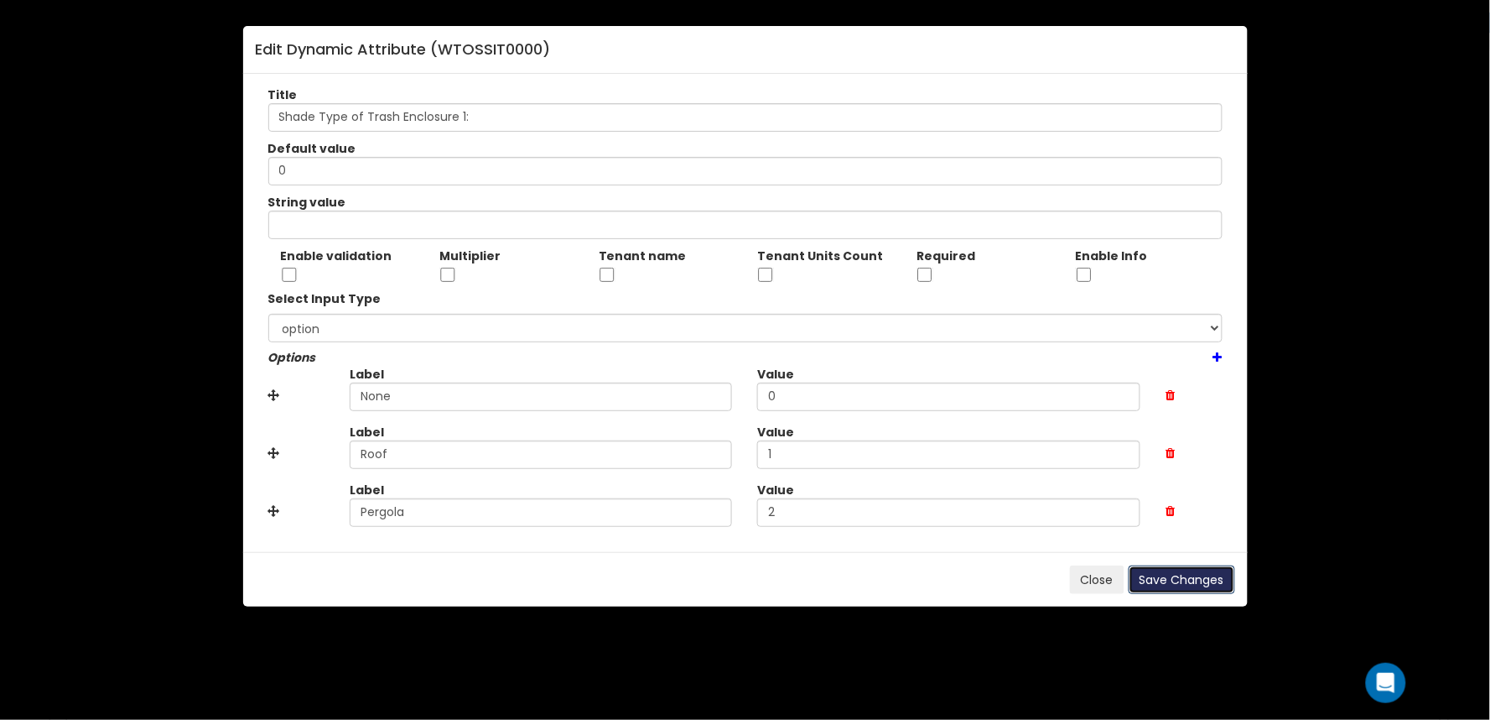
drag, startPoint x: 1219, startPoint y: 577, endPoint x: 710, endPoint y: 456, distance: 522.4
click at [1217, 577] on button "Save Changes" at bounding box center [1182, 579] width 107 height 29
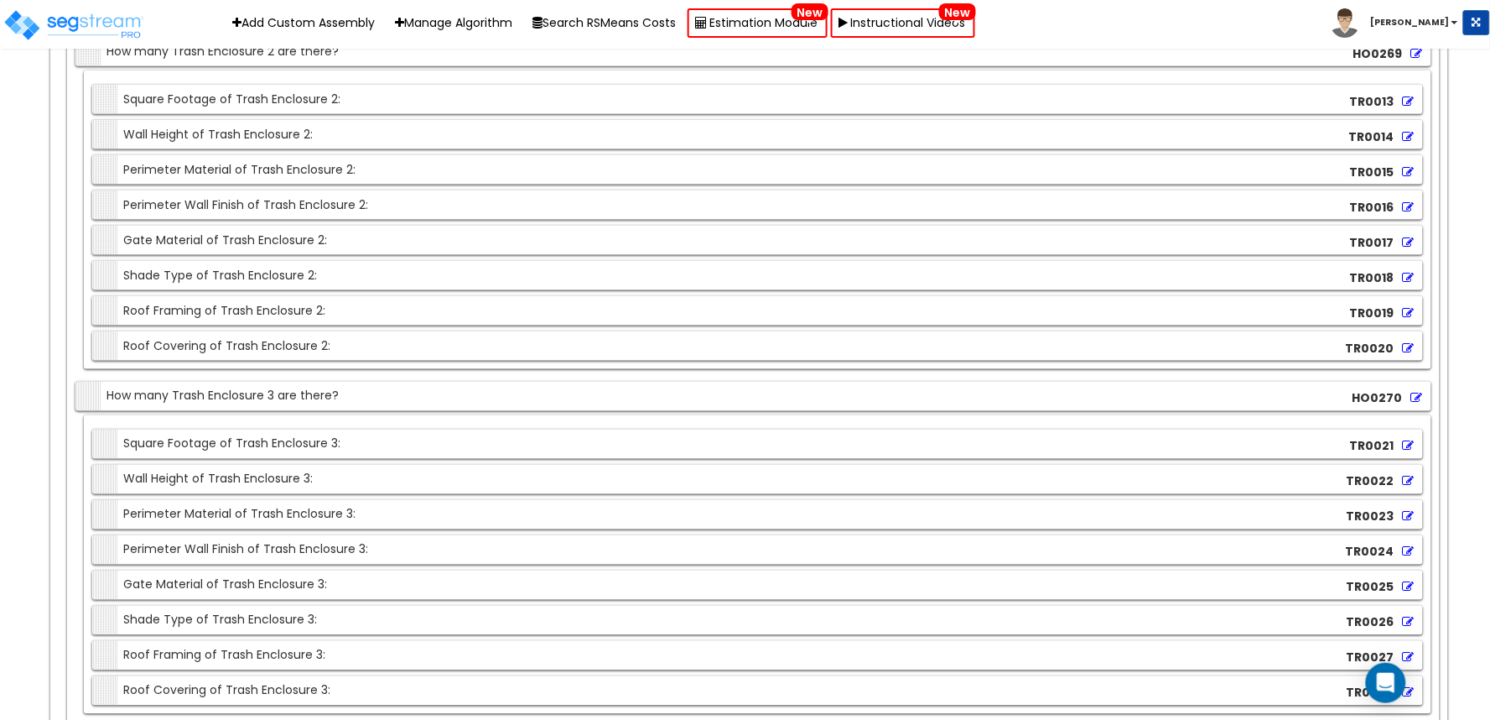
scroll to position [21797, 0]
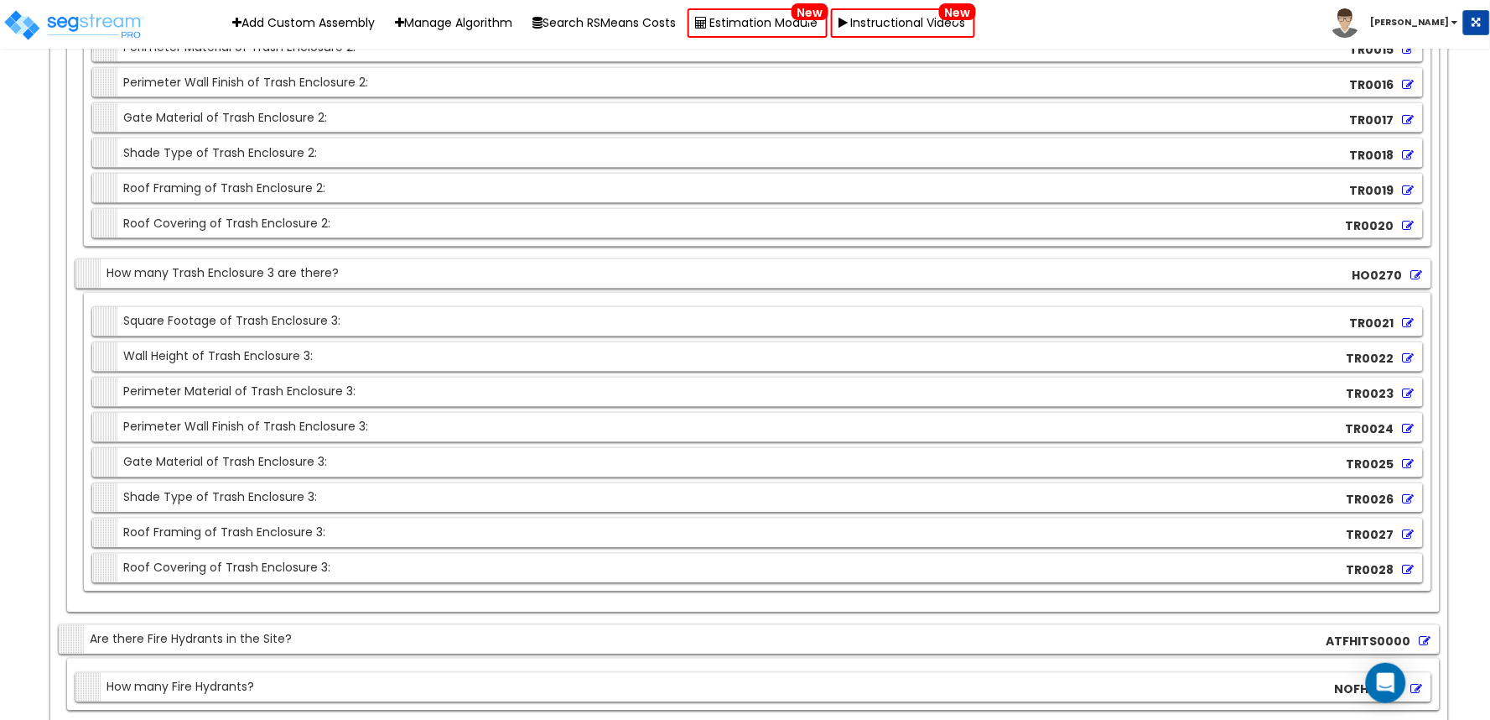
click at [1409, 161] on icon at bounding box center [1409, 155] width 12 height 12
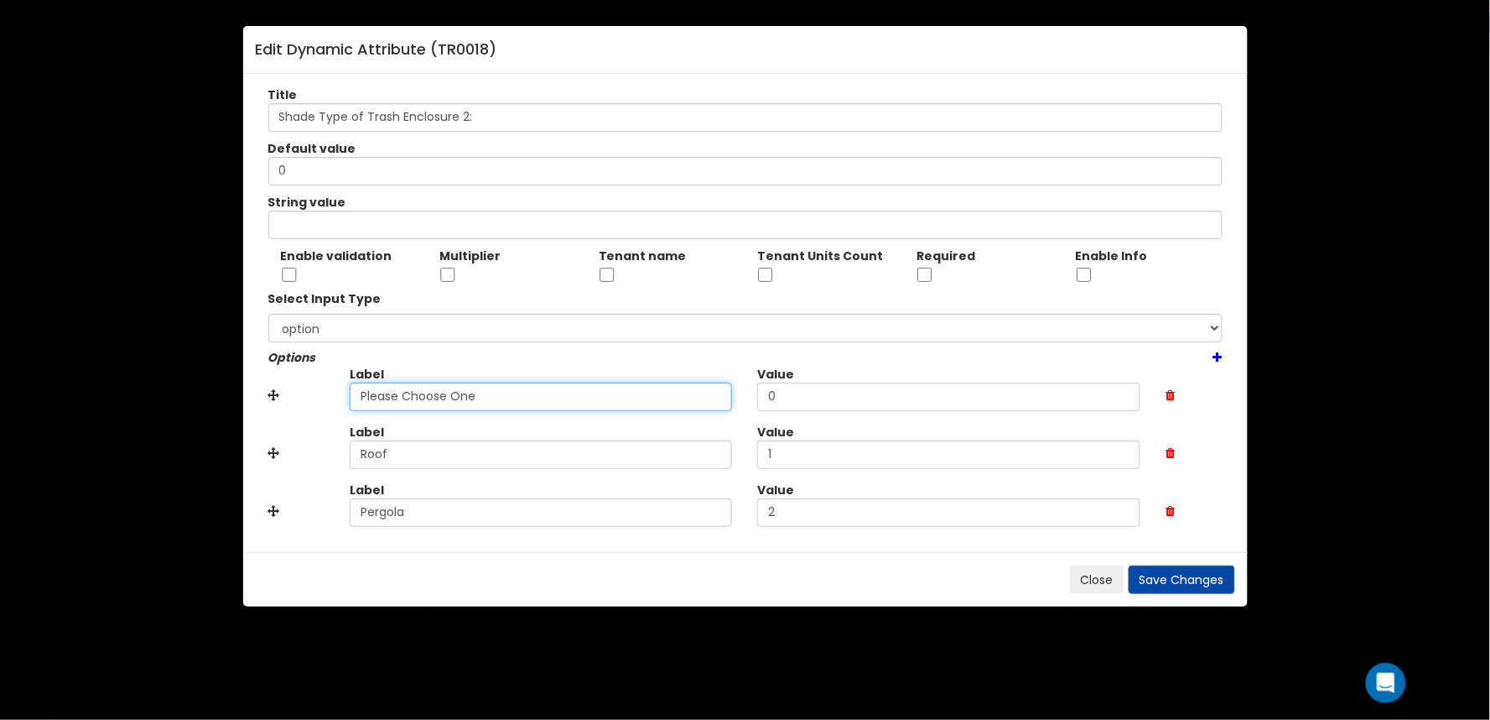
drag, startPoint x: 312, startPoint y: 392, endPoint x: 279, endPoint y: 398, distance: 33.4
click at [279, 398] on div "Label Please Choose One Value 0" at bounding box center [746, 395] width 980 height 58
paste input "No"
type input "None"
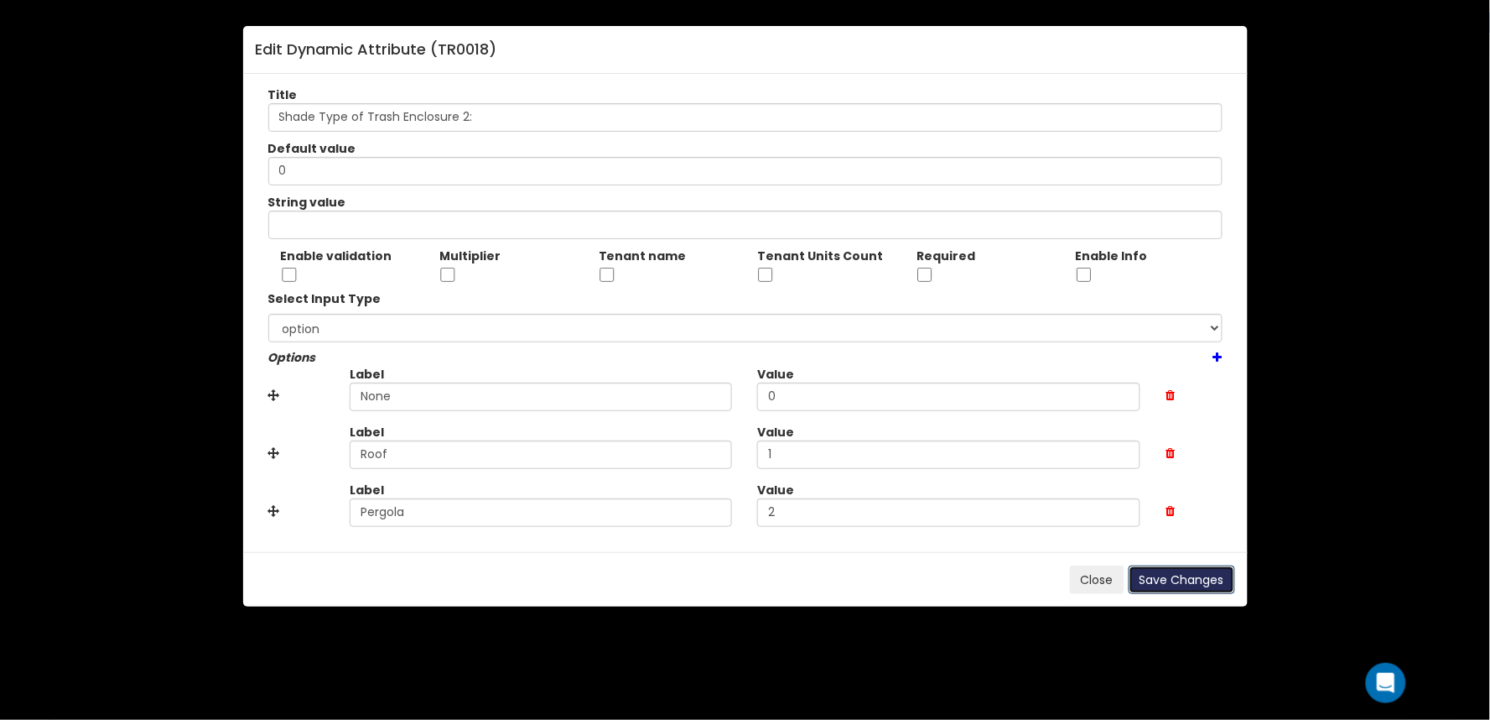
click at [1163, 579] on button "Save Changes" at bounding box center [1182, 579] width 107 height 29
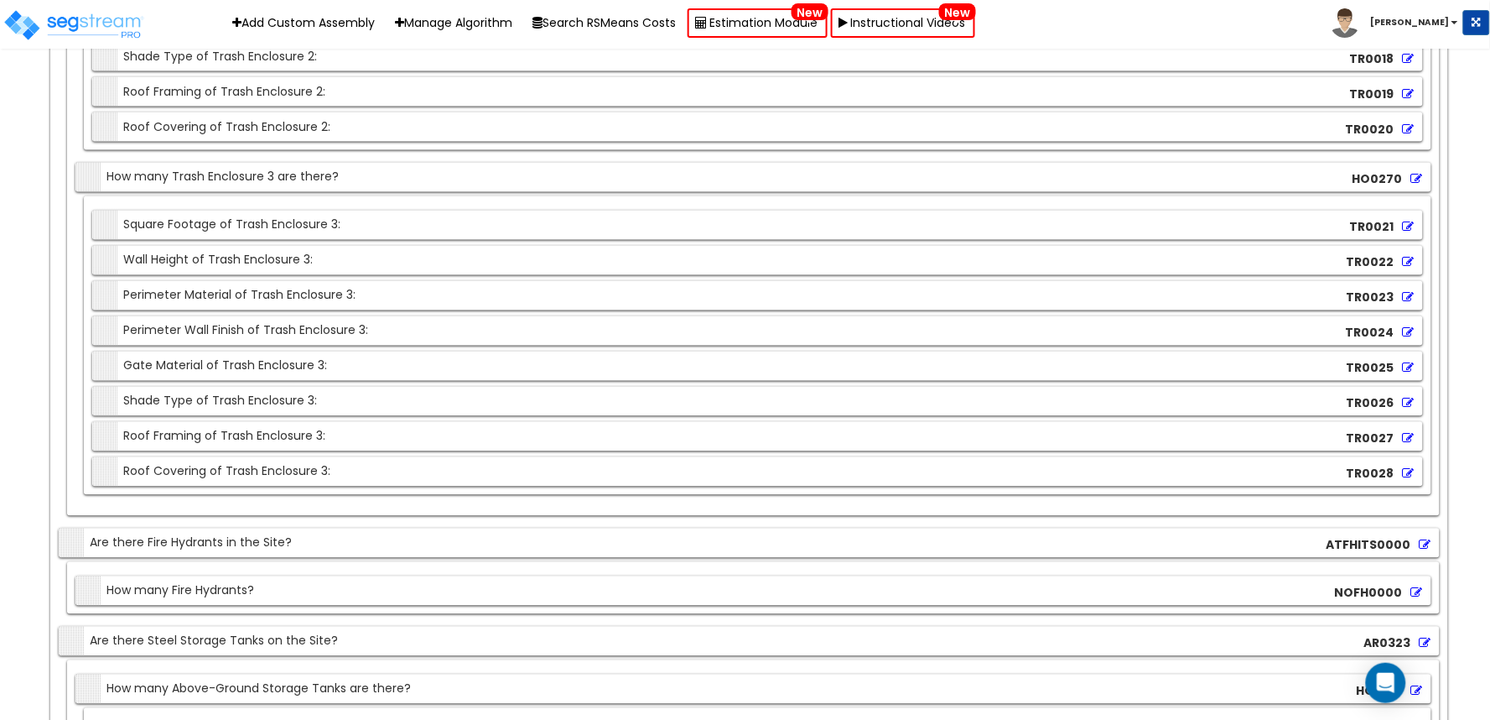
scroll to position [22077, 0]
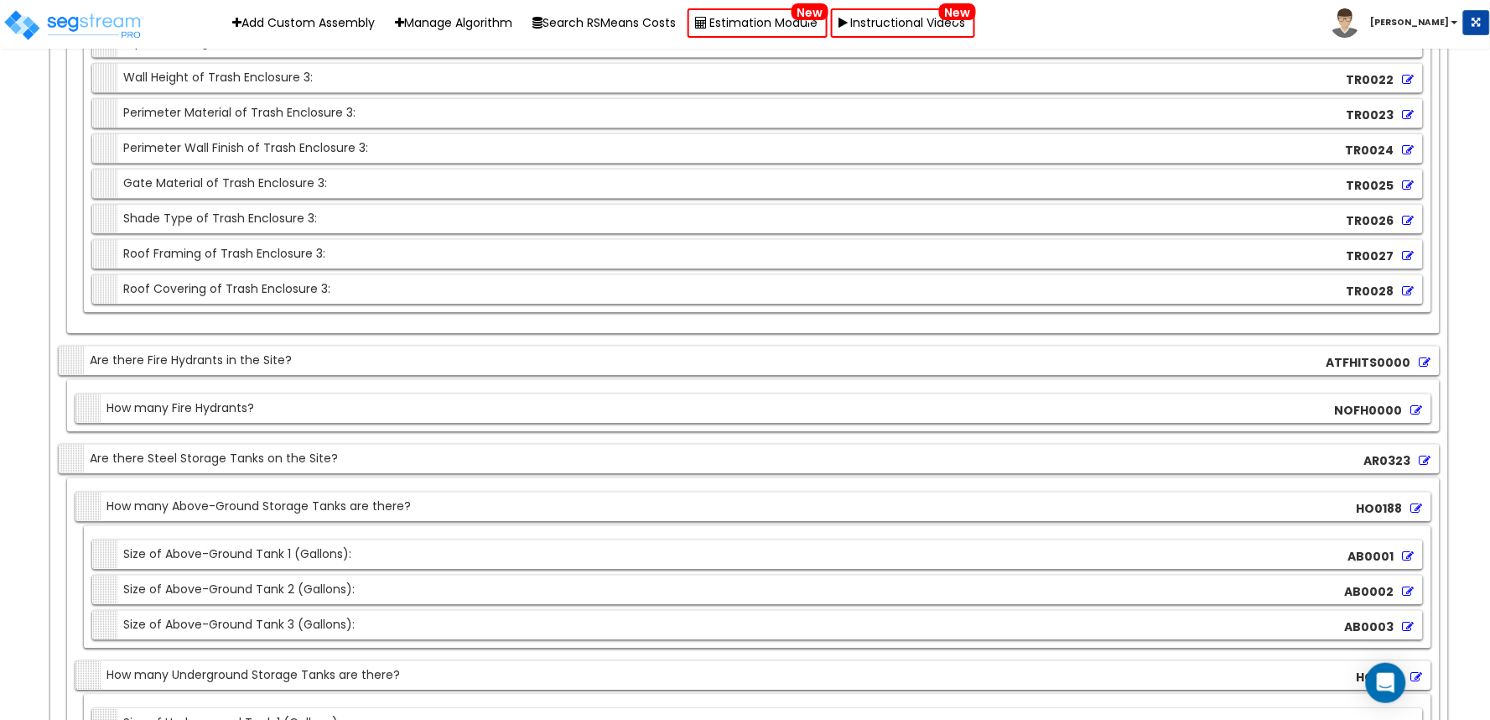
click at [1411, 226] on icon at bounding box center [1409, 221] width 12 height 12
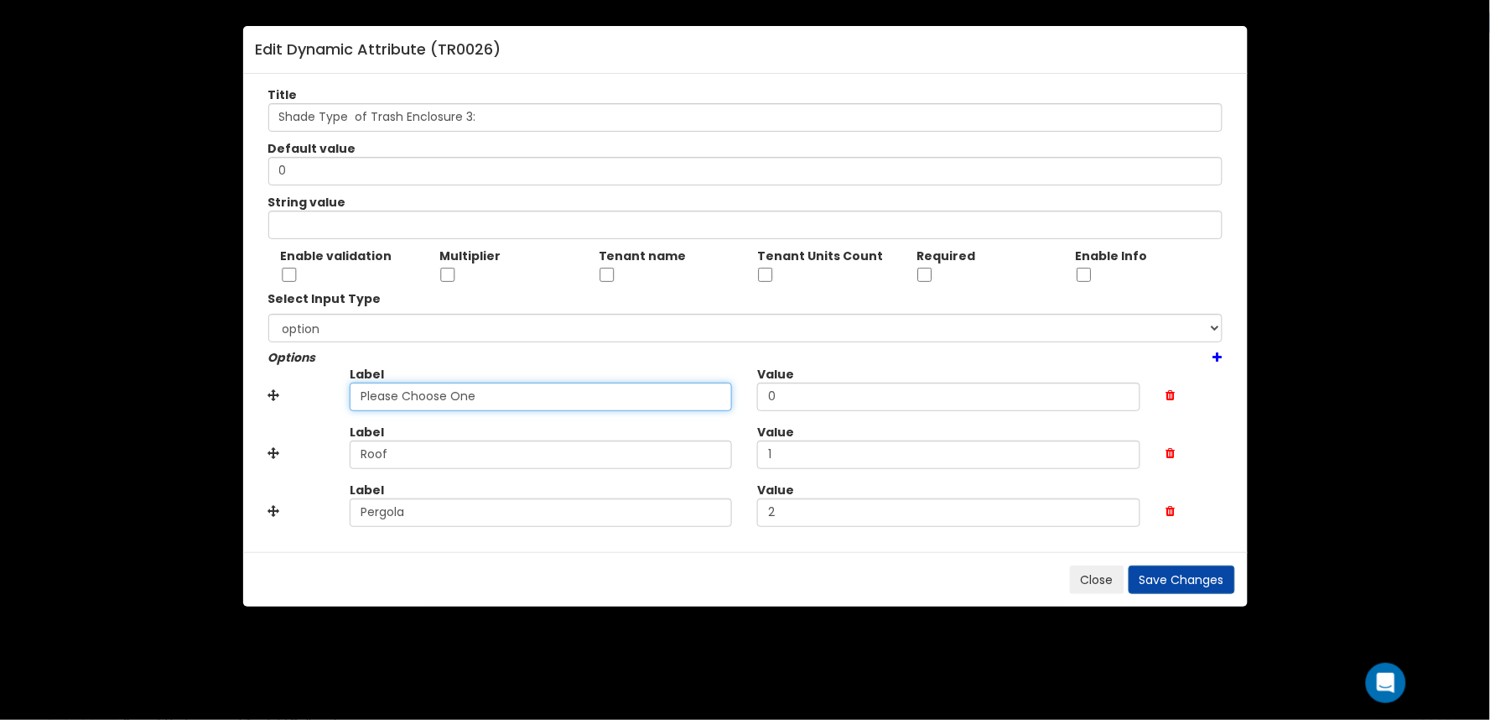
drag, startPoint x: 448, startPoint y: 392, endPoint x: 166, endPoint y: 398, distance: 281.8
click at [165, 398] on div "Edit Dynamic Attribute ( TR0026 ) Title Shade Type of Trash Enclosure 3: Defaul…" at bounding box center [745, 360] width 1490 height 720
paste input "No"
type input "None"
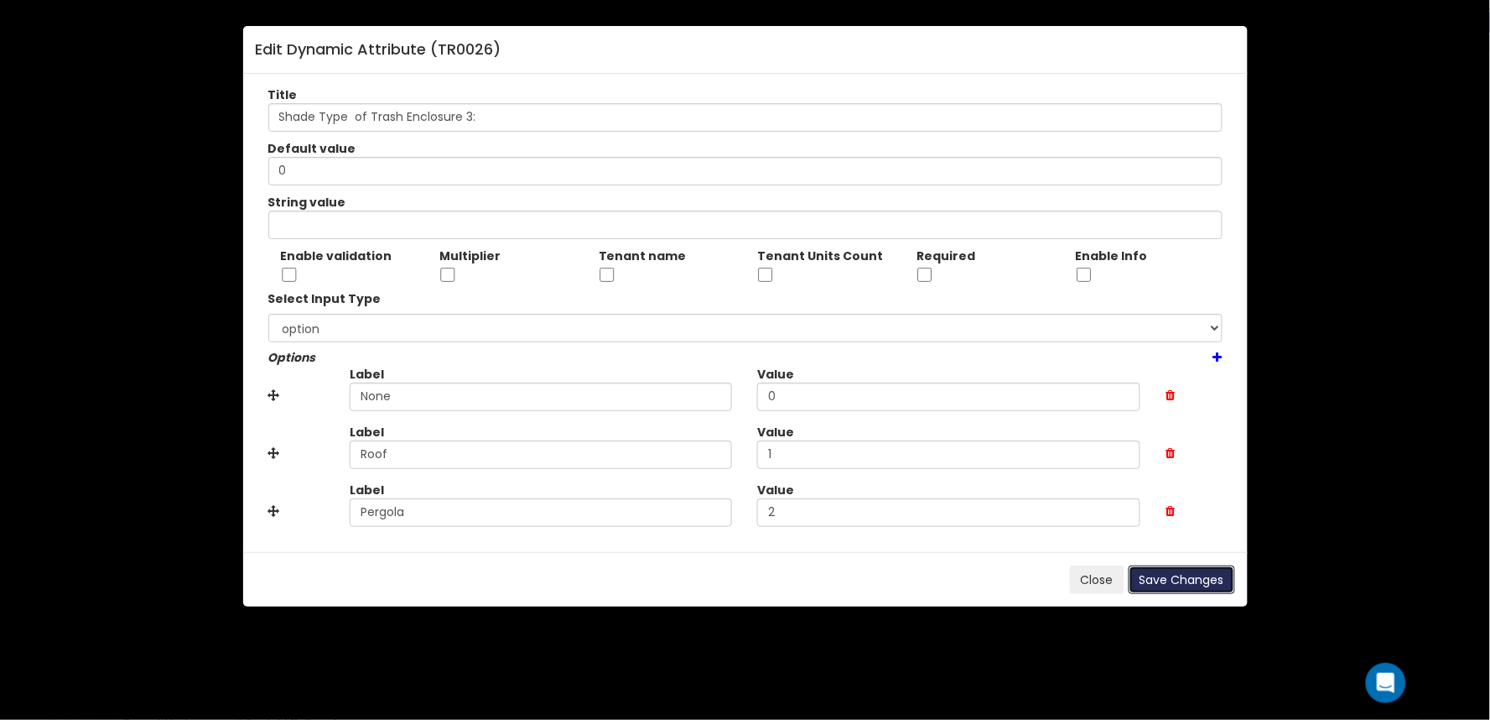
drag, startPoint x: 1182, startPoint y: 573, endPoint x: 1105, endPoint y: 560, distance: 79.0
click at [1181, 573] on button "Save Changes" at bounding box center [1182, 579] width 107 height 29
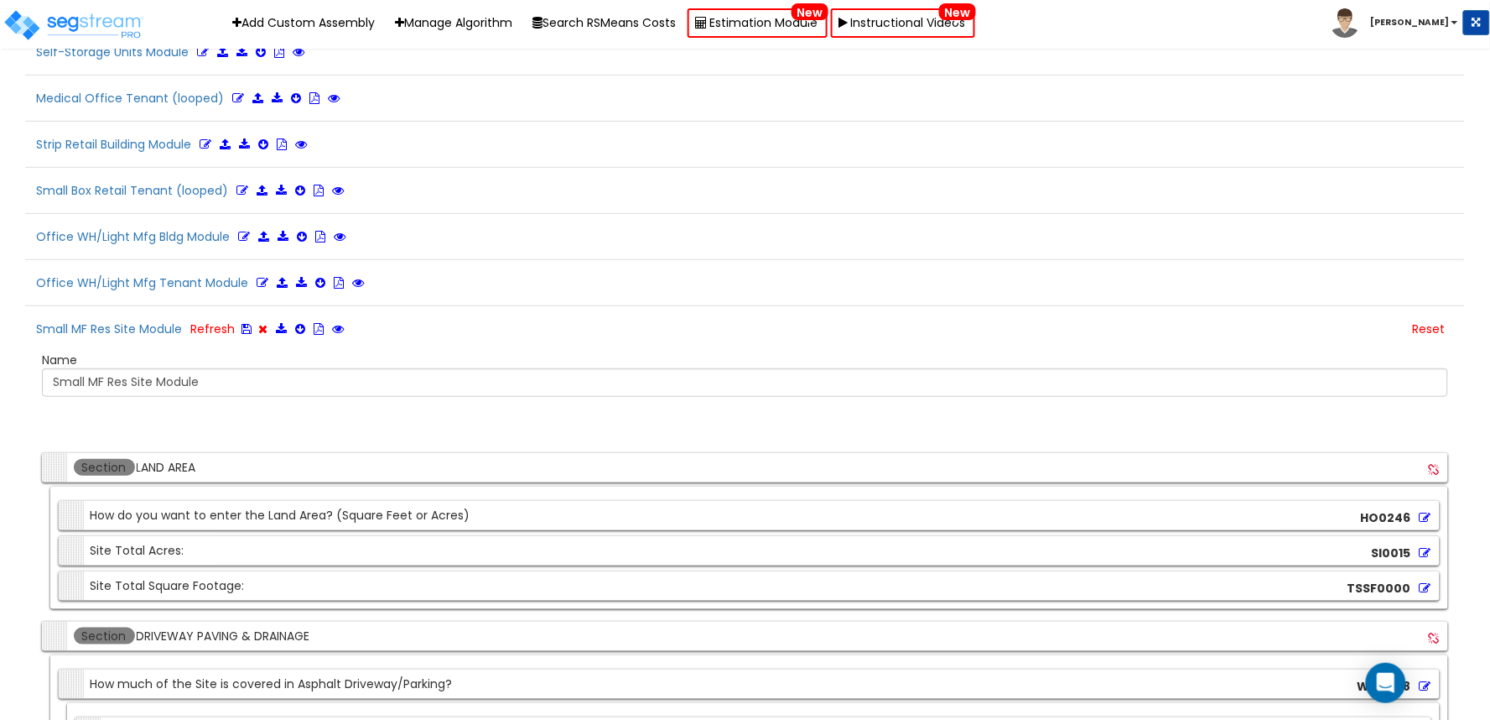
scroll to position [3999, 0]
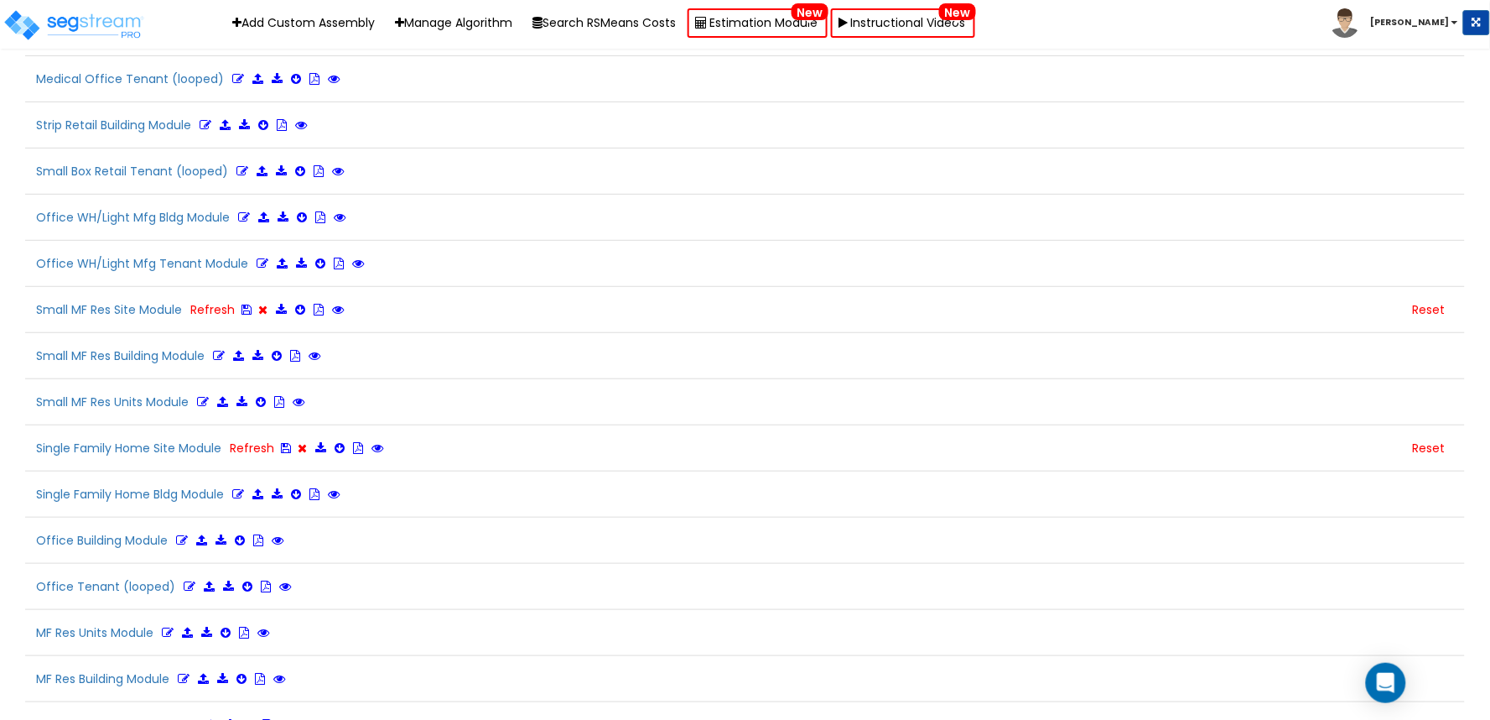
scroll to position [4143, 0]
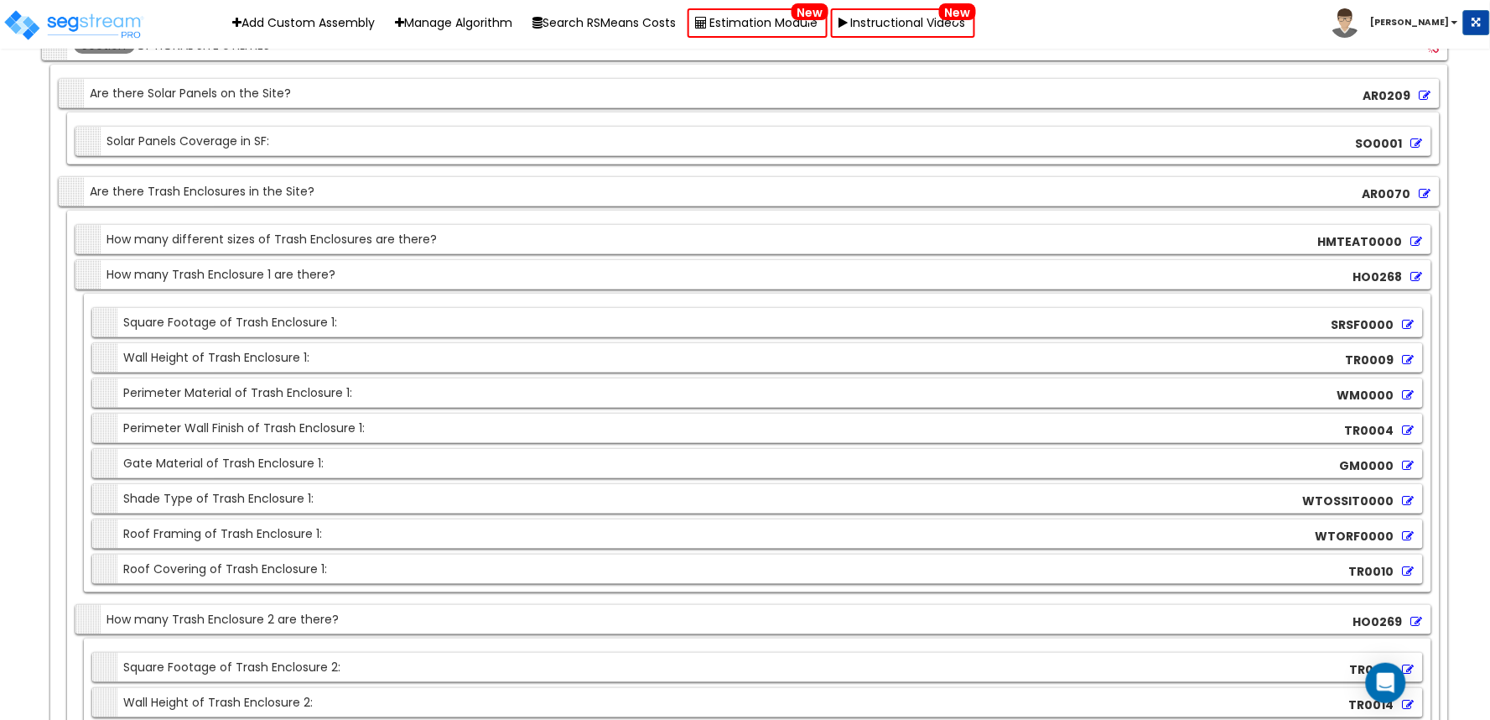
scroll to position [21485, 0]
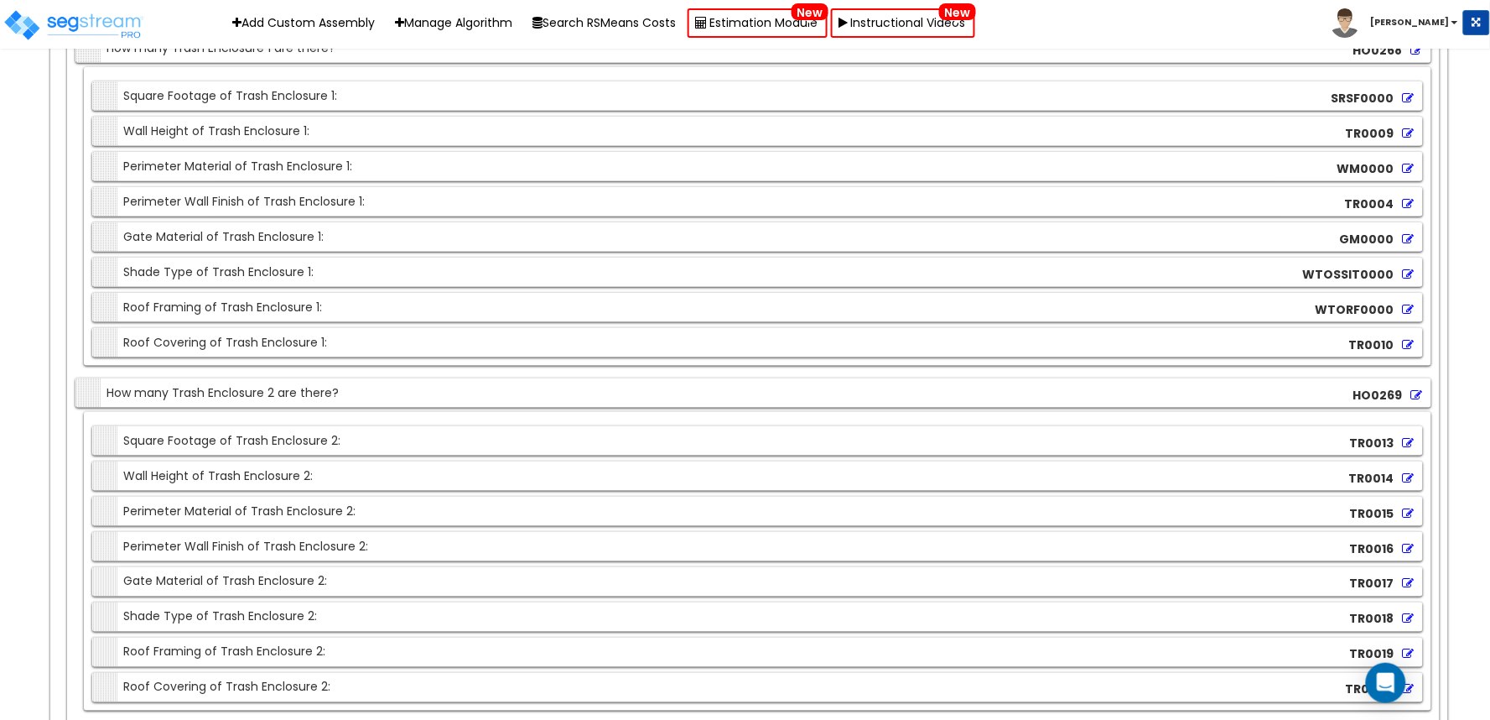
click at [1410, 280] on icon at bounding box center [1409, 274] width 12 height 12
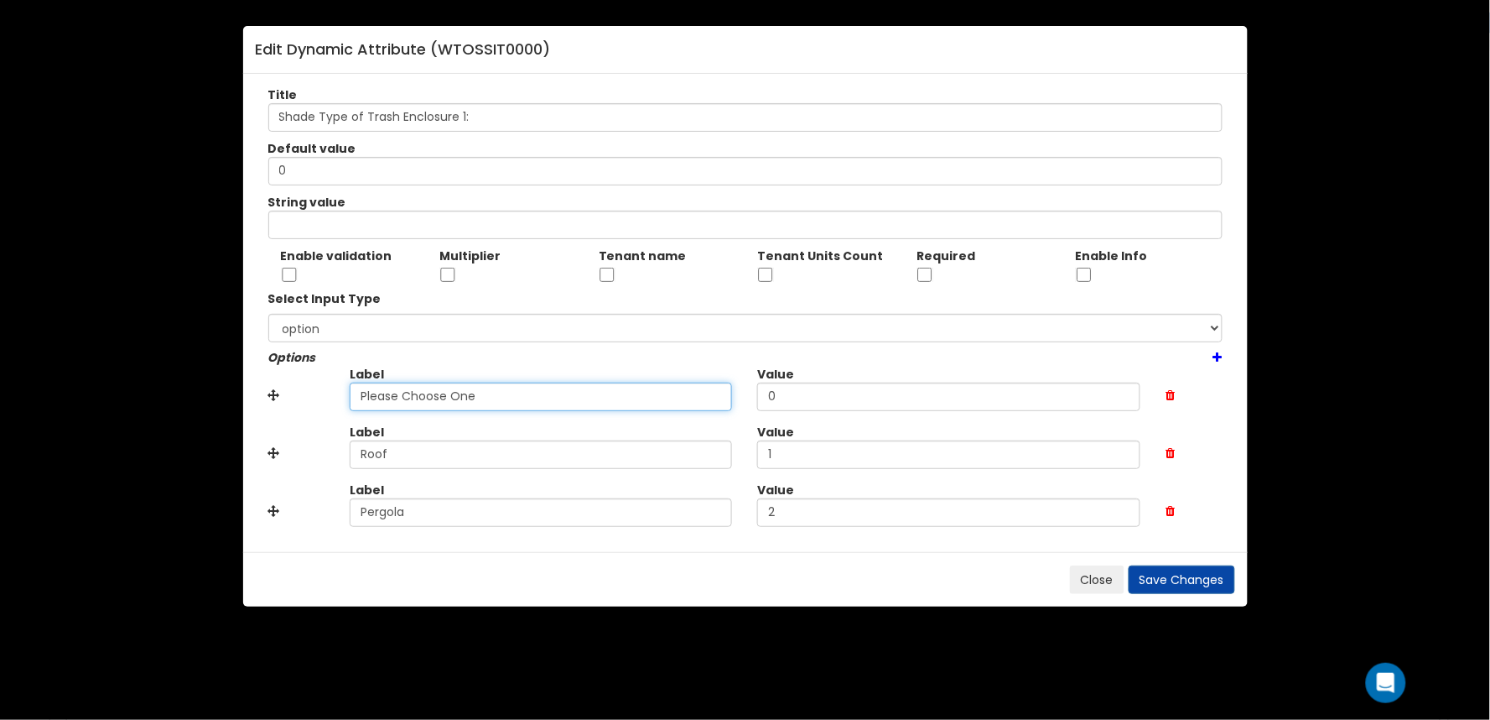
drag, startPoint x: 406, startPoint y: 398, endPoint x: 204, endPoint y: 400, distance: 202.1
click at [197, 400] on div "Edit Dynamic Attribute ( WTOSSIT0000 ) Title Shade Type of Trash Enclosure 1: D…" at bounding box center [745, 360] width 1490 height 720
paste input "No"
type input "None"
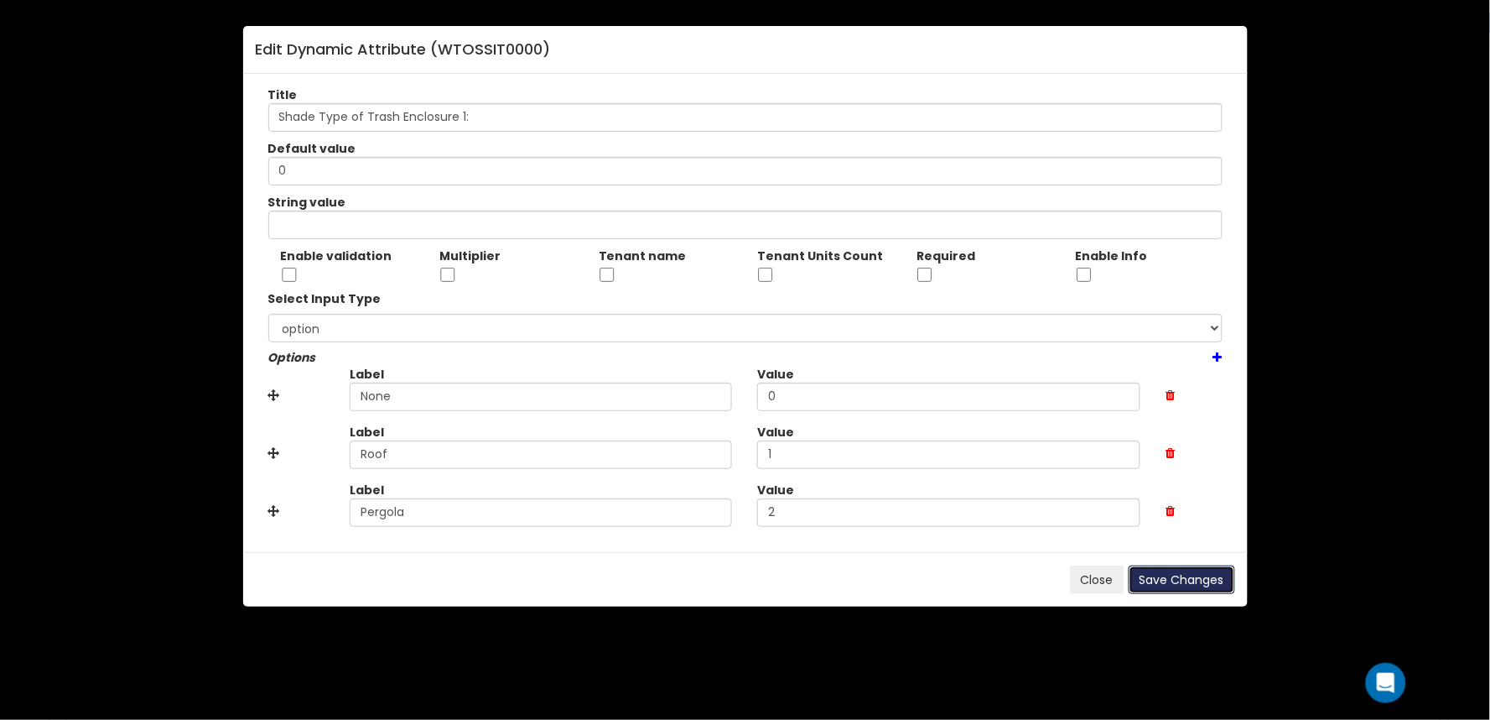
click at [1180, 589] on button "Save Changes" at bounding box center [1182, 579] width 107 height 29
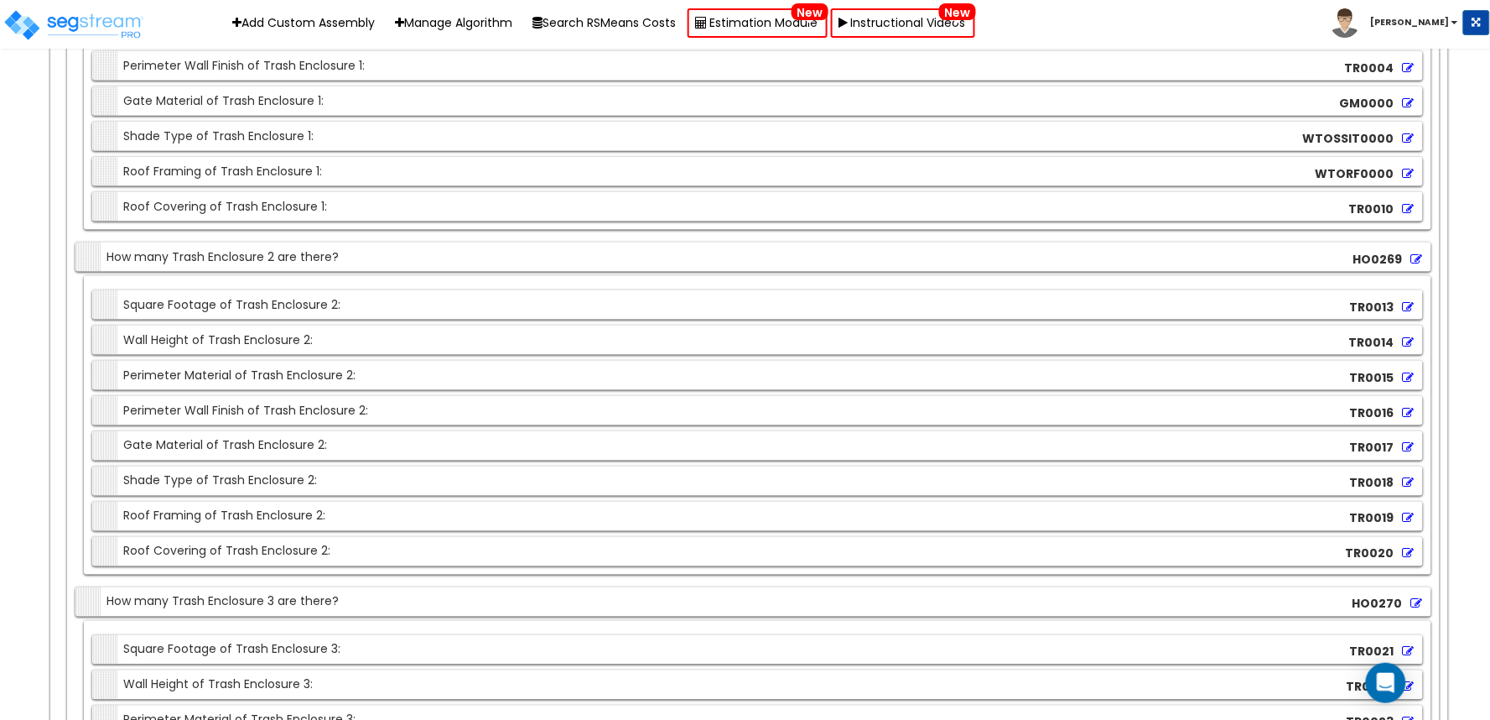
scroll to position [21858, 0]
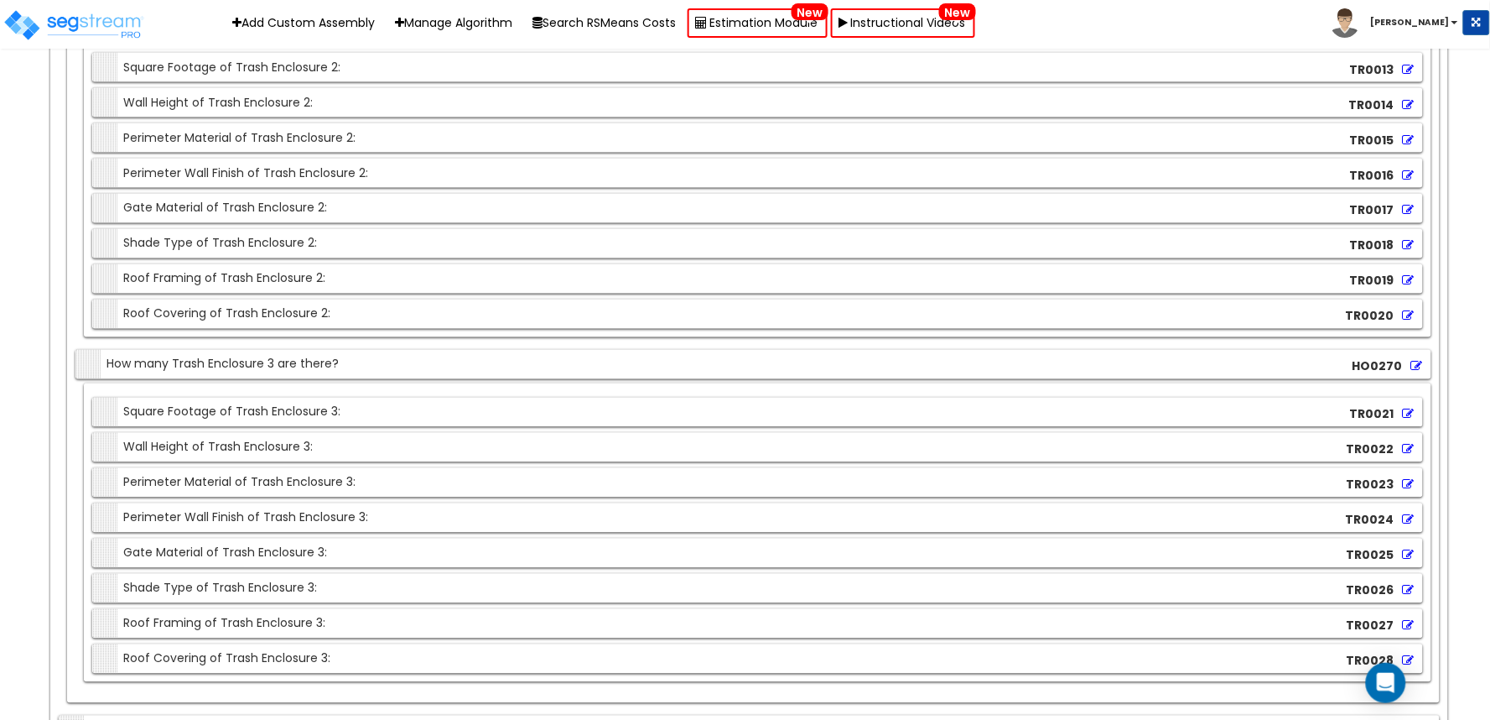
click at [1409, 252] on icon at bounding box center [1409, 246] width 12 height 12
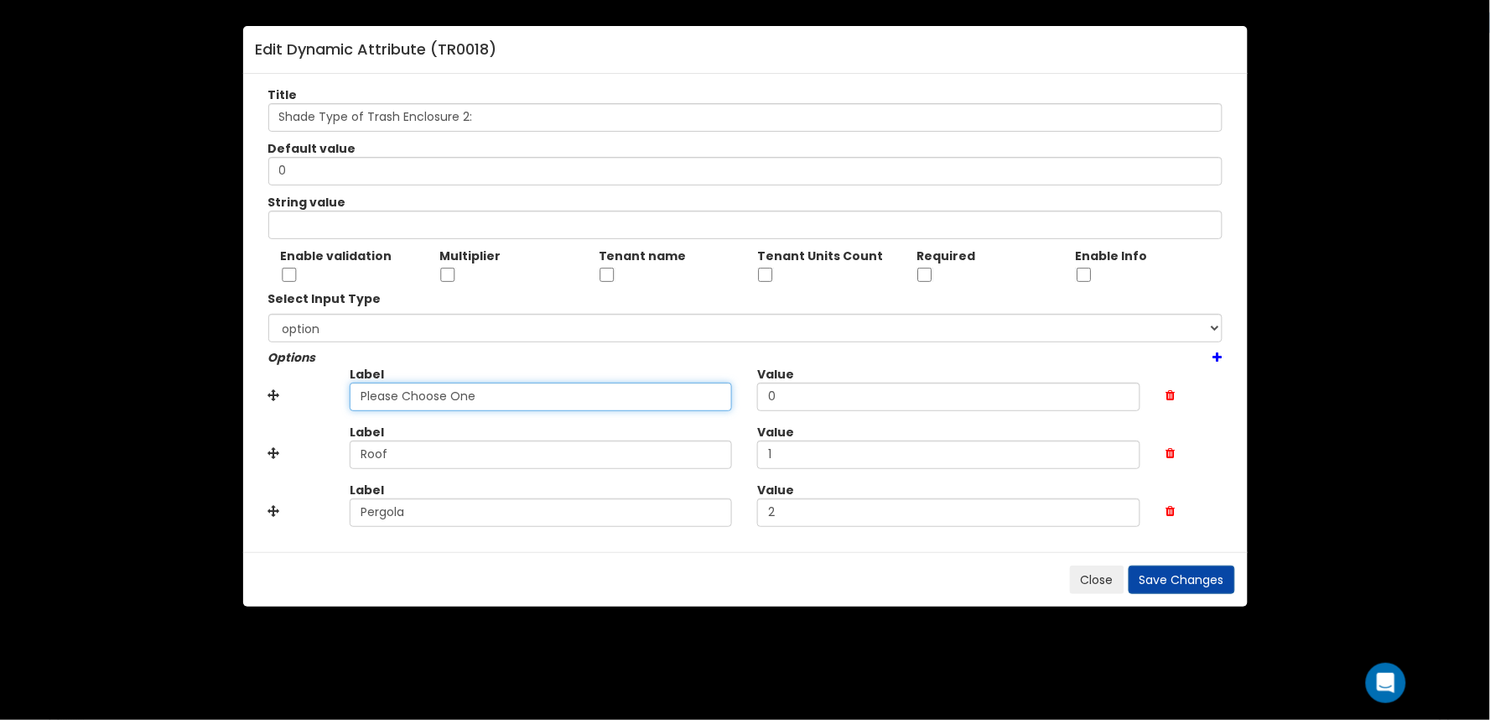
drag, startPoint x: 285, startPoint y: 399, endPoint x: 158, endPoint y: 401, distance: 127.5
click at [155, 401] on div "Edit Dynamic Attribute ( TR0018 ) Title Shade Type of Trash Enclosure 2: Defaul…" at bounding box center [745, 360] width 1490 height 720
paste input "No"
type input "None"
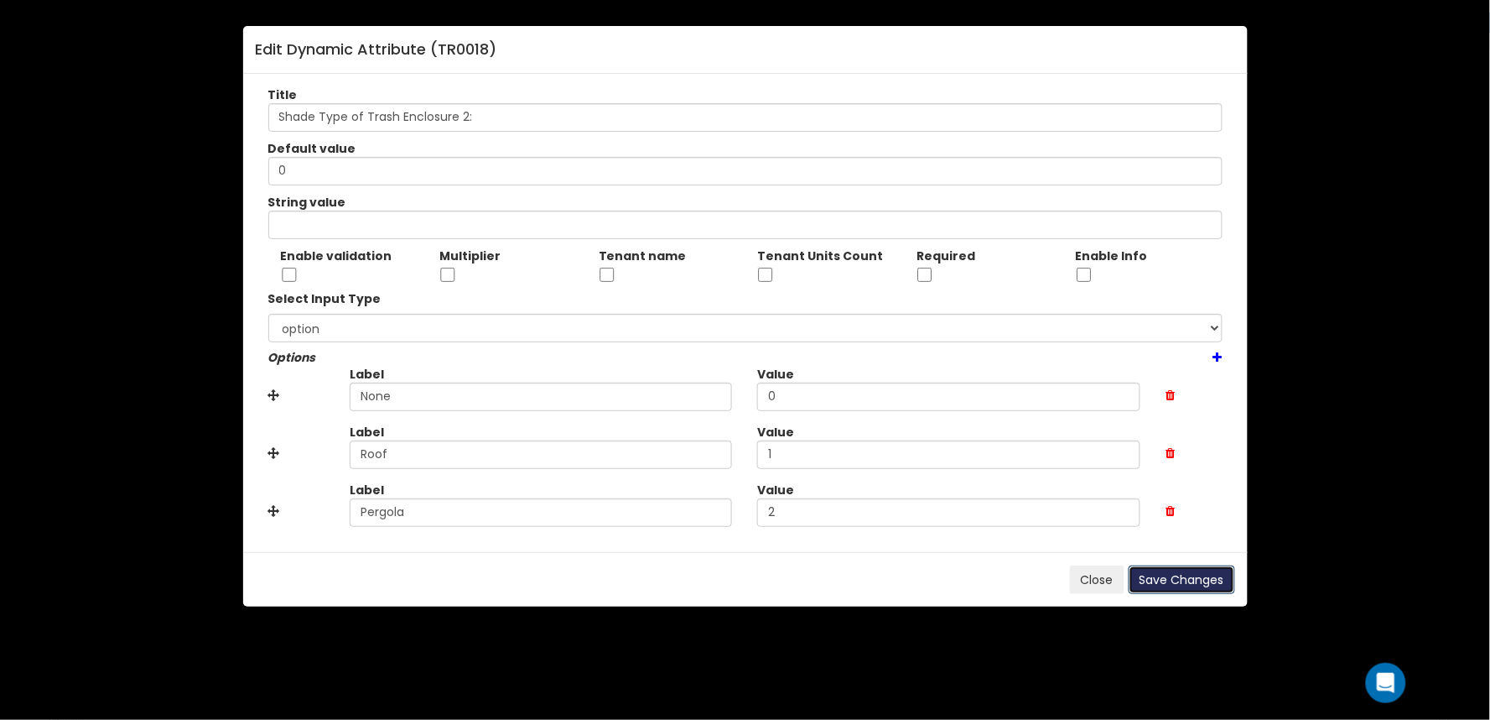
drag, startPoint x: 1157, startPoint y: 574, endPoint x: 1038, endPoint y: 497, distance: 141.4
click at [1157, 573] on button "Save Changes" at bounding box center [1182, 579] width 107 height 29
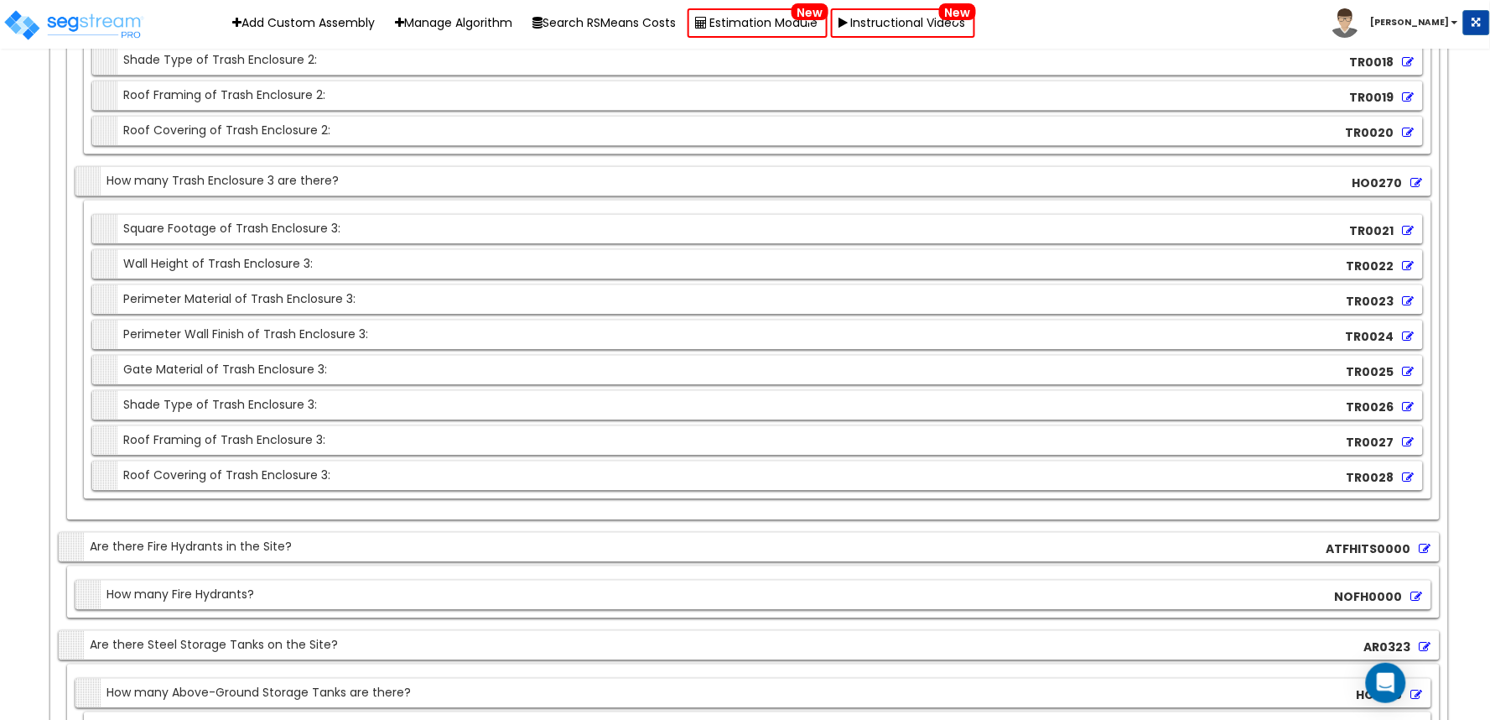
scroll to position [22044, 0]
click at [1409, 410] on icon at bounding box center [1409, 404] width 12 height 12
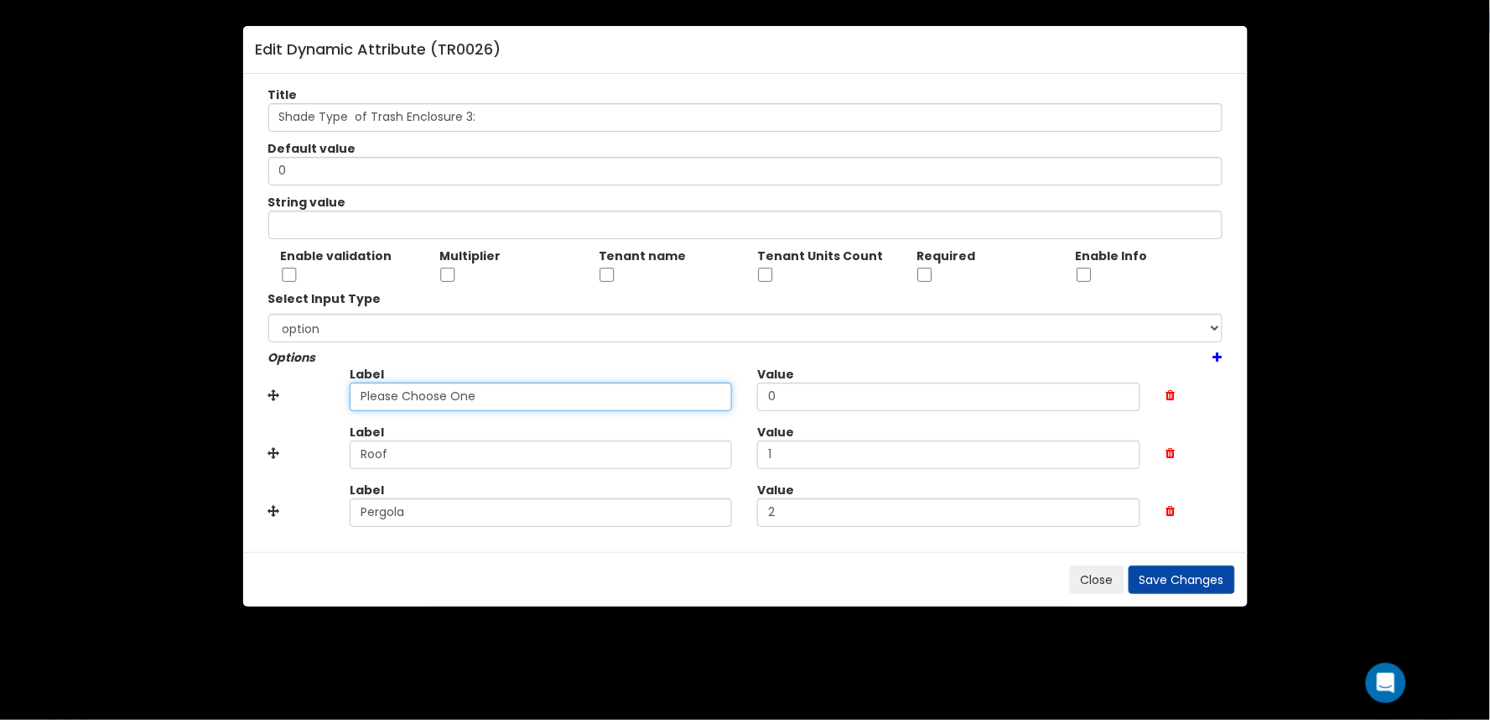
drag, startPoint x: 272, startPoint y: 396, endPoint x: 182, endPoint y: 396, distance: 89.7
click at [152, 395] on div "Edit Dynamic Attribute ( TR0026 ) Title Shade Type of Trash Enclosure 3: Defaul…" at bounding box center [745, 360] width 1490 height 720
paste input "No"
type input "None"
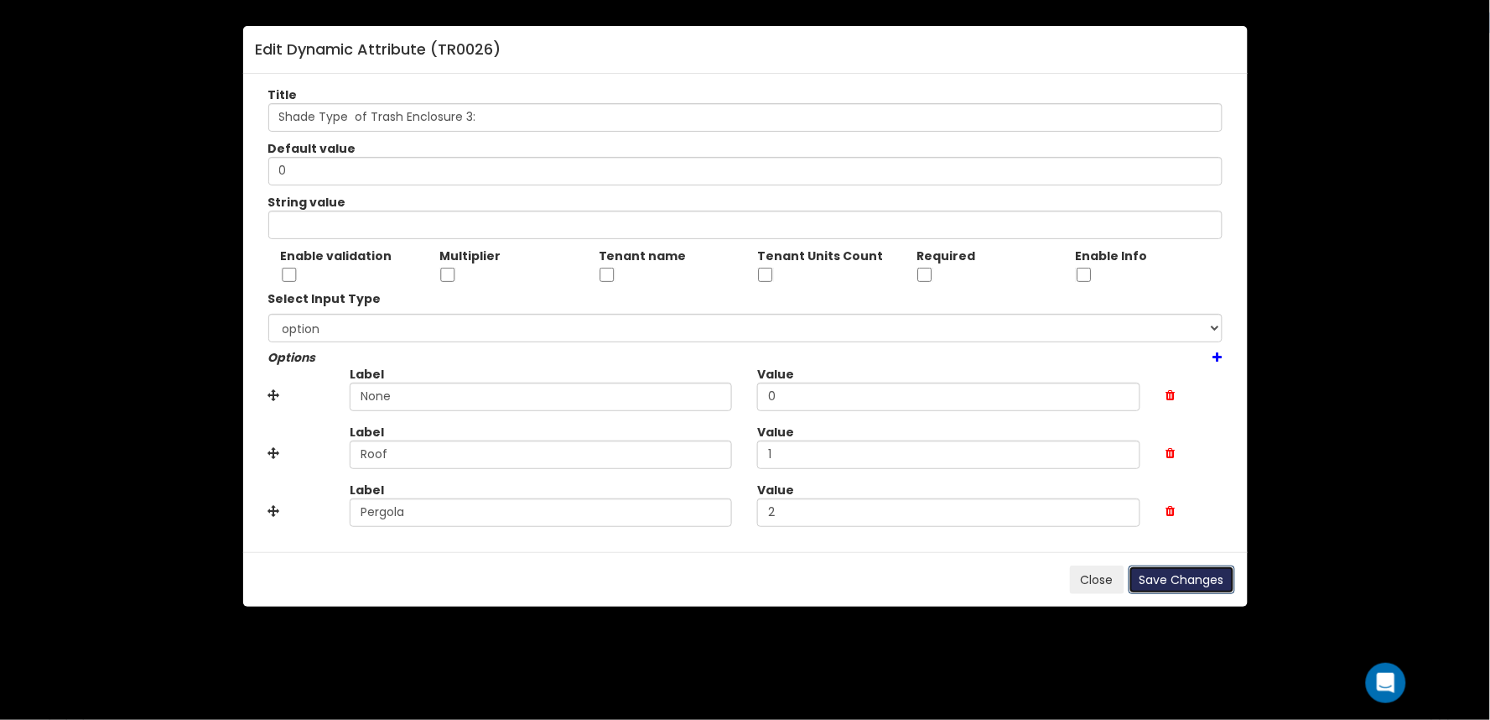
click at [1164, 574] on button "Save Changes" at bounding box center [1182, 579] width 107 height 29
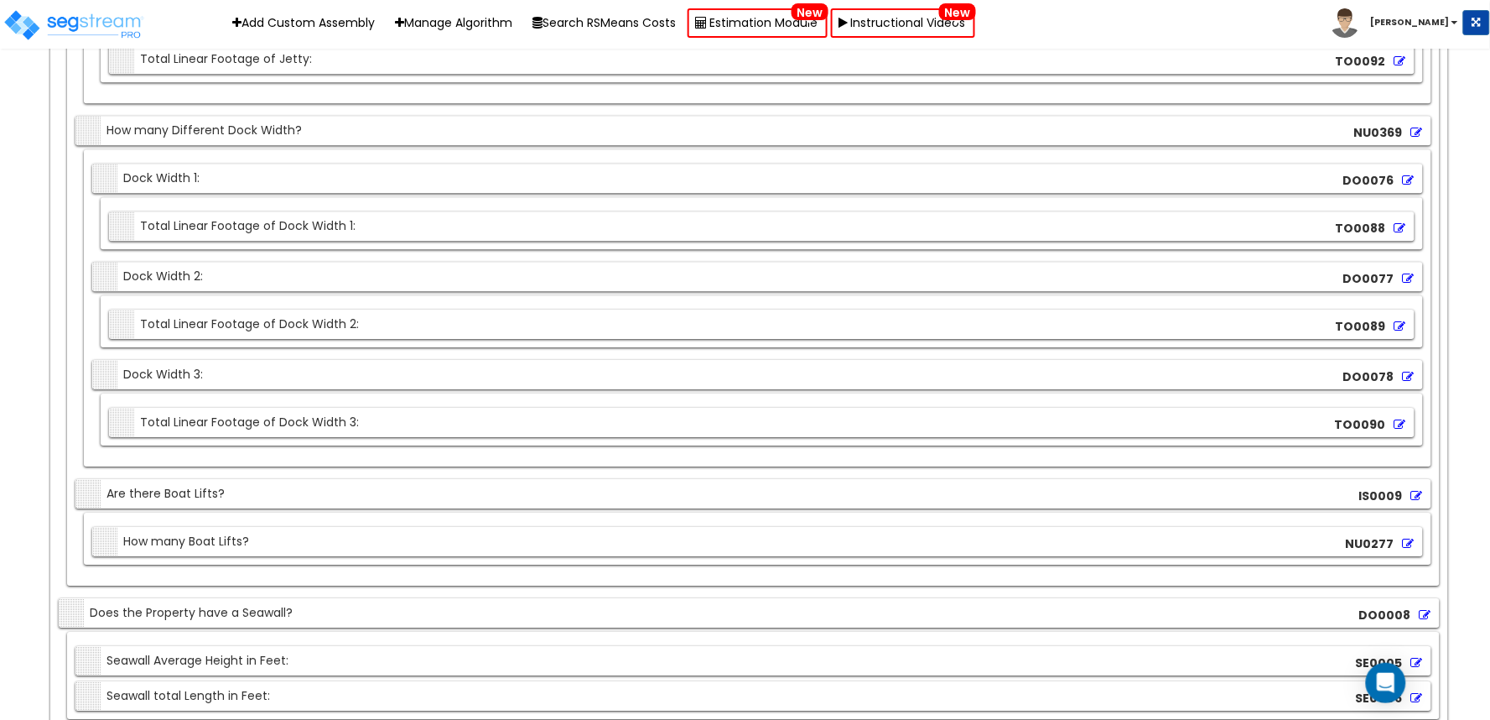
scroll to position [4387, 0]
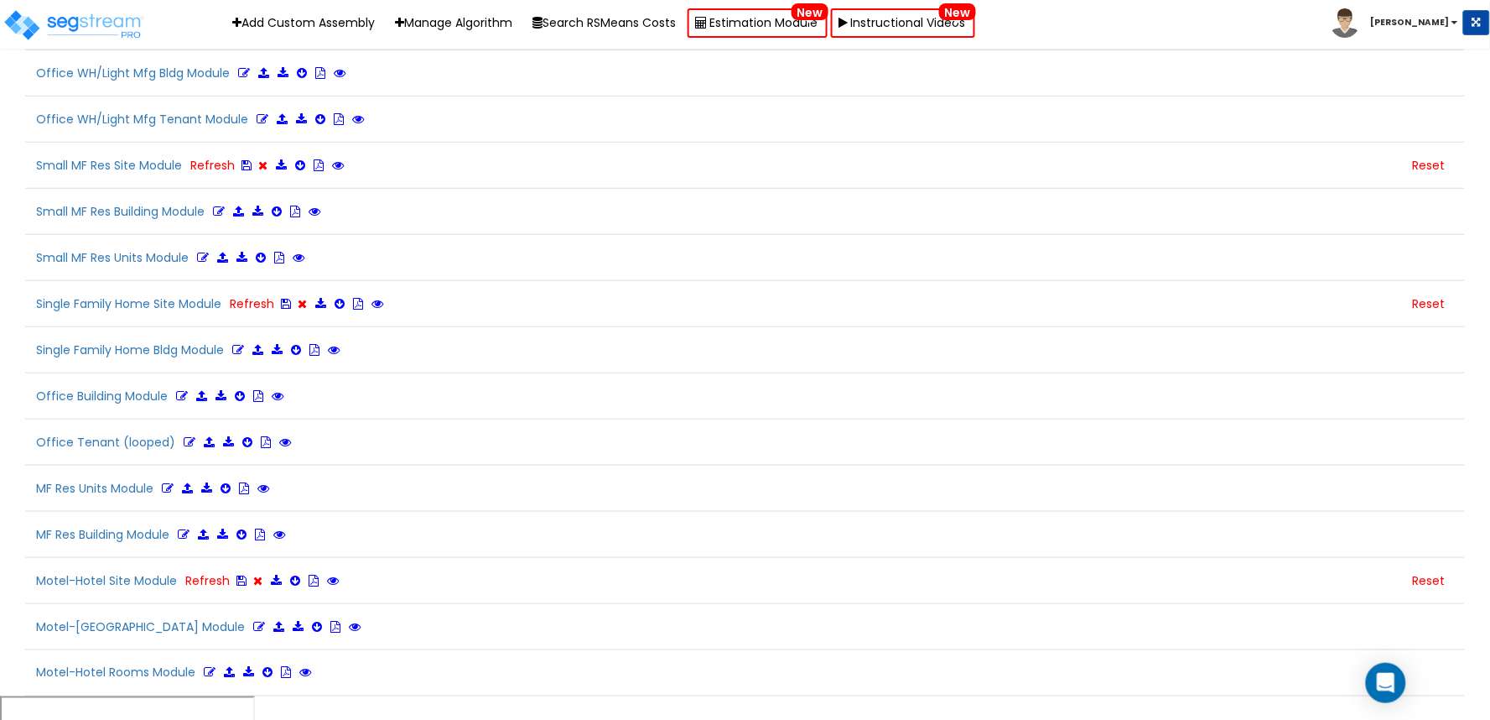
scroll to position [1326, 0]
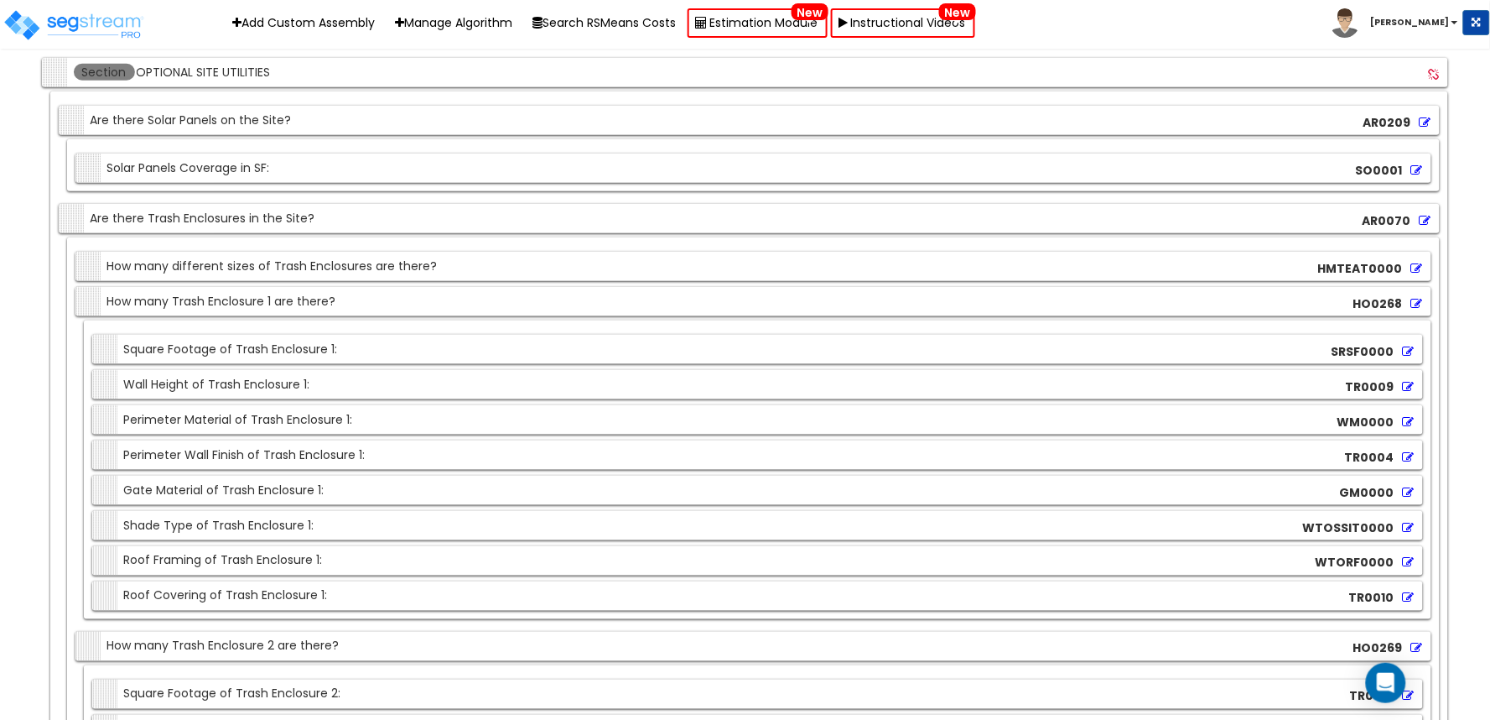
scroll to position [19733, 0]
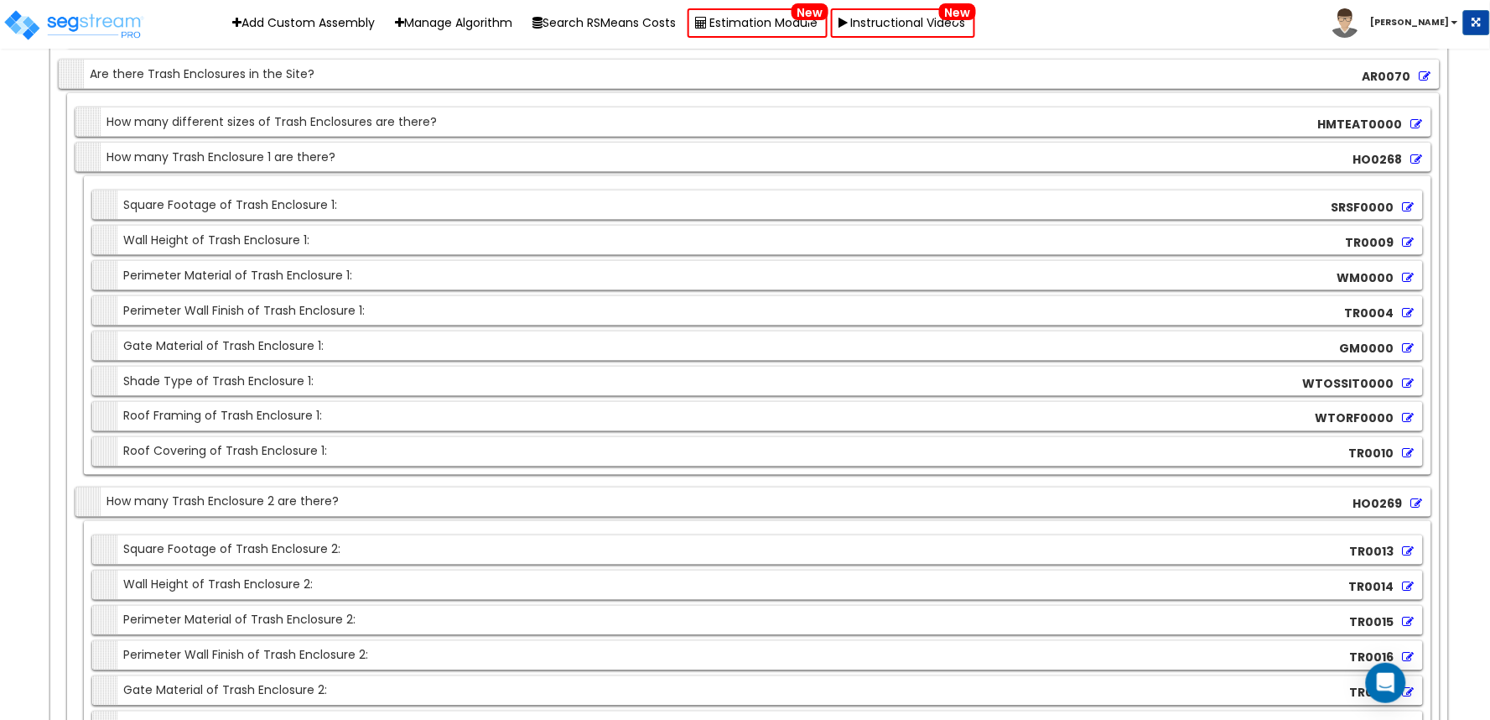
click at [1405, 389] on icon at bounding box center [1409, 383] width 12 height 12
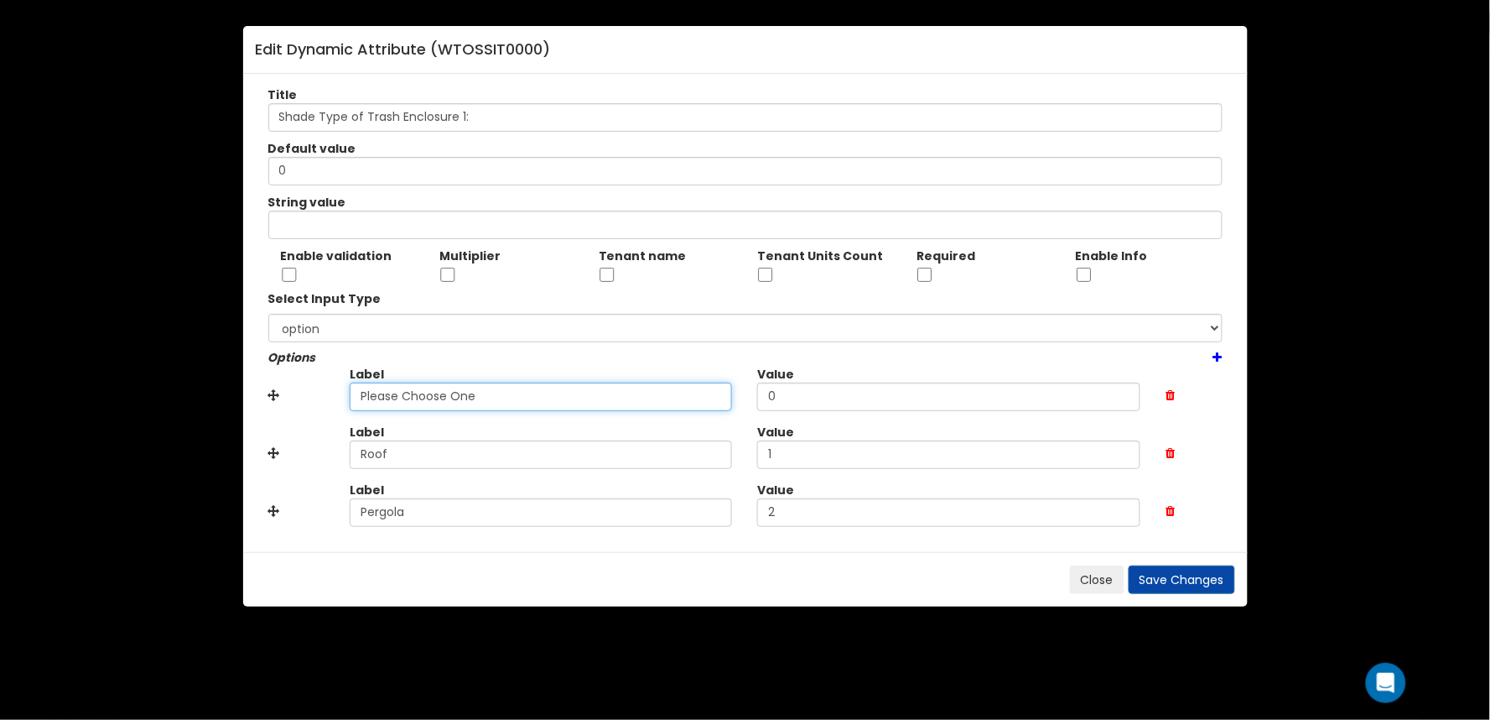
drag, startPoint x: 529, startPoint y: 399, endPoint x: 191, endPoint y: 398, distance: 338.0
click at [170, 403] on div "Edit Dynamic Attribute ( WTOSSIT0000 ) Title Shade Type of Trash Enclosure 1: D…" at bounding box center [745, 360] width 1490 height 720
paste input "No"
type input "None"
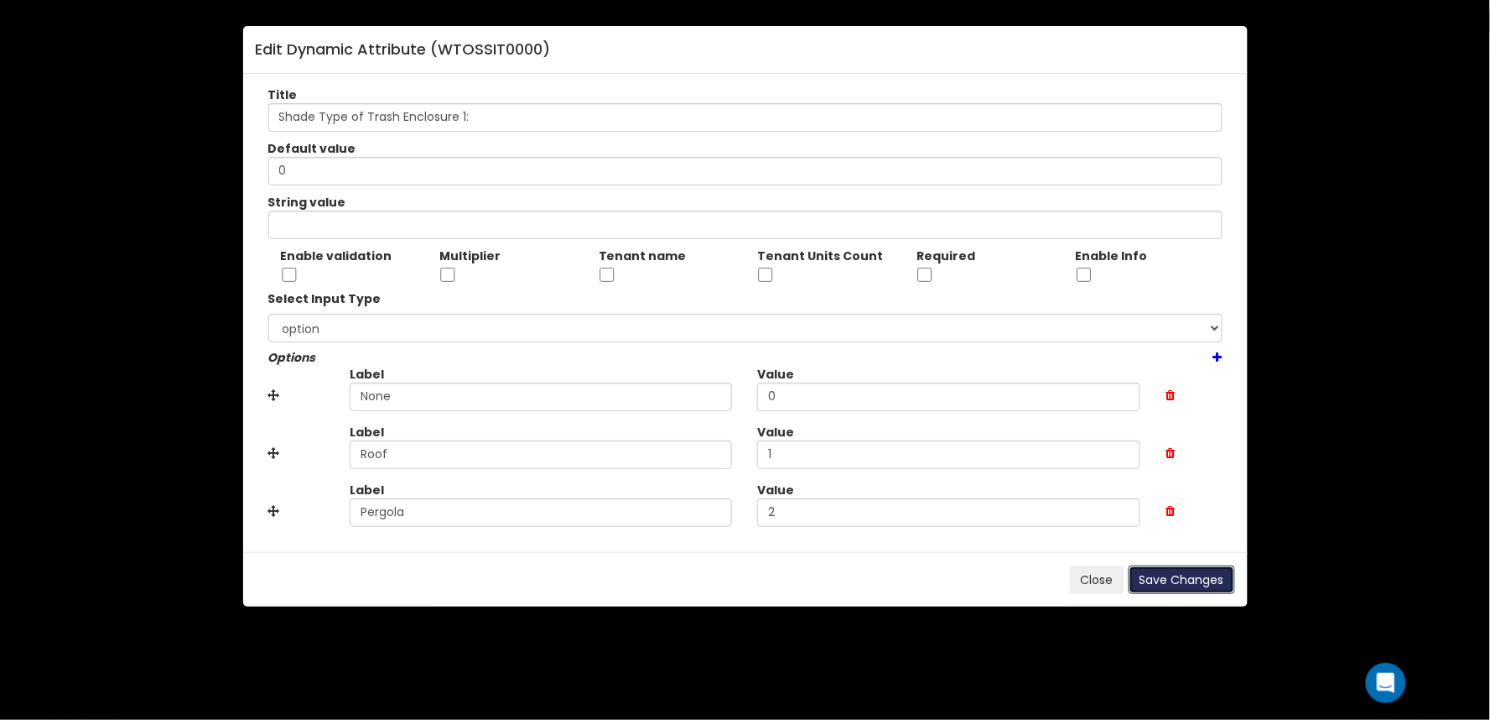
click at [1167, 571] on button "Save Changes" at bounding box center [1182, 579] width 107 height 29
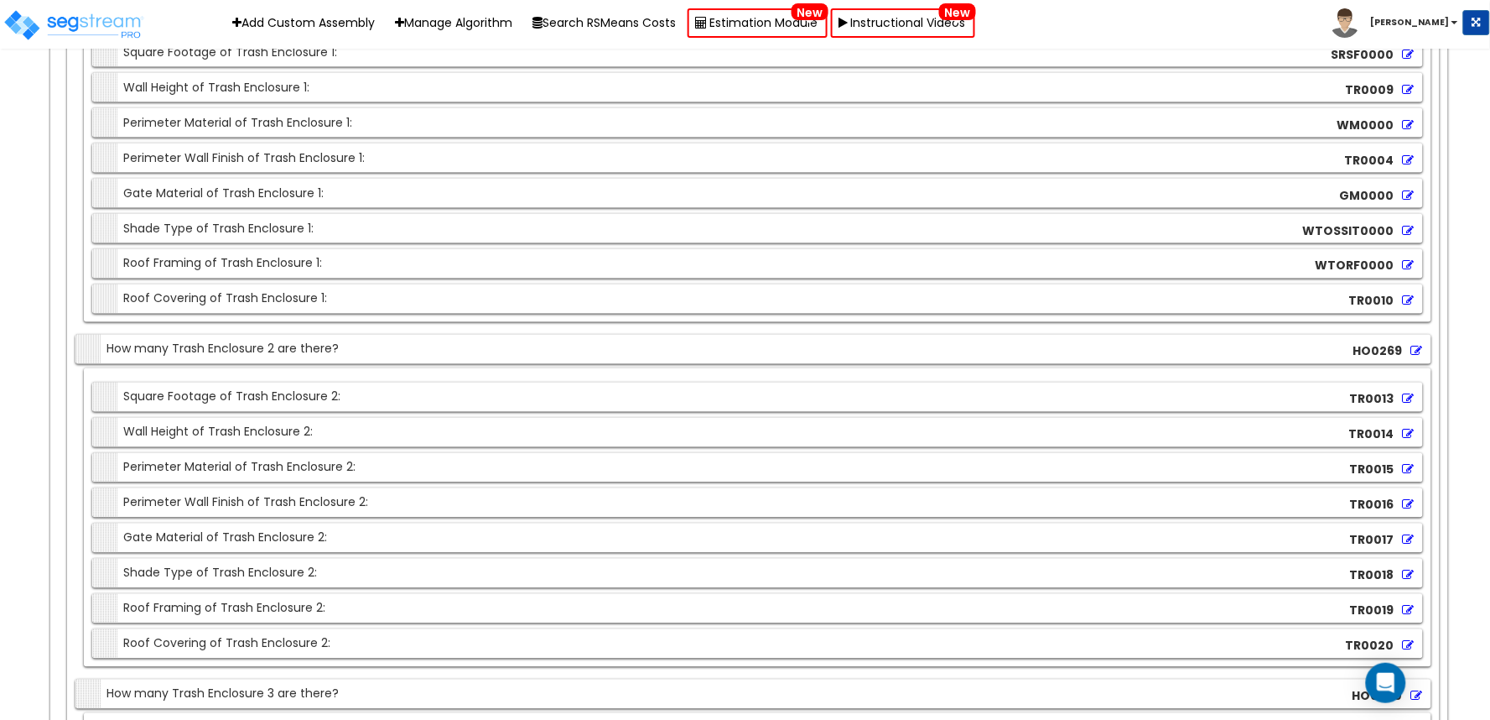
scroll to position [20106, 0]
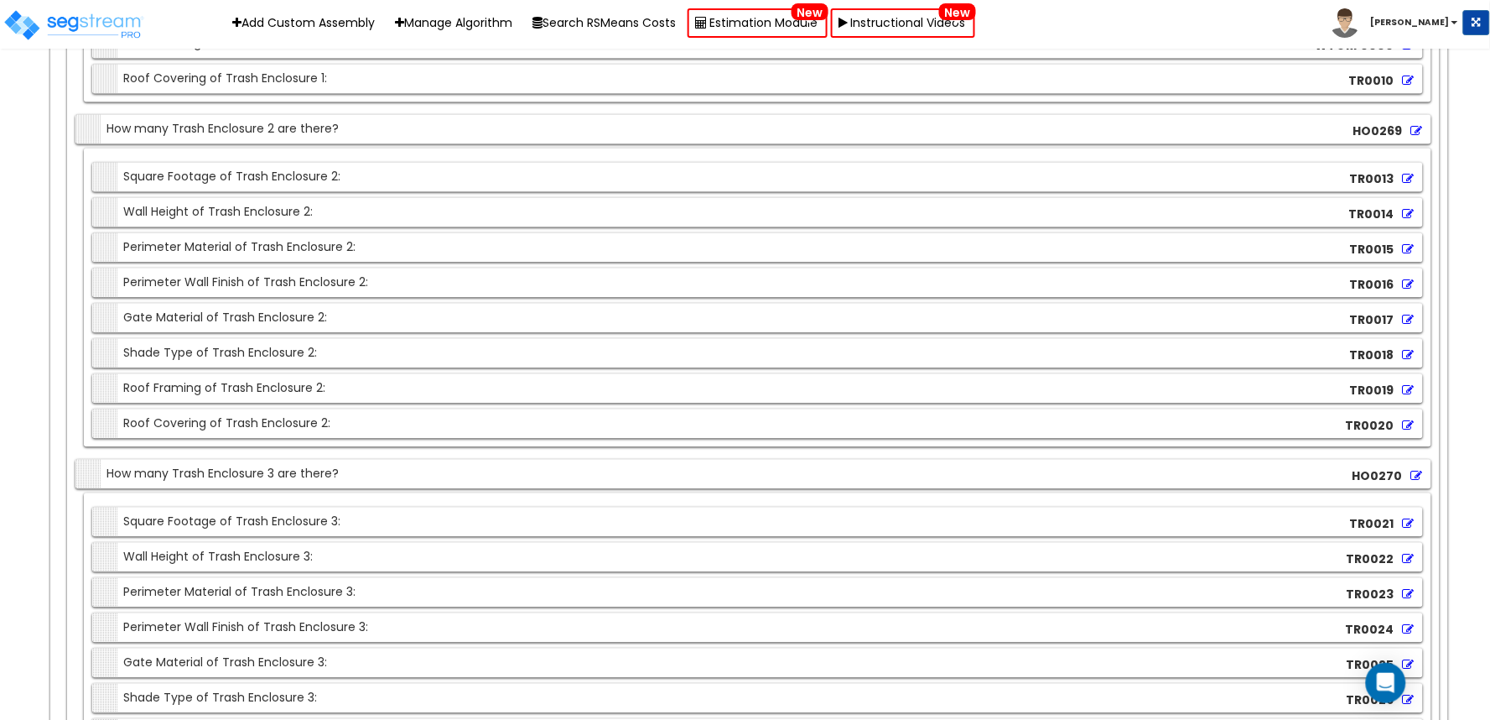
click at [1406, 361] on icon at bounding box center [1409, 356] width 12 height 12
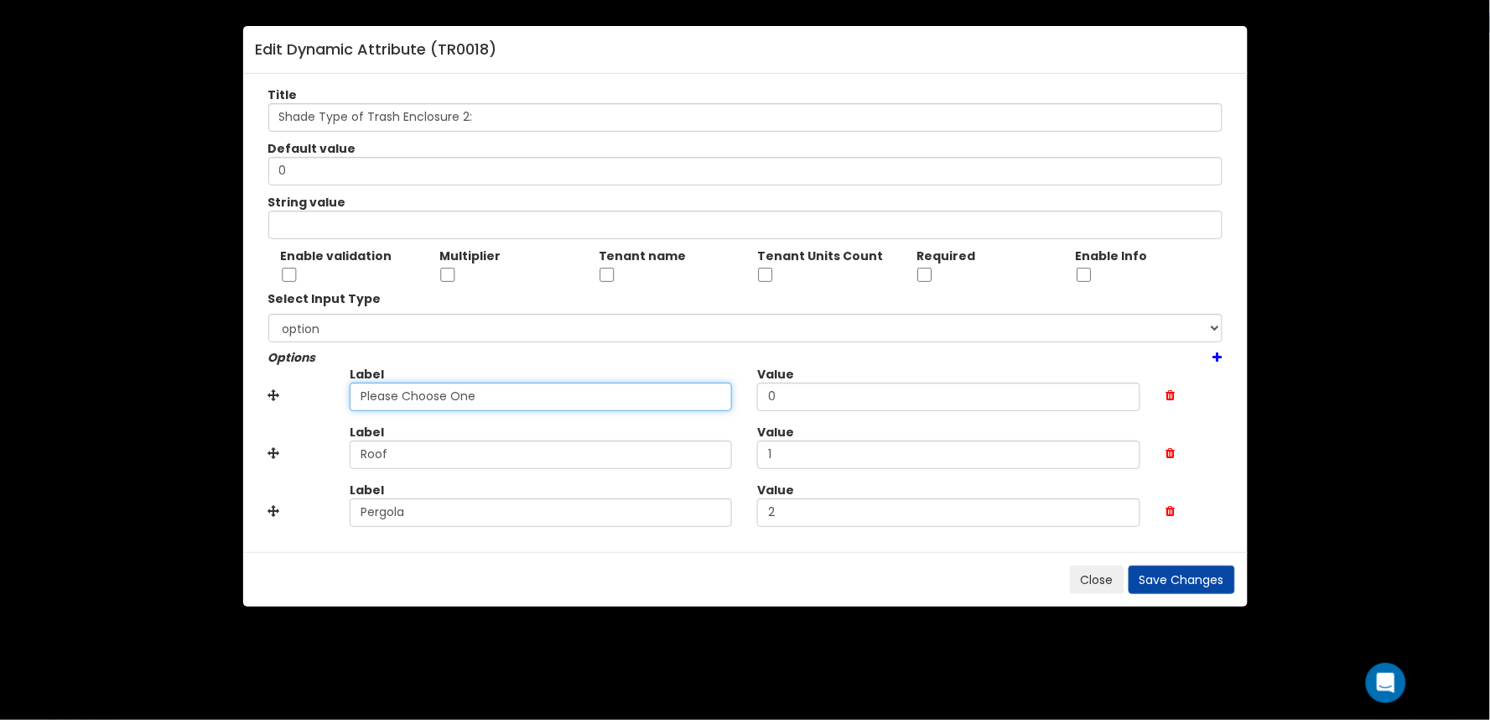
drag, startPoint x: 510, startPoint y: 395, endPoint x: 283, endPoint y: 394, distance: 227.3
click at [227, 398] on div "Edit Dynamic Attribute ( TR0018 ) Title Shade Type of Trash Enclosure 2: Defaul…" at bounding box center [745, 360] width 1490 height 720
paste input "No"
type input "None"
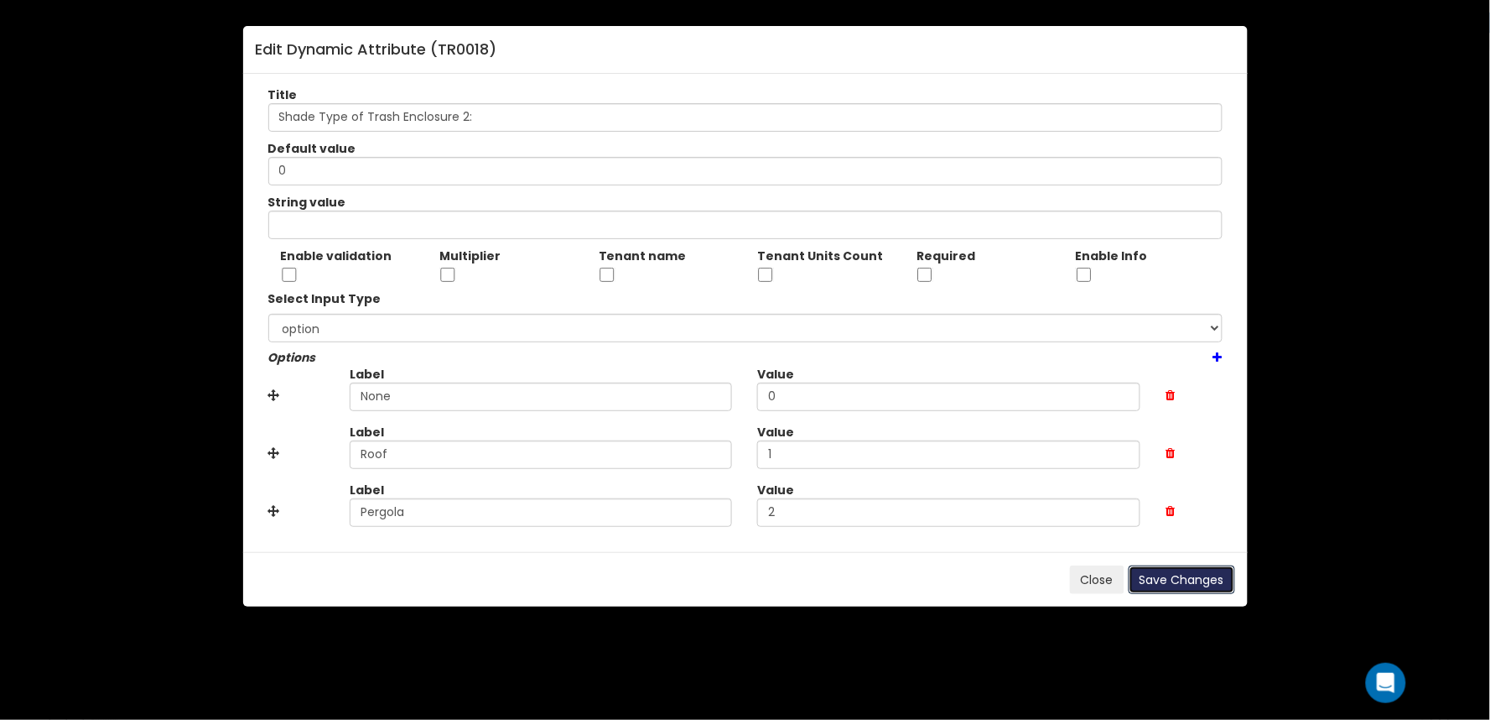
click at [1164, 567] on button "Save Changes" at bounding box center [1182, 579] width 107 height 29
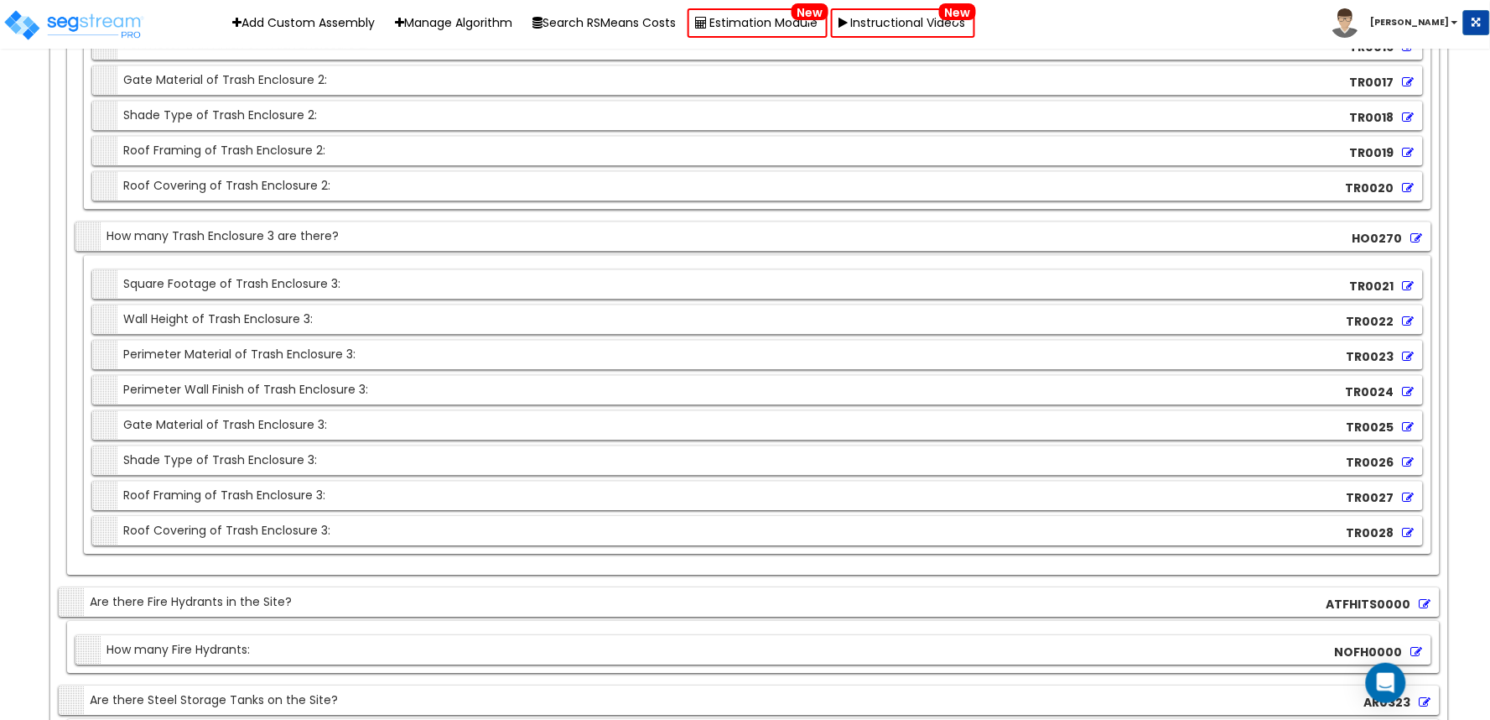
scroll to position [20385, 0]
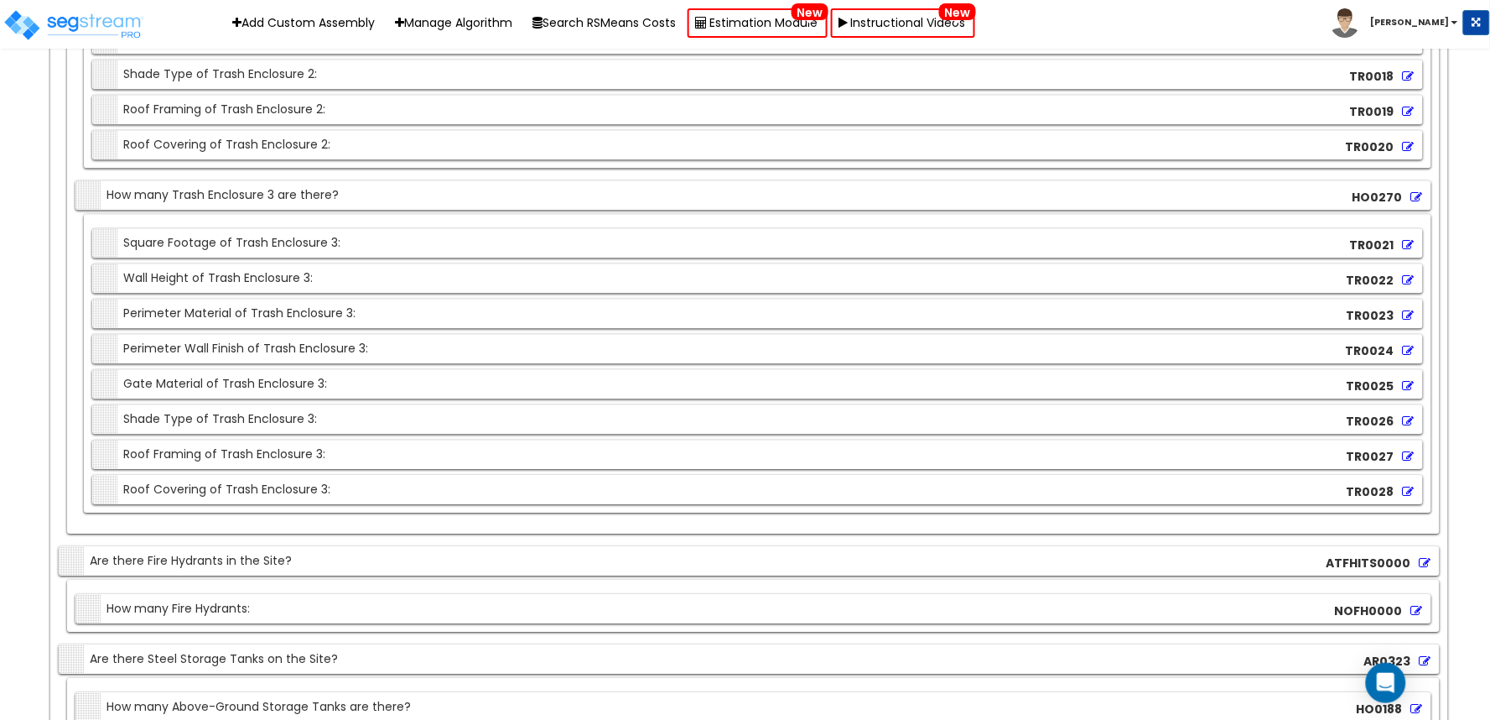
click at [1411, 425] on icon at bounding box center [1409, 421] width 12 height 12
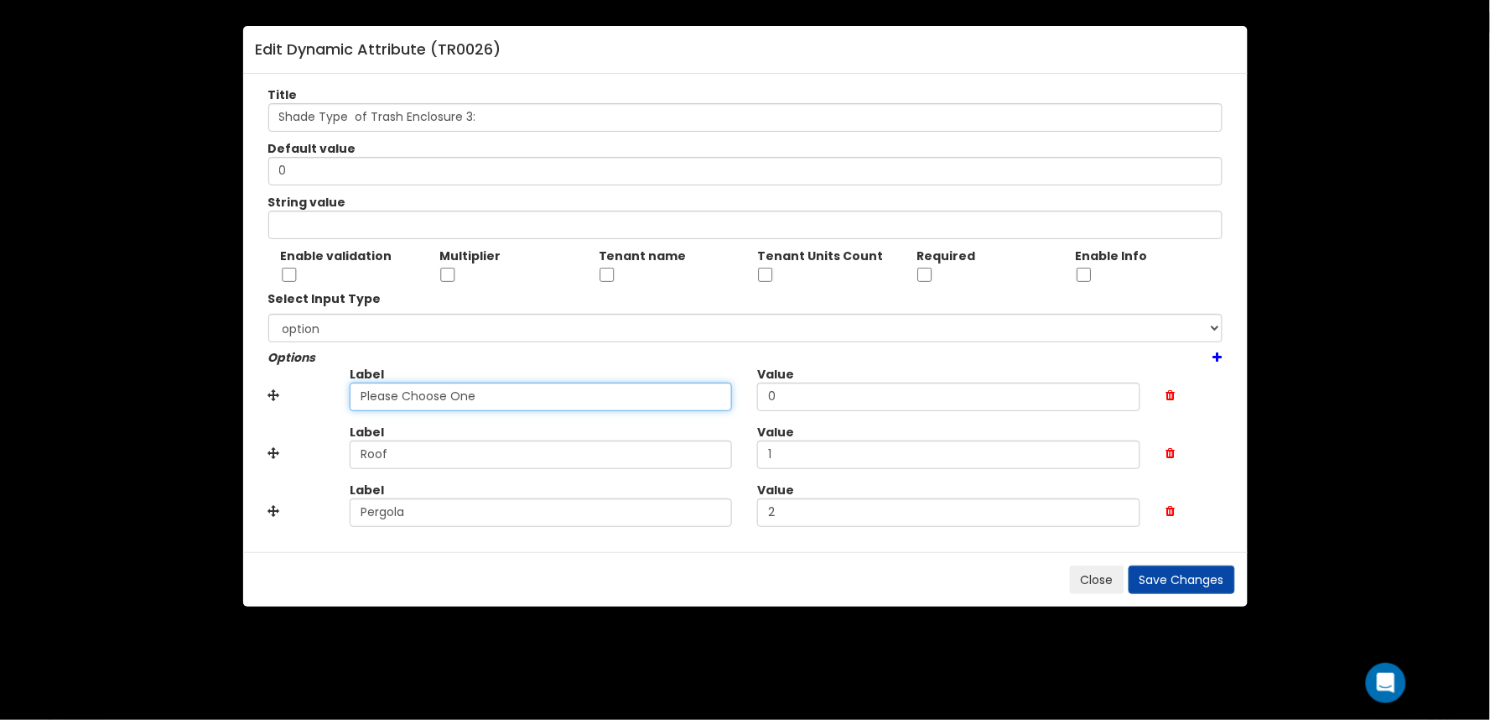
click at [246, 414] on div "Title Shade Type of Trash Enclosure 3: Default value 0 String value Enable vali…" at bounding box center [745, 313] width 1005 height 478
paste input "No"
type input "None"
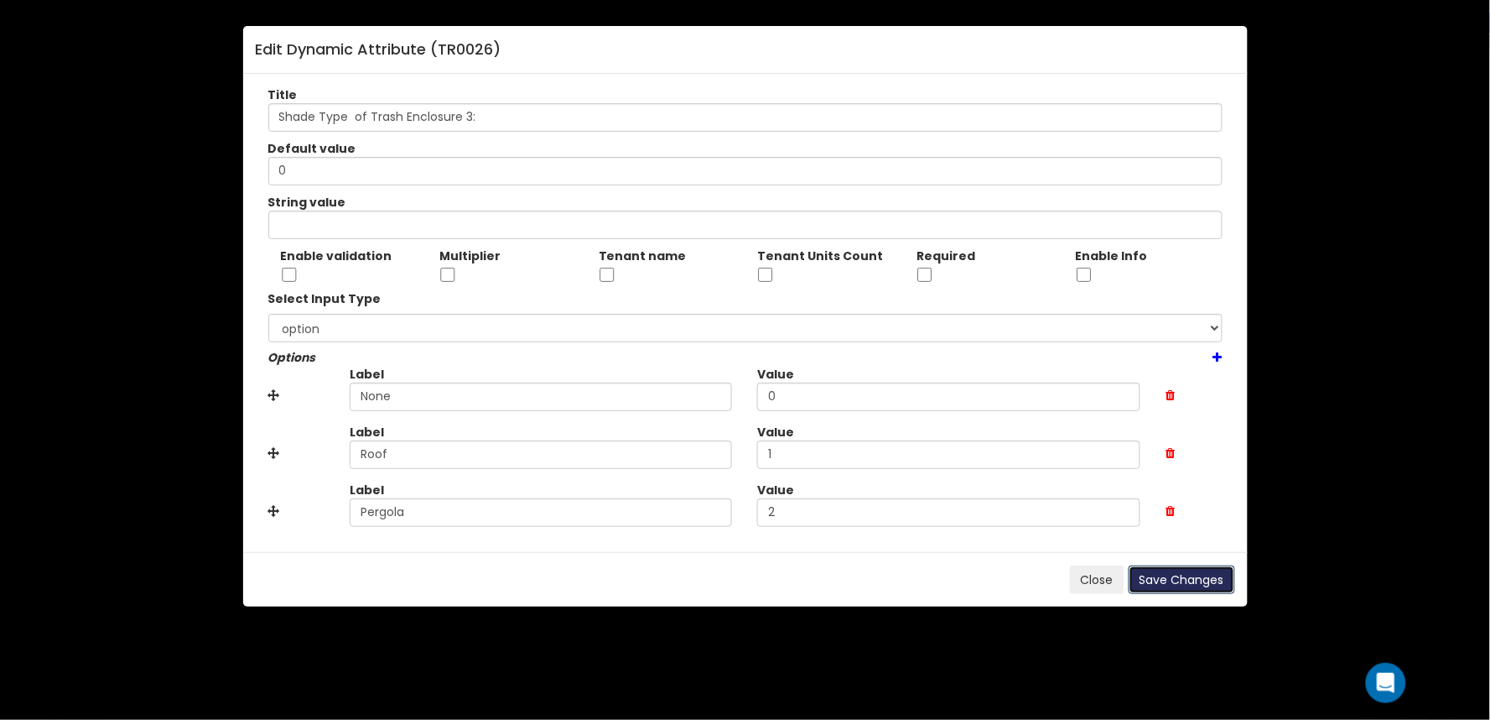
click at [1145, 571] on button "Save Changes" at bounding box center [1182, 579] width 107 height 29
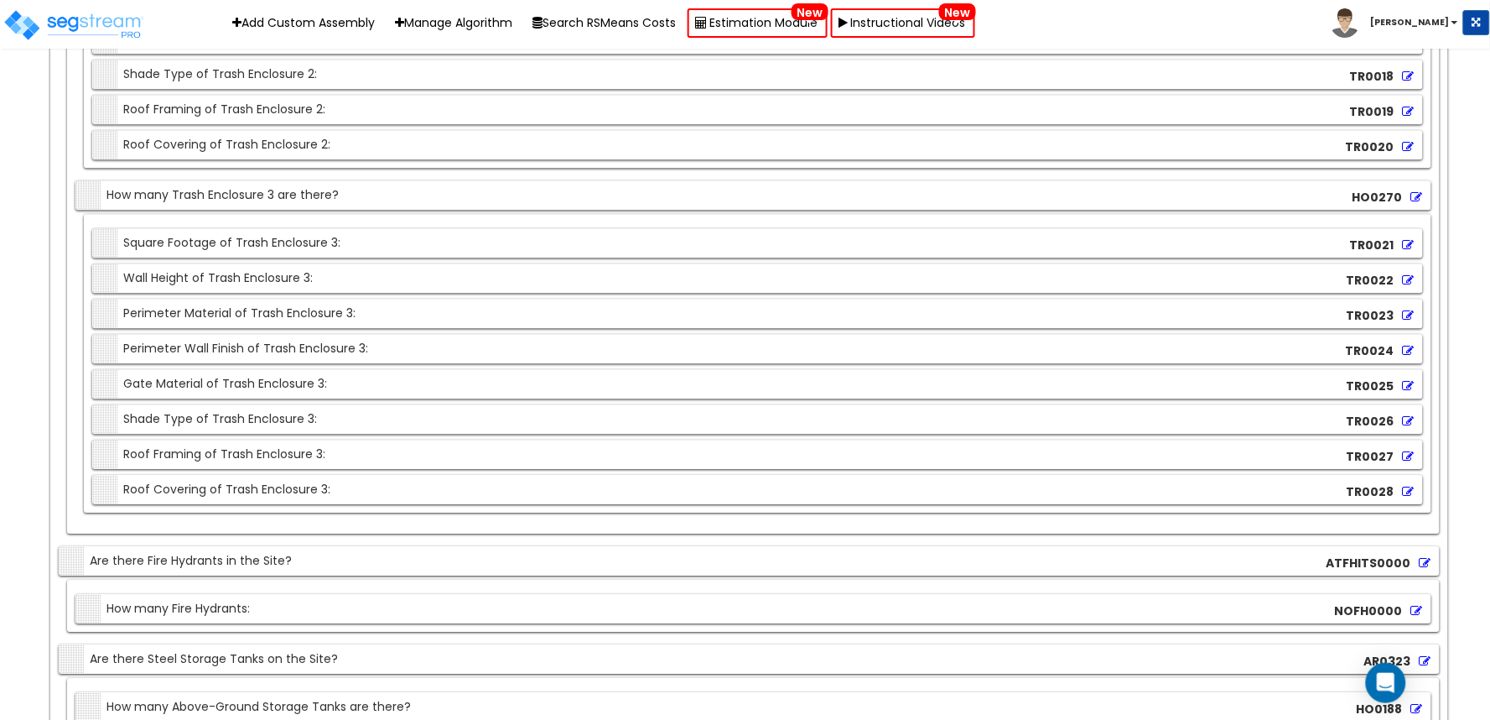
scroll to position [1326, 0]
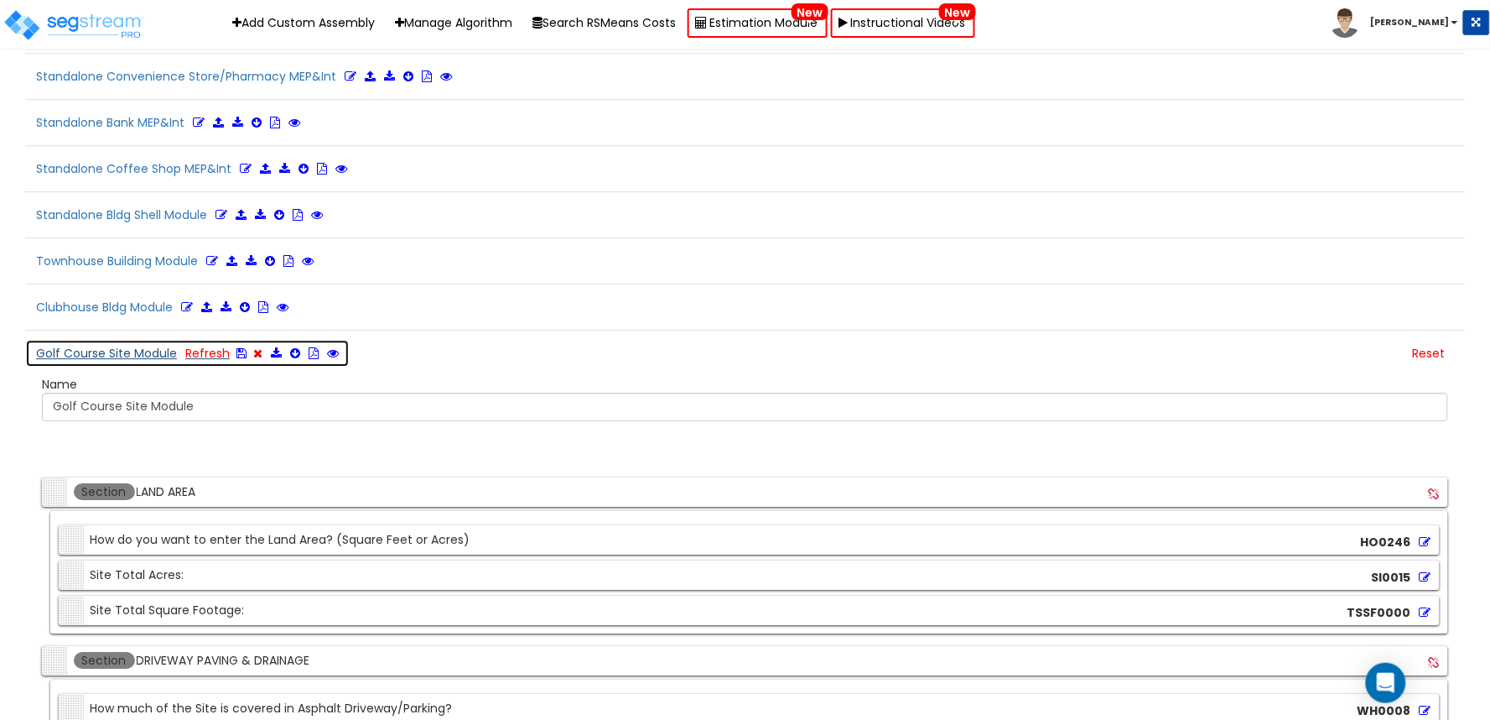
click at [239, 358] on icon at bounding box center [241, 353] width 10 height 12
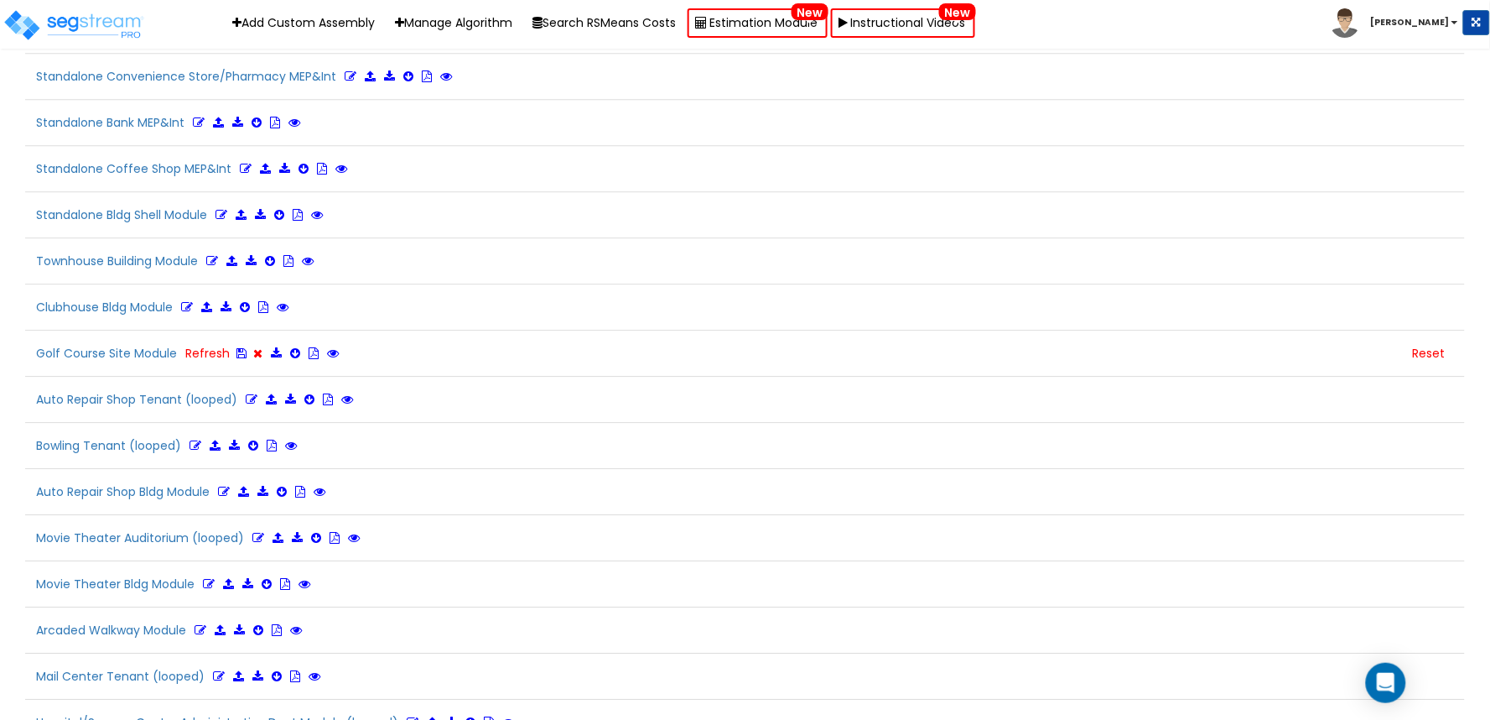
scroll to position [1975, 0]
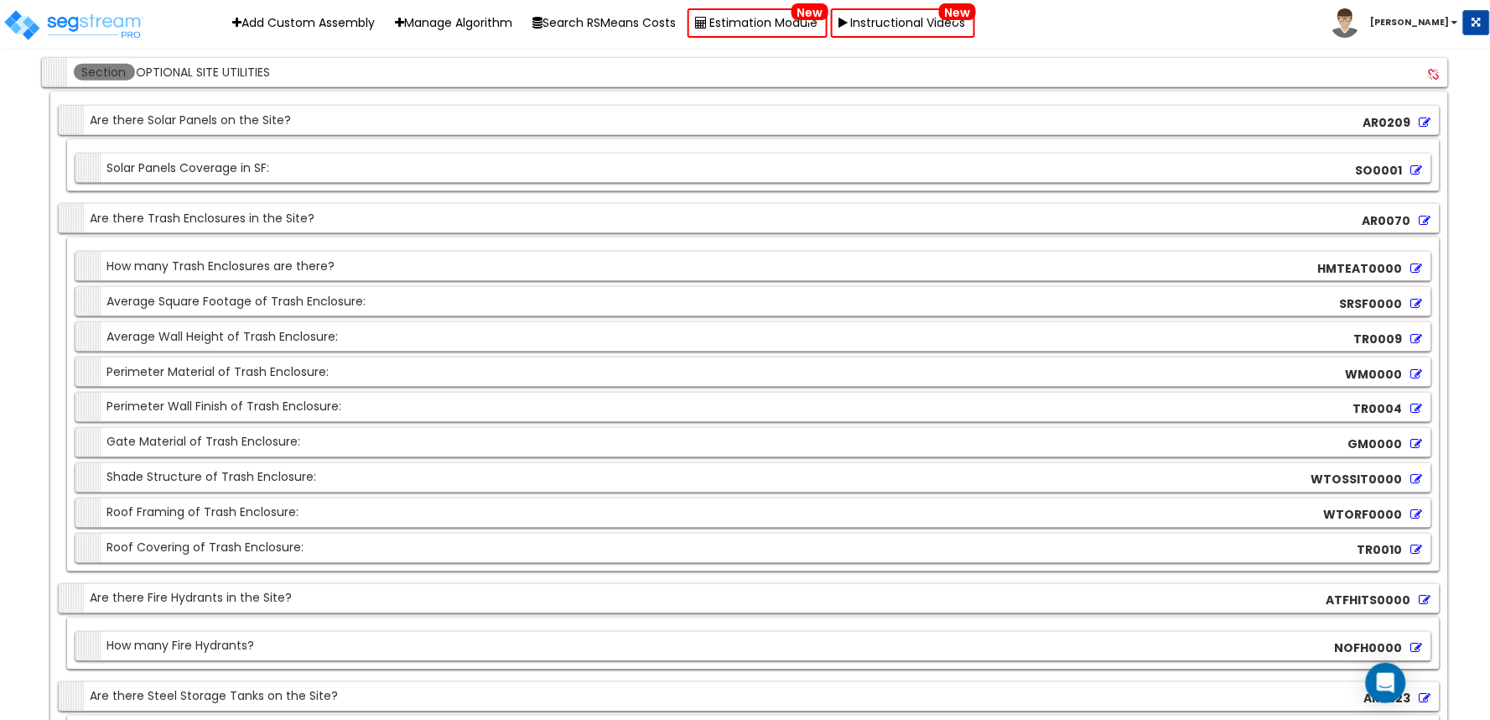
scroll to position [19874, 0]
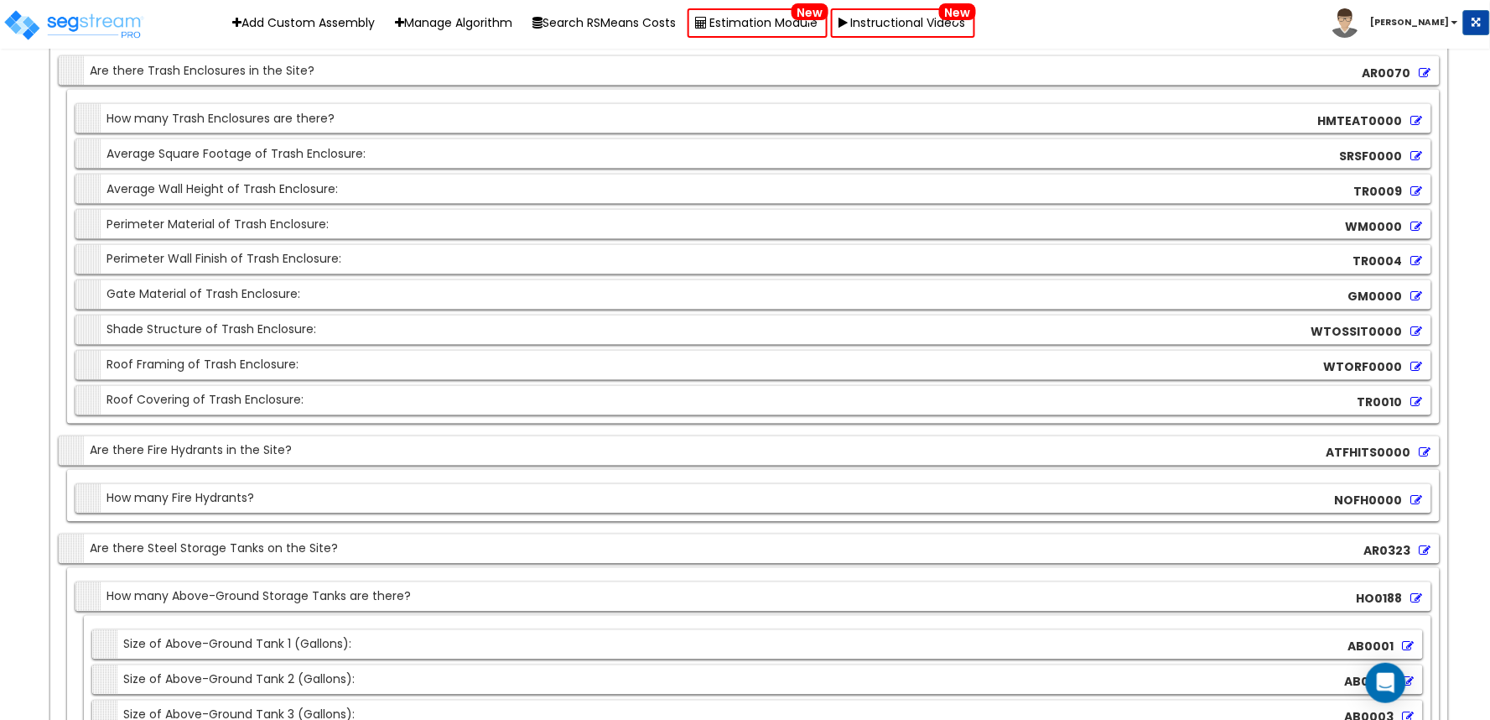
click at [1416, 338] on icon at bounding box center [1417, 332] width 12 height 12
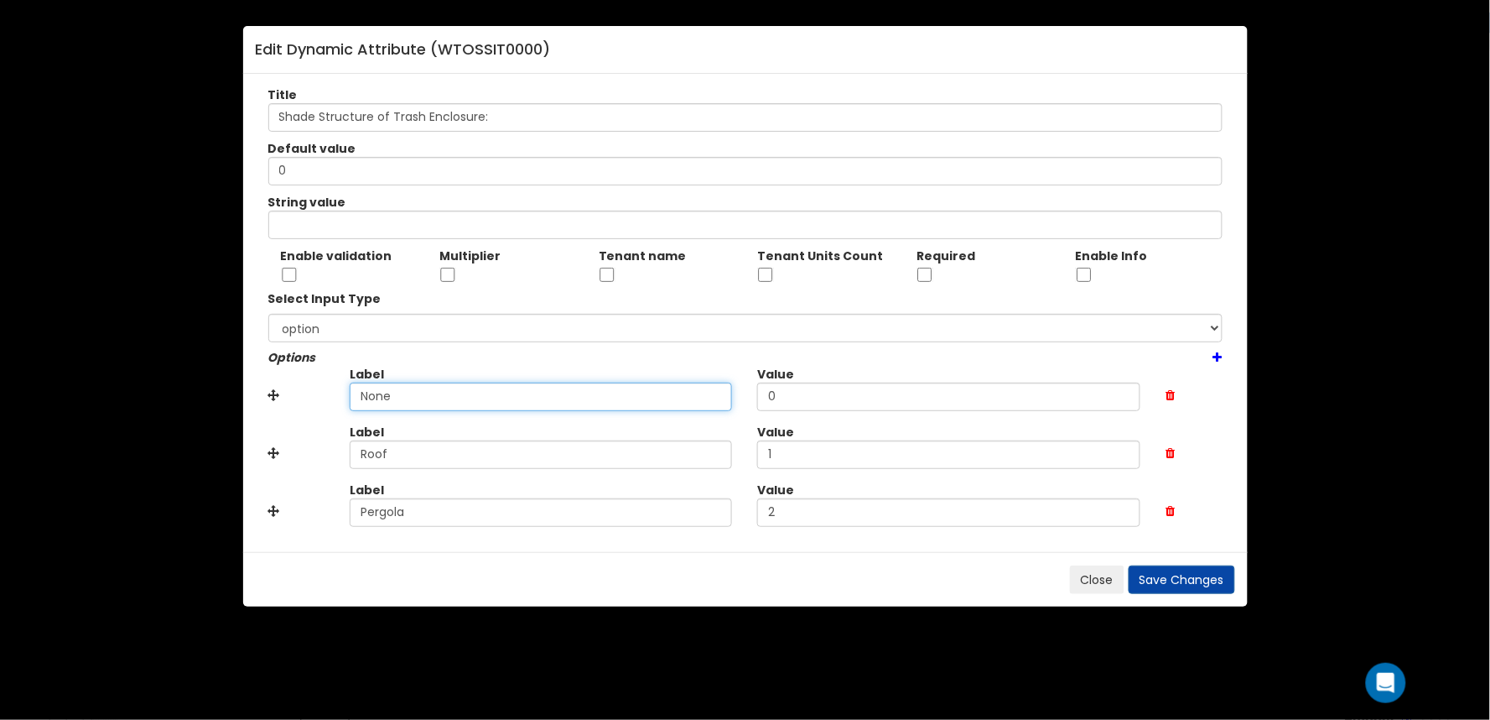
click at [155, 397] on div "Edit Dynamic Attribute ( WTOSSIT0000 ) Title Shade Structure of Trash Enclosure…" at bounding box center [745, 360] width 1490 height 720
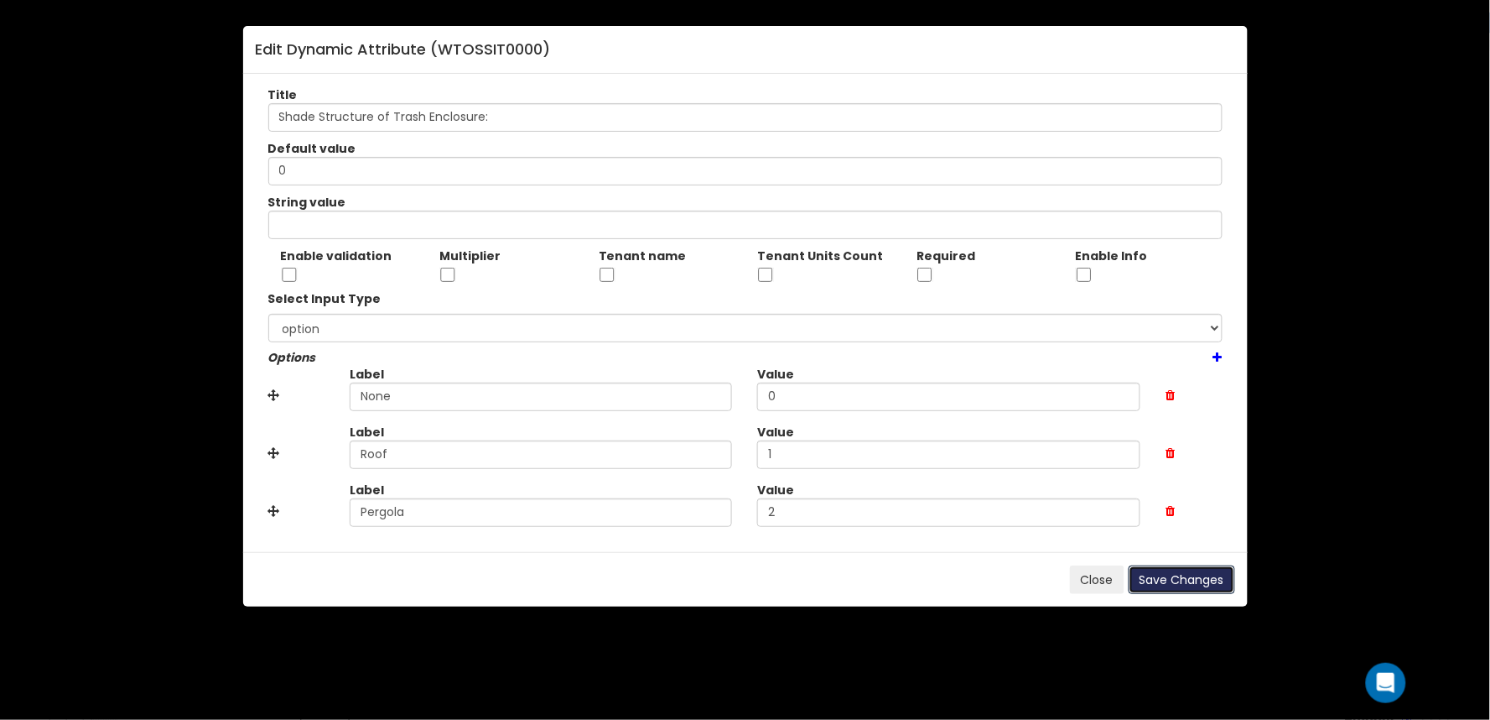
click at [1174, 570] on button "Save Changes" at bounding box center [1182, 579] width 107 height 29
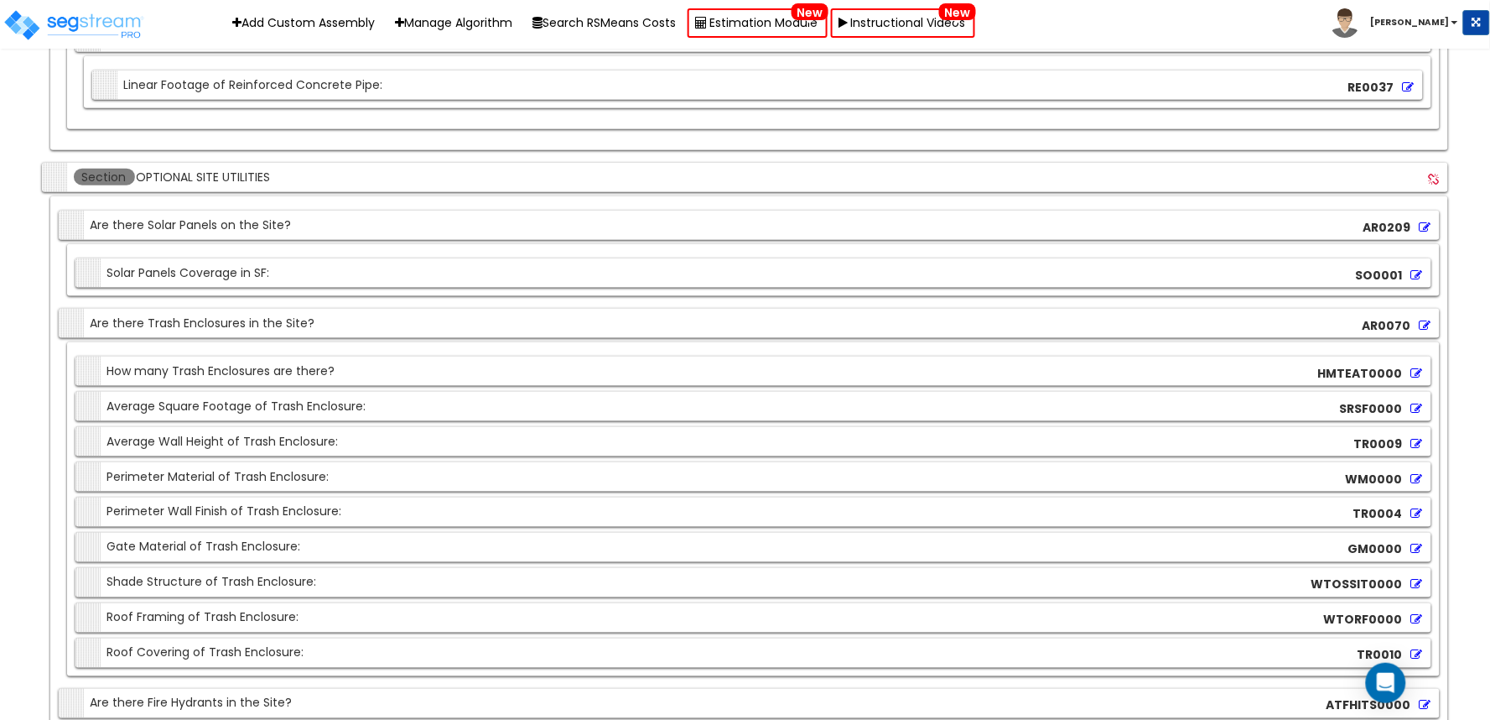
scroll to position [19781, 0]
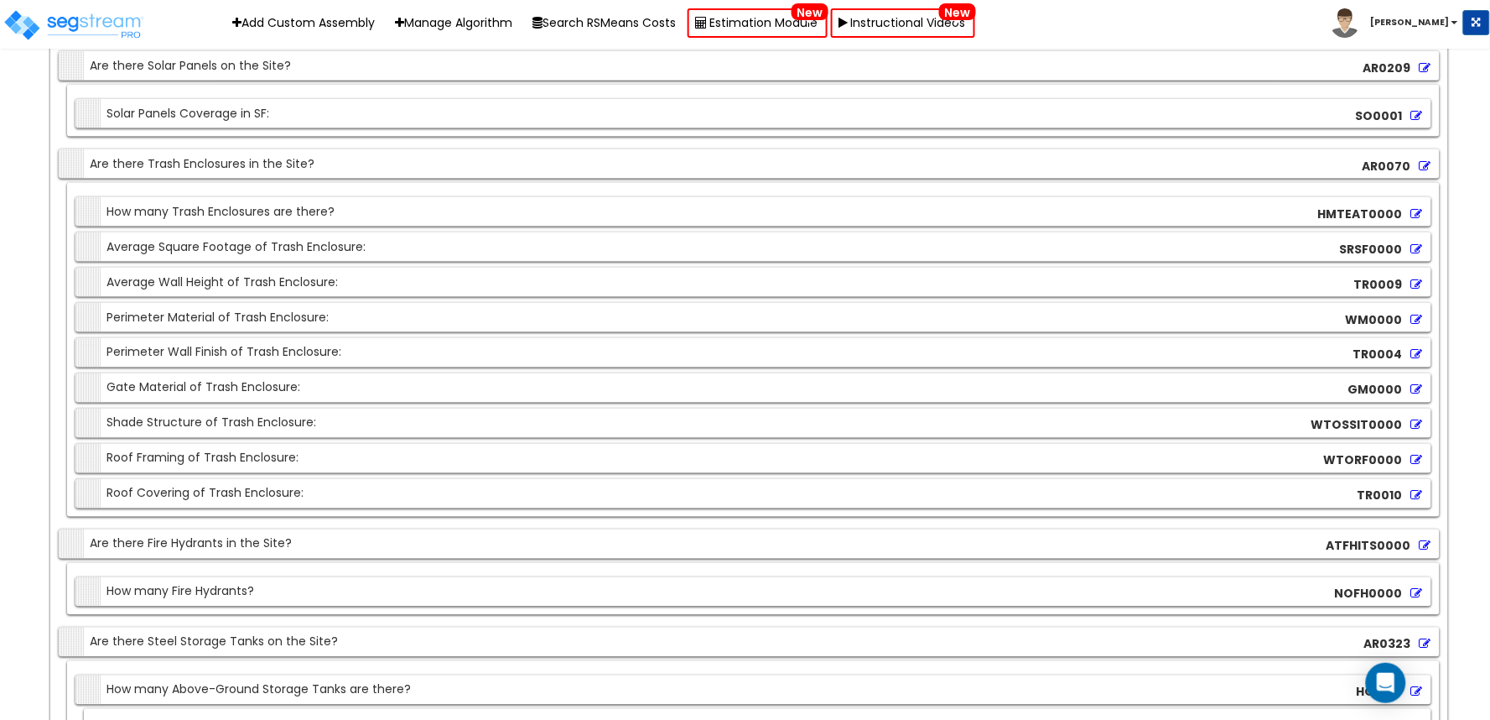
click at [1416, 431] on icon at bounding box center [1417, 425] width 12 height 12
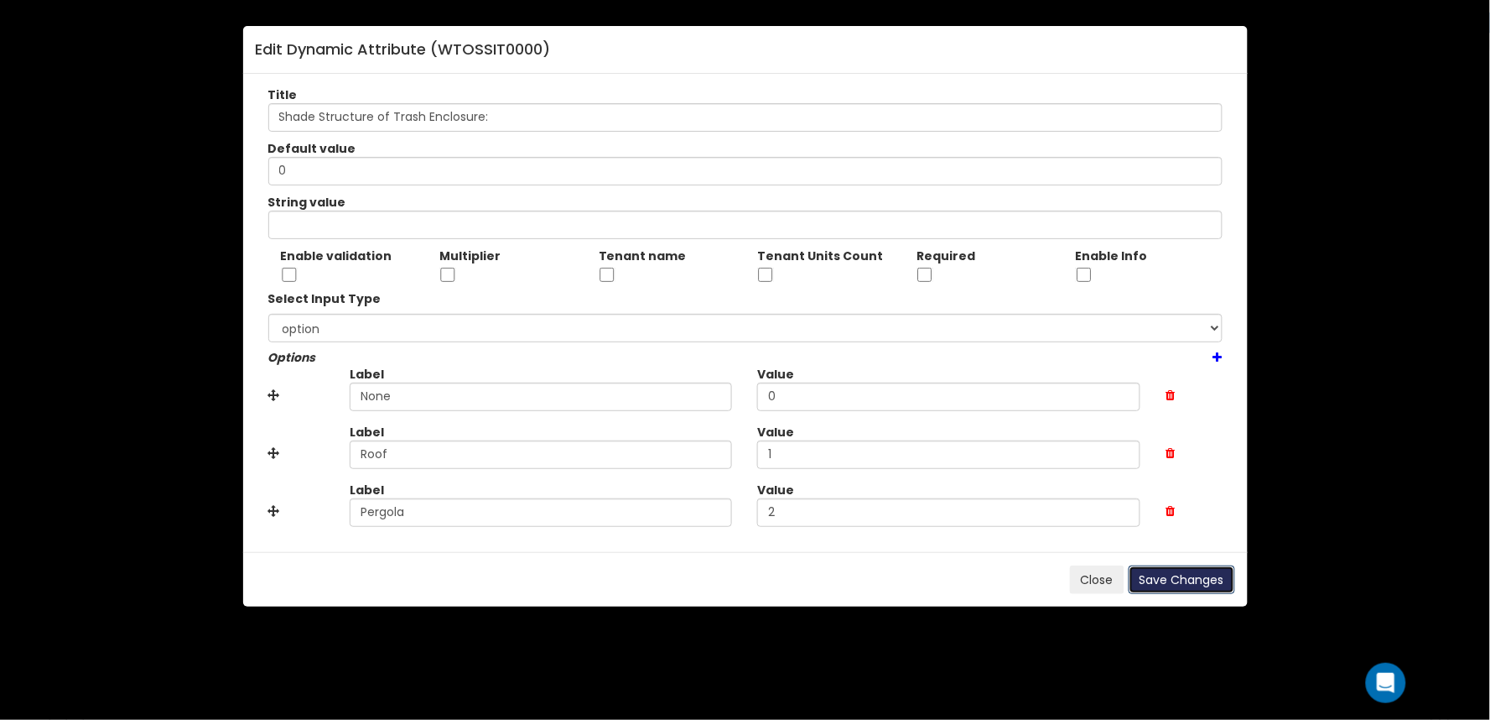
click at [1186, 580] on button "Save Changes" at bounding box center [1182, 579] width 107 height 29
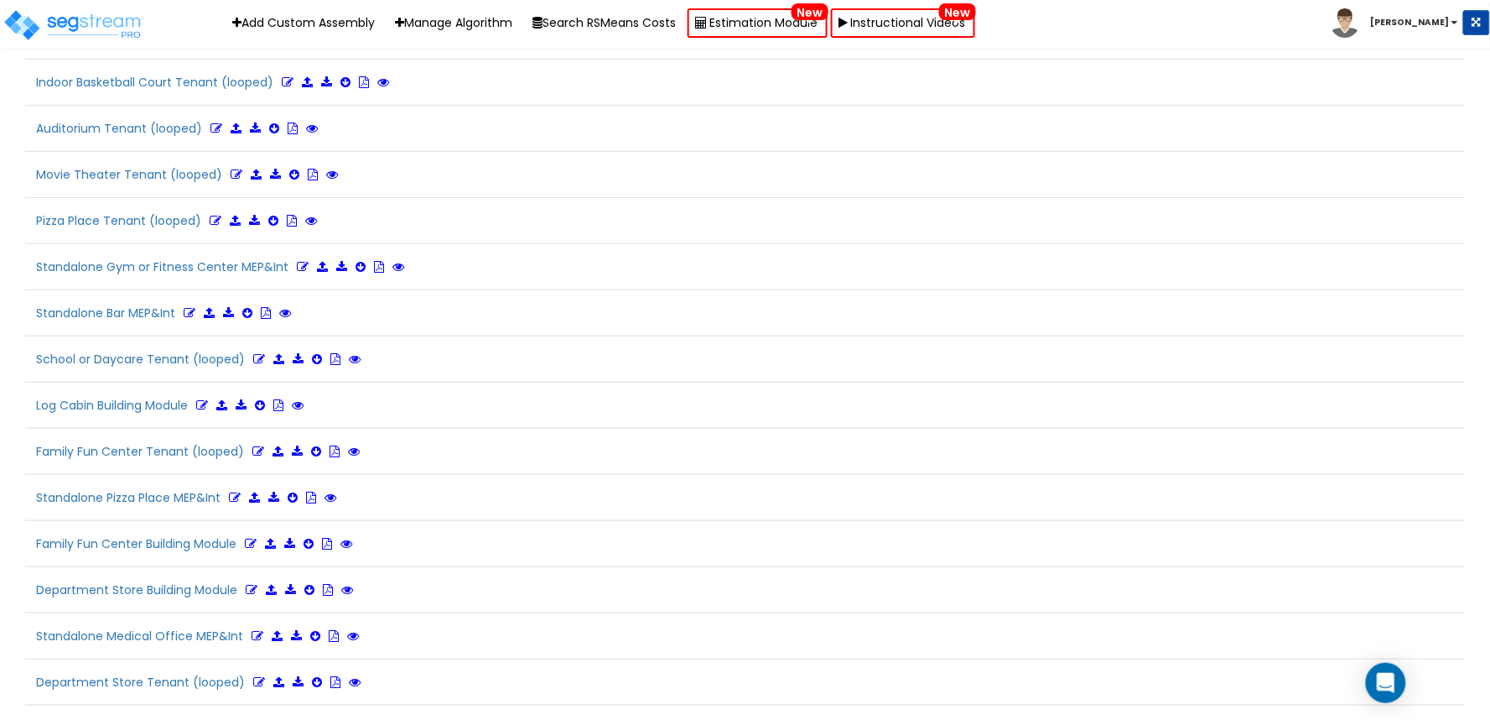
scroll to position [1975, 0]
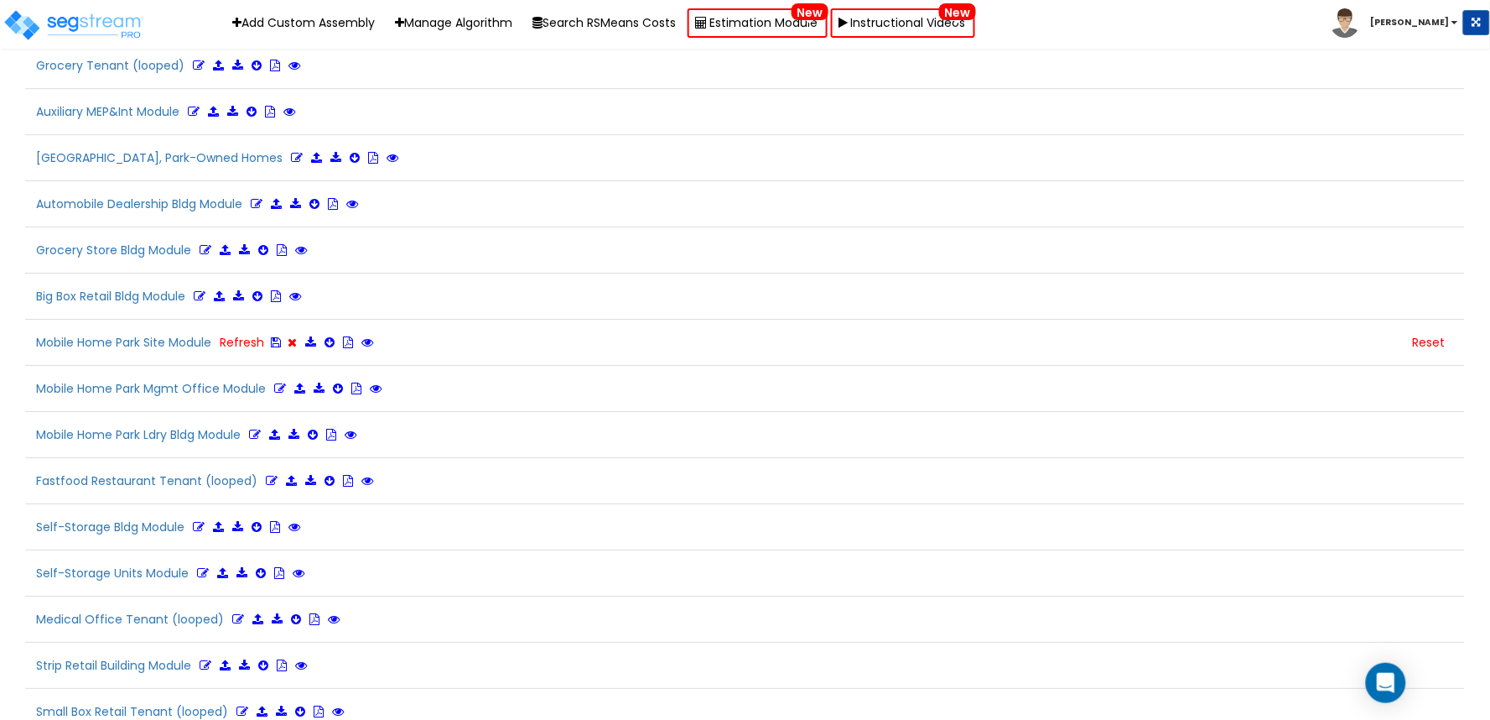
scroll to position [3969, 0]
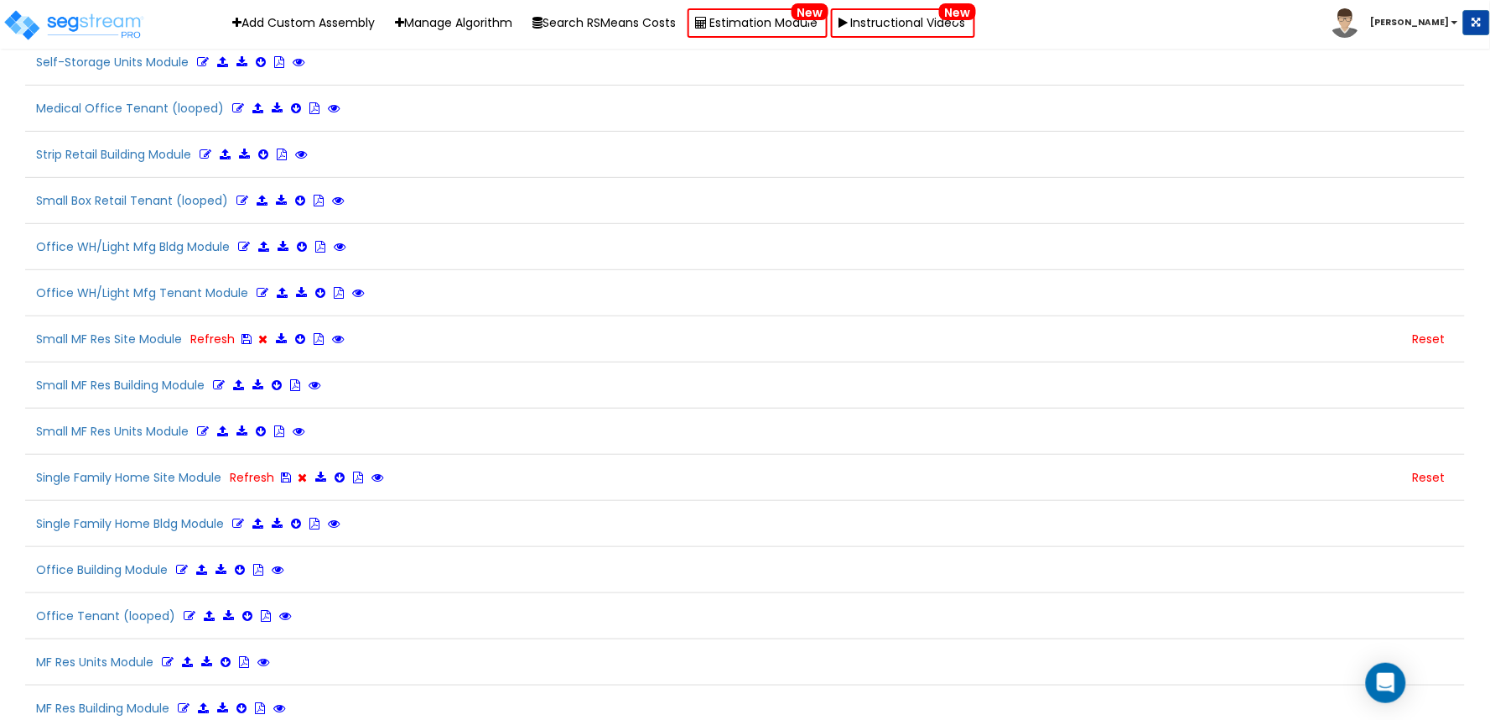
click at [1439, 18] on b "Gian" at bounding box center [1410, 22] width 79 height 13
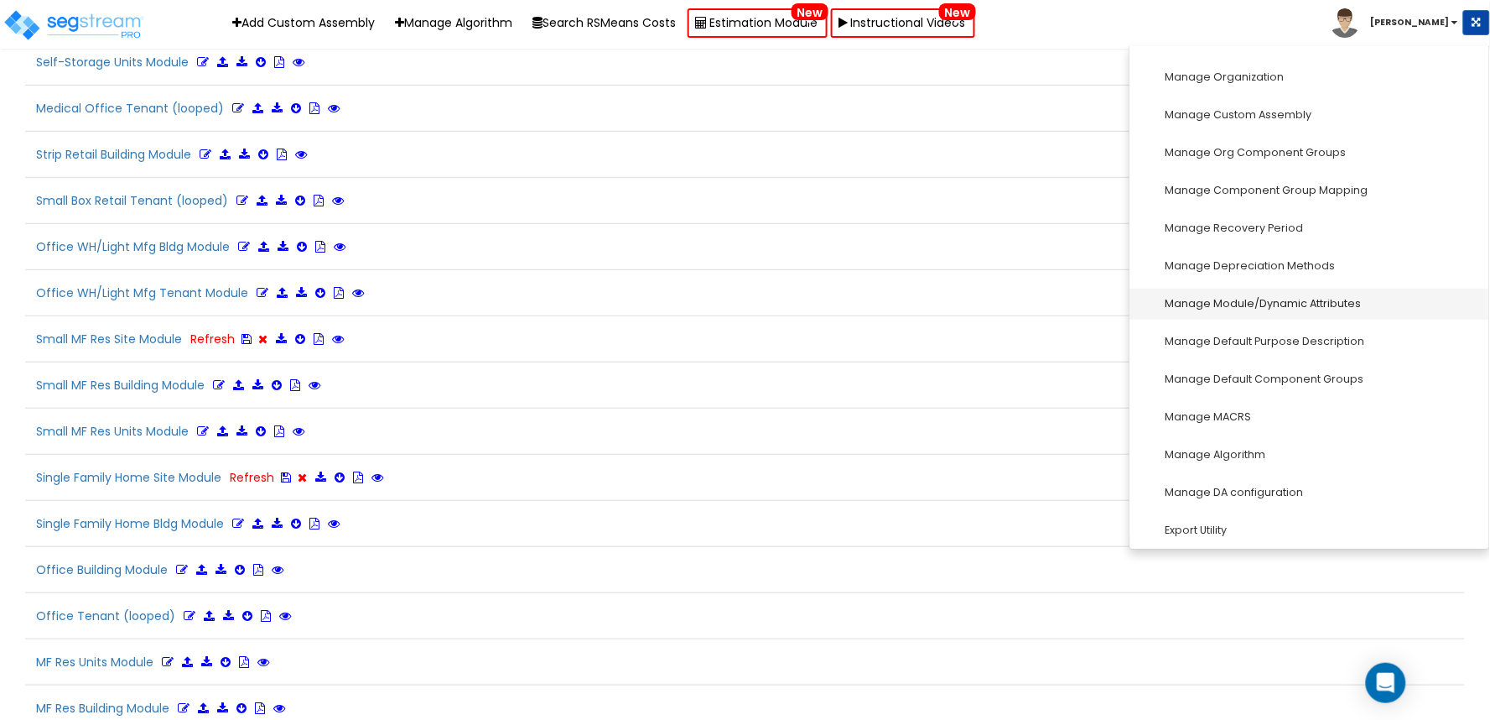
scroll to position [231, 0]
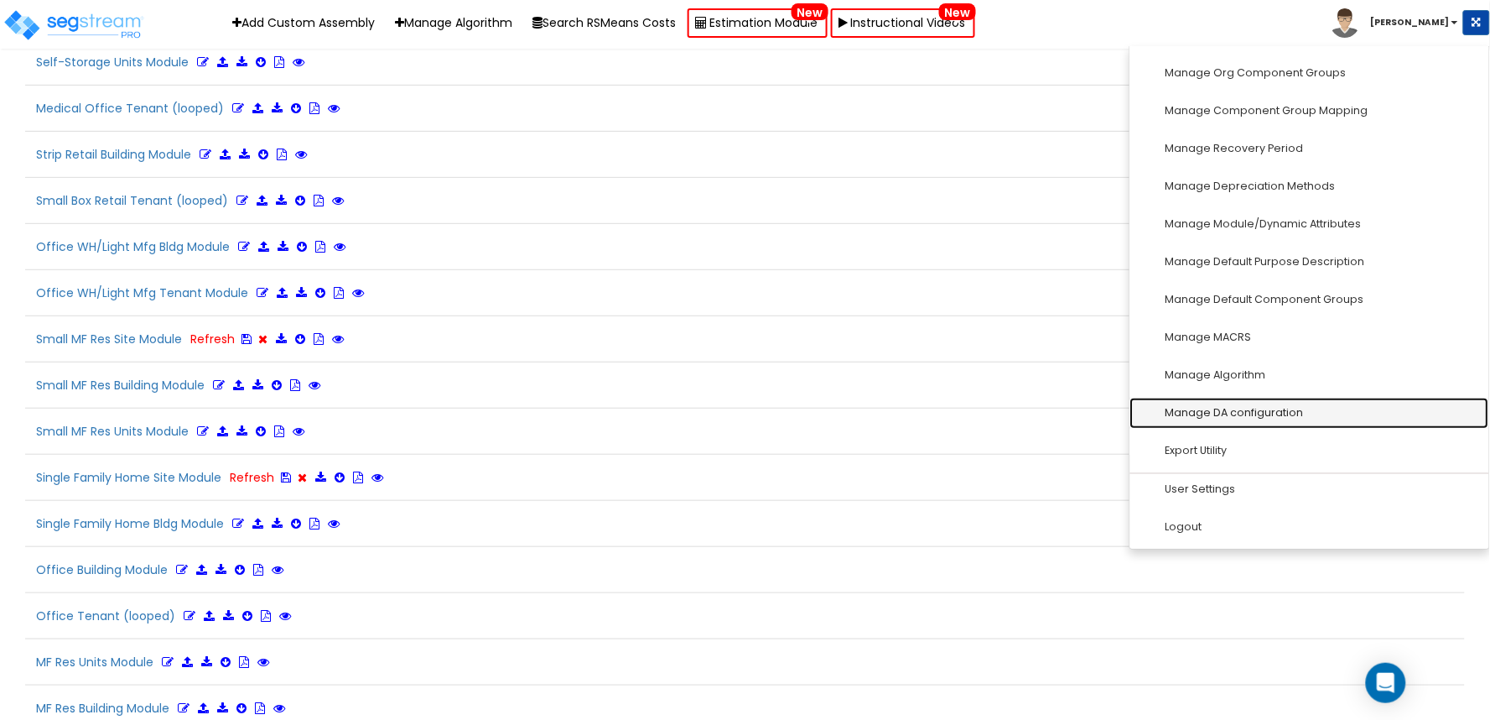
click at [1281, 408] on link "Manage DA configuration" at bounding box center [1310, 413] width 359 height 31
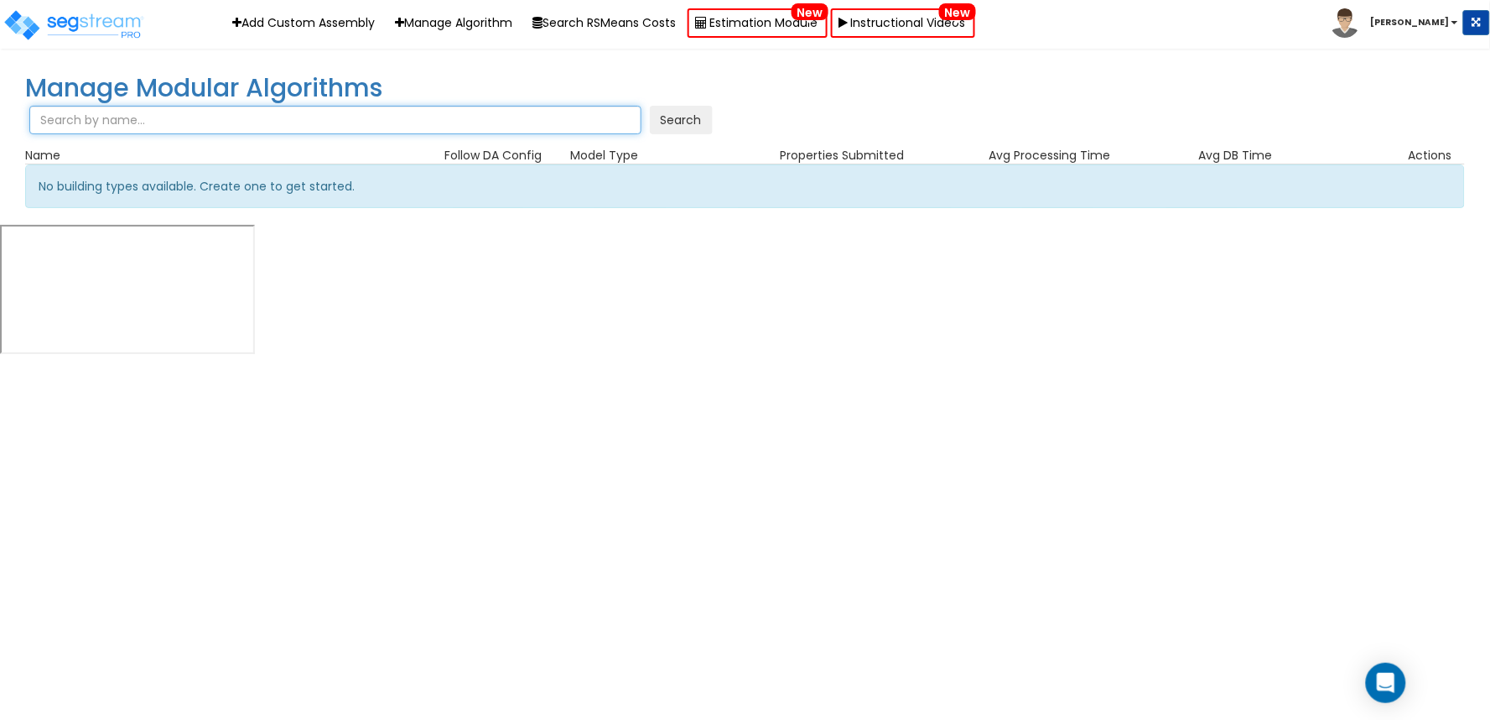
click at [415, 120] on input "text" at bounding box center [335, 120] width 612 height 29
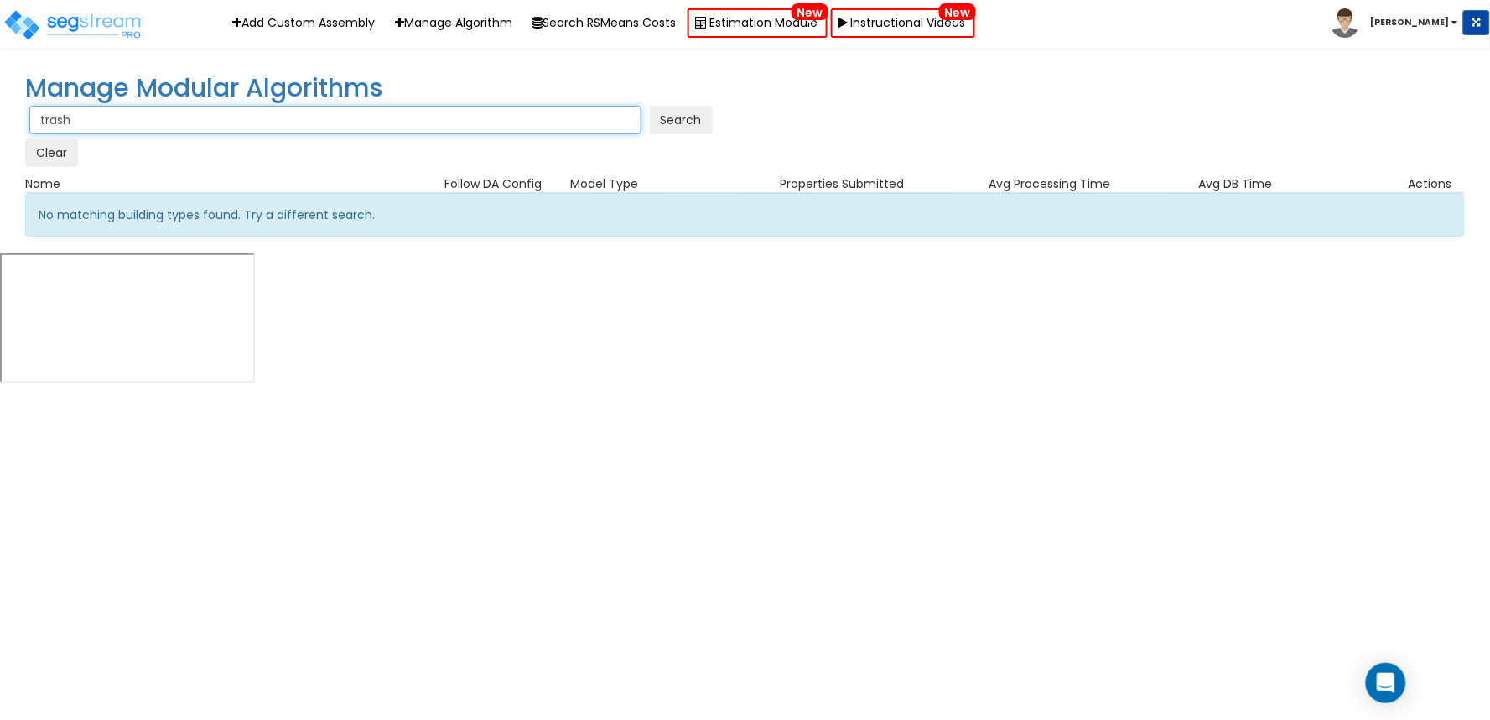
type input "trash"
click at [650, 106] on button "Search" at bounding box center [681, 120] width 63 height 29
click at [294, 112] on input "trash" at bounding box center [335, 120] width 612 height 29
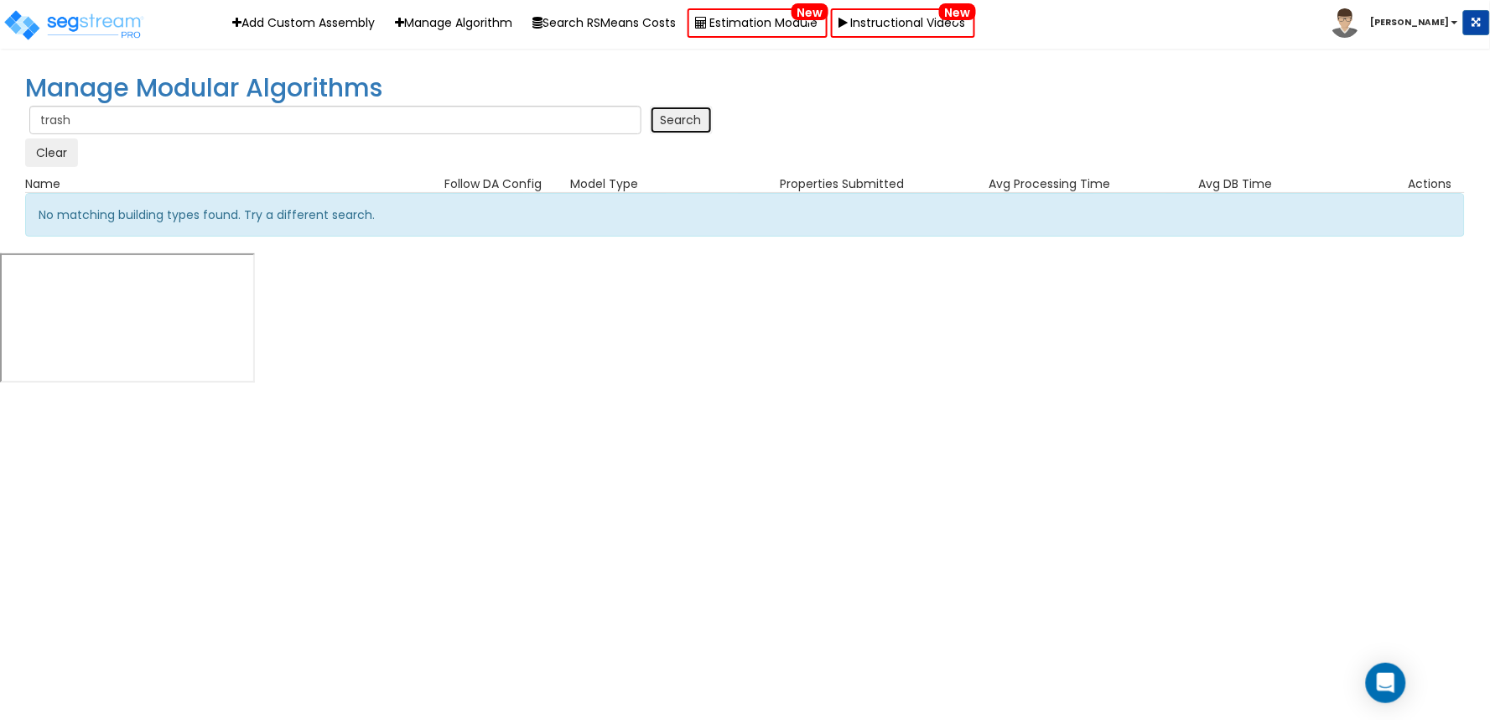
click at [707, 127] on button "Search" at bounding box center [681, 120] width 63 height 29
click at [62, 151] on button "Clear" at bounding box center [51, 152] width 53 height 29
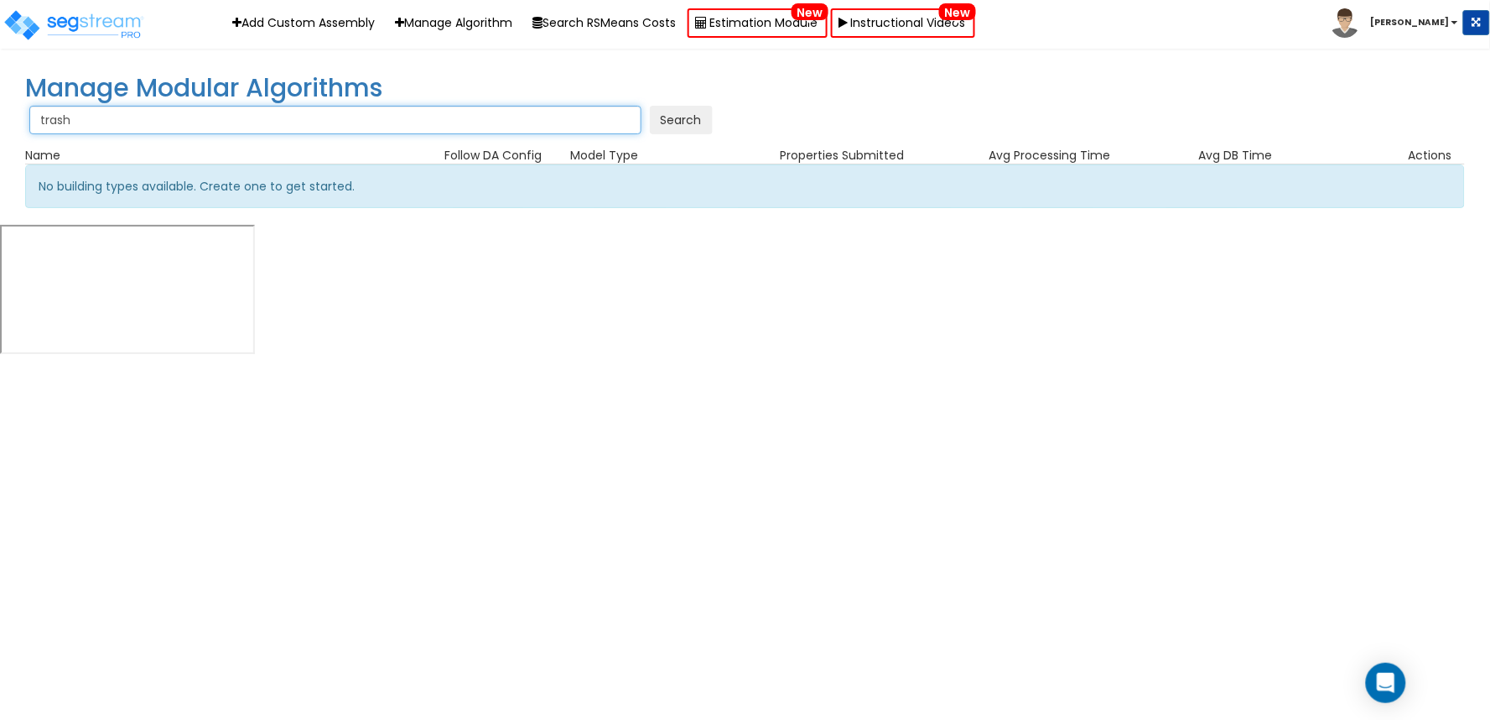
click at [181, 114] on input "trash" at bounding box center [335, 120] width 612 height 29
